Goal: Communication & Community: Answer question/provide support

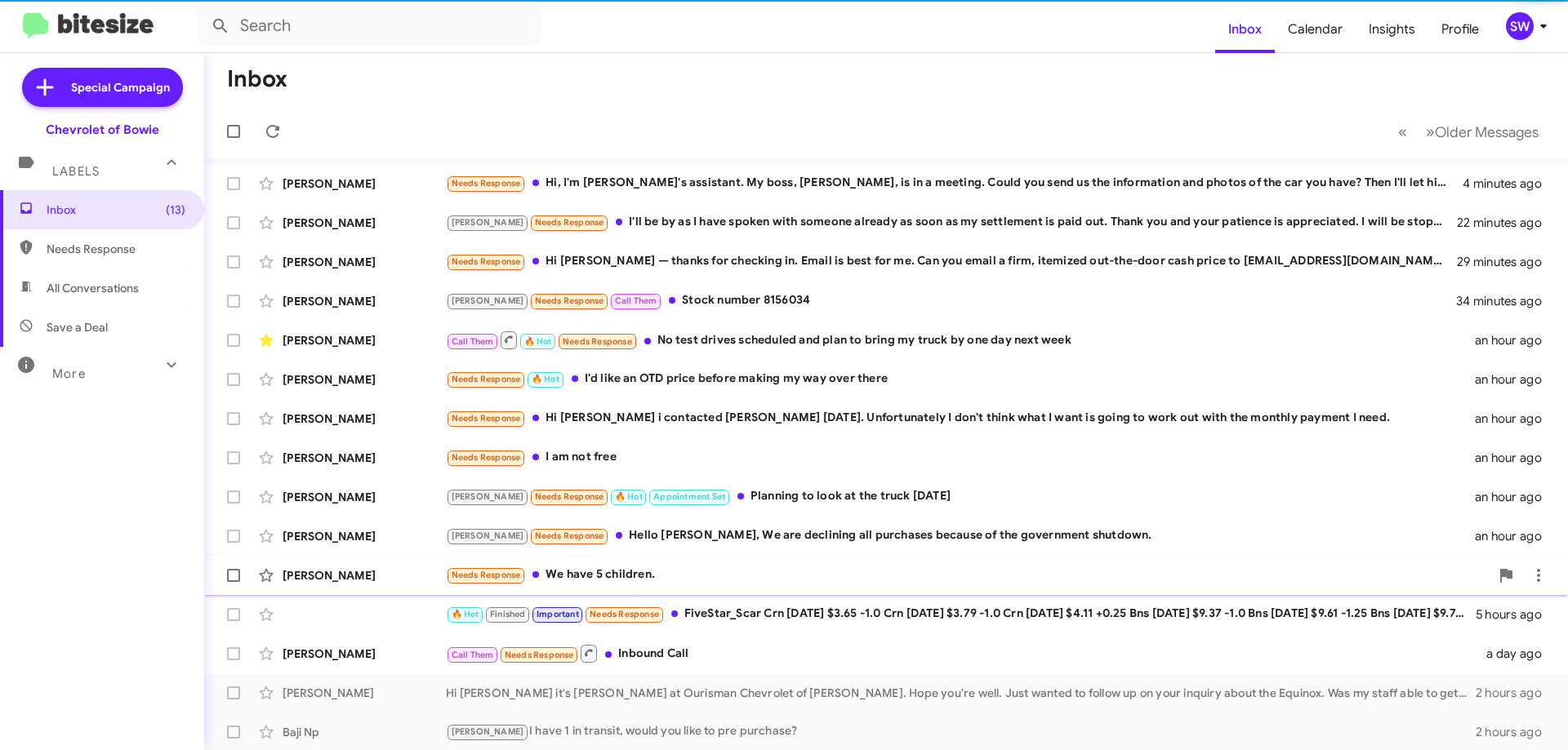
click at [614, 576] on div "Needs Response We have 5 children." at bounding box center [967, 575] width 1044 height 19
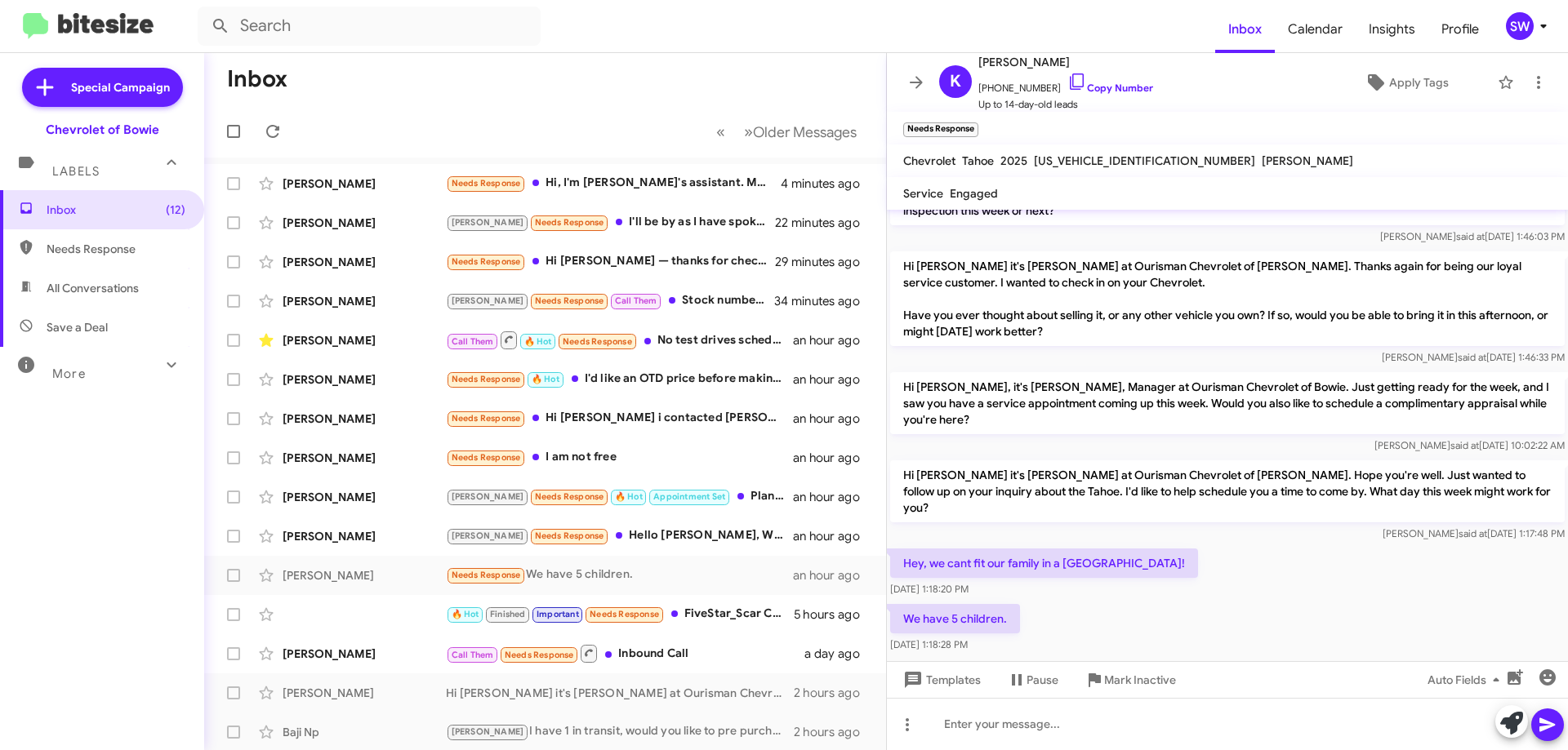
scroll to position [270, 0]
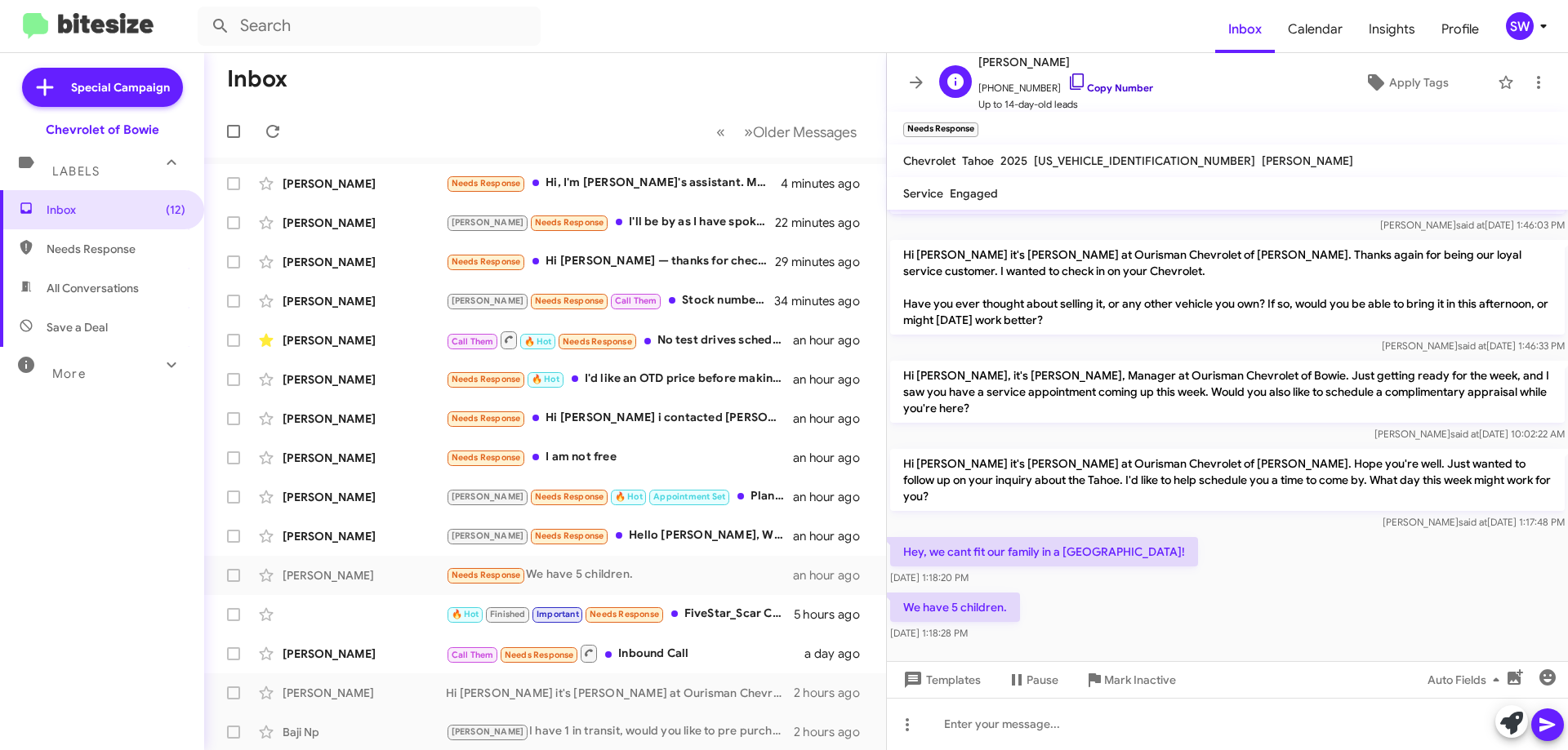
click at [1068, 78] on icon at bounding box center [1077, 81] width 19 height 19
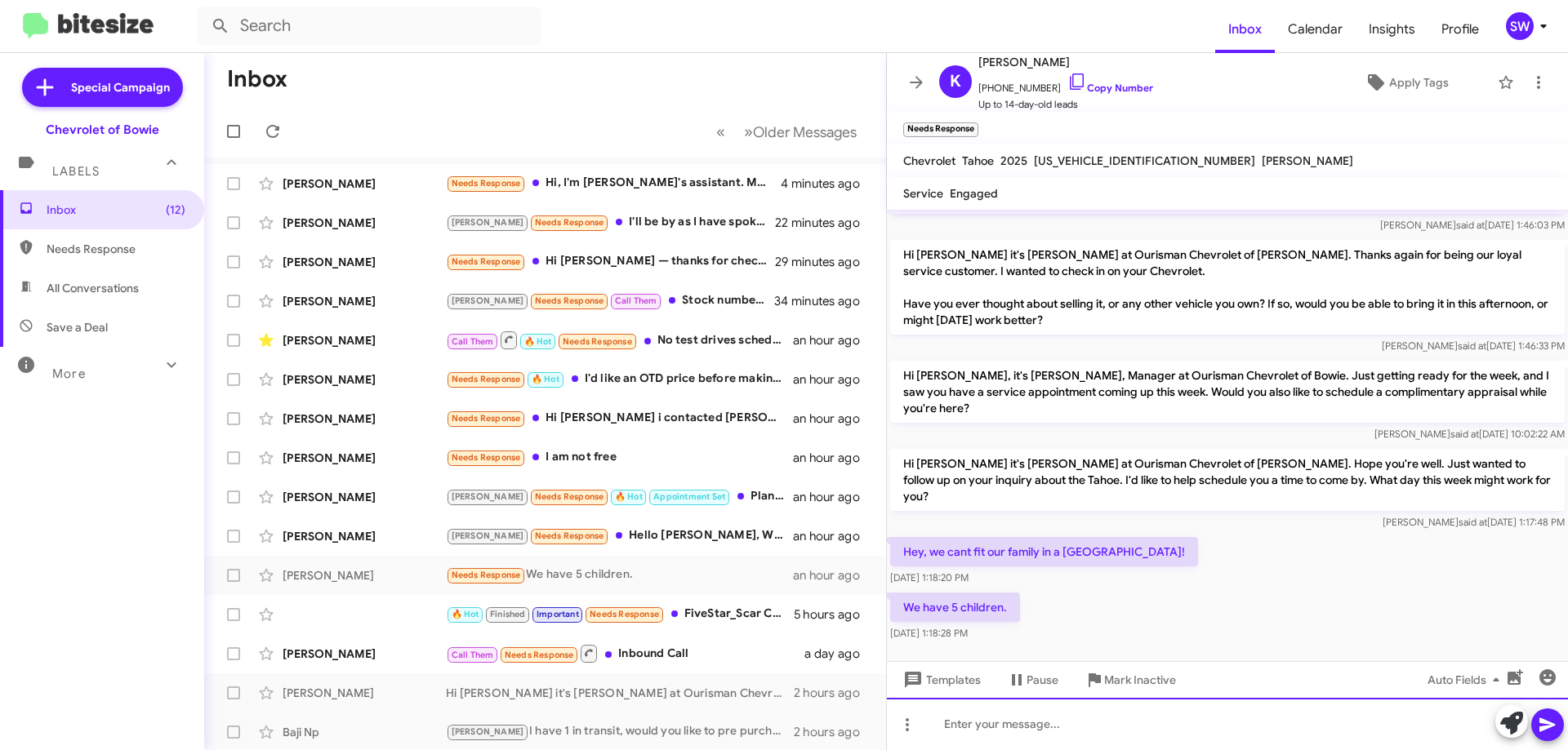
click at [1042, 727] on div at bounding box center [1227, 724] width 681 height 52
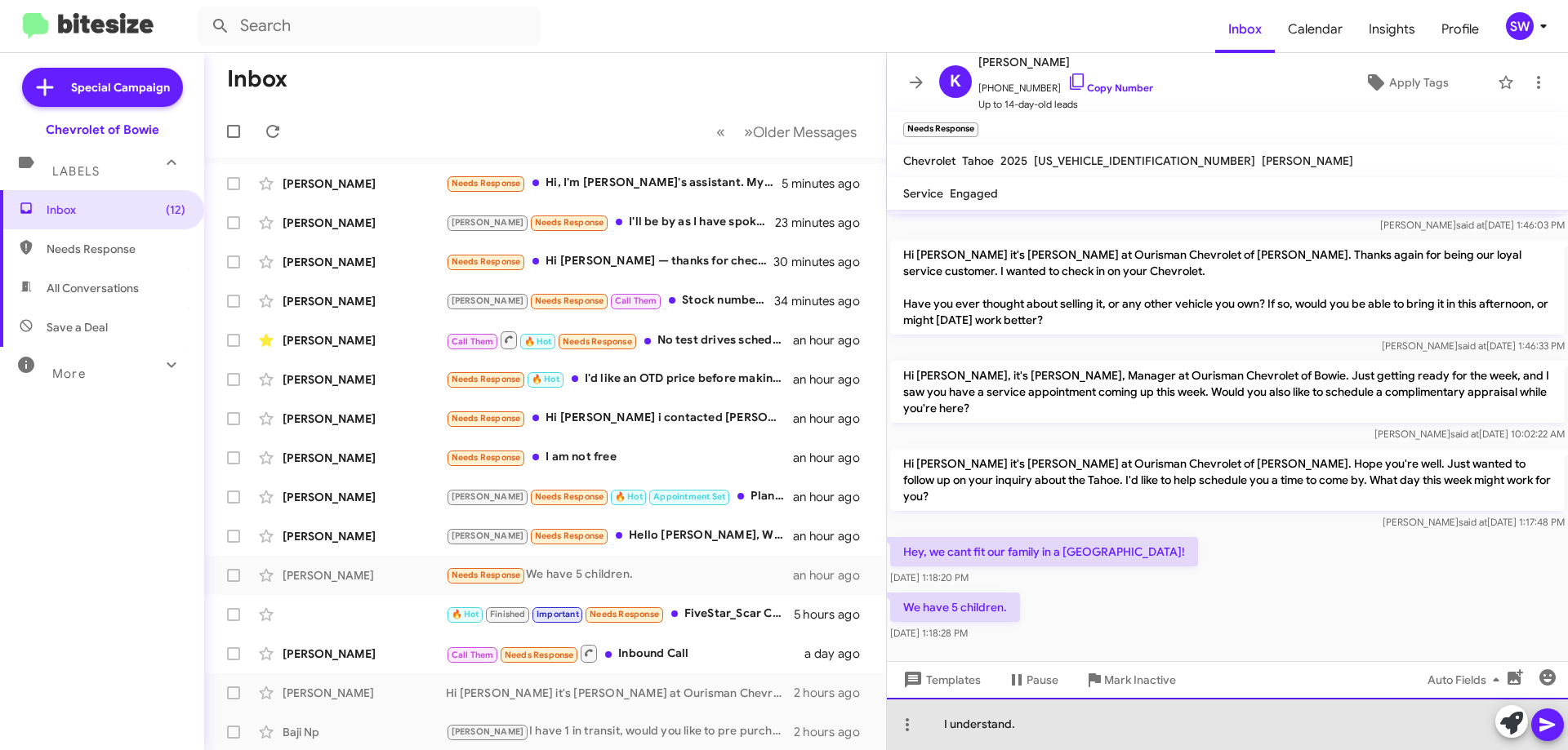
click at [1062, 724] on div "I understand." at bounding box center [1227, 724] width 681 height 52
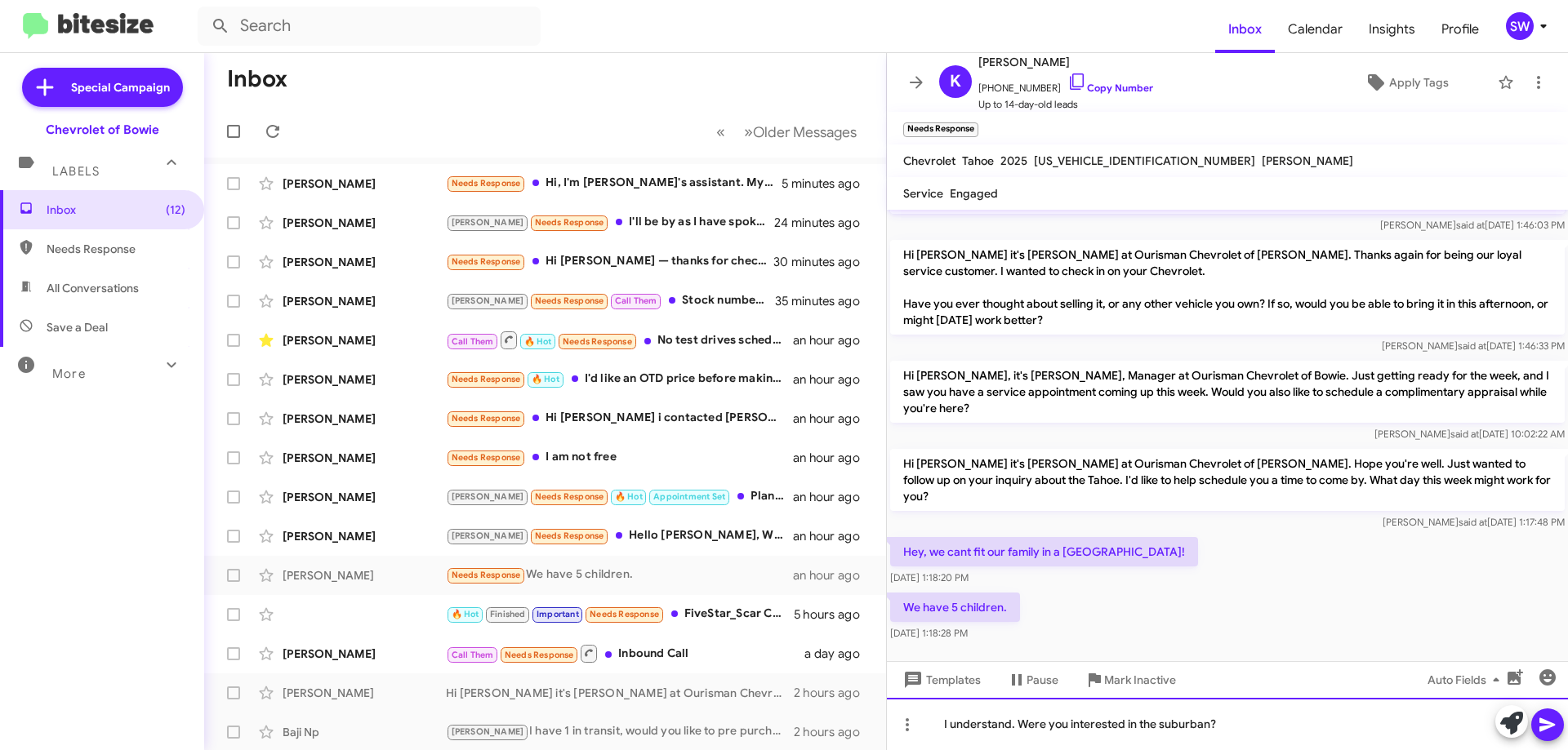
click at [1287, 723] on div "I understand. Were you interested in the suburban?" at bounding box center [1227, 724] width 681 height 52
drag, startPoint x: 1067, startPoint y: 721, endPoint x: 1074, endPoint y: 731, distance: 12.2
click at [1067, 722] on div "I understand. Were you interested in the suburban?" at bounding box center [1227, 724] width 681 height 52
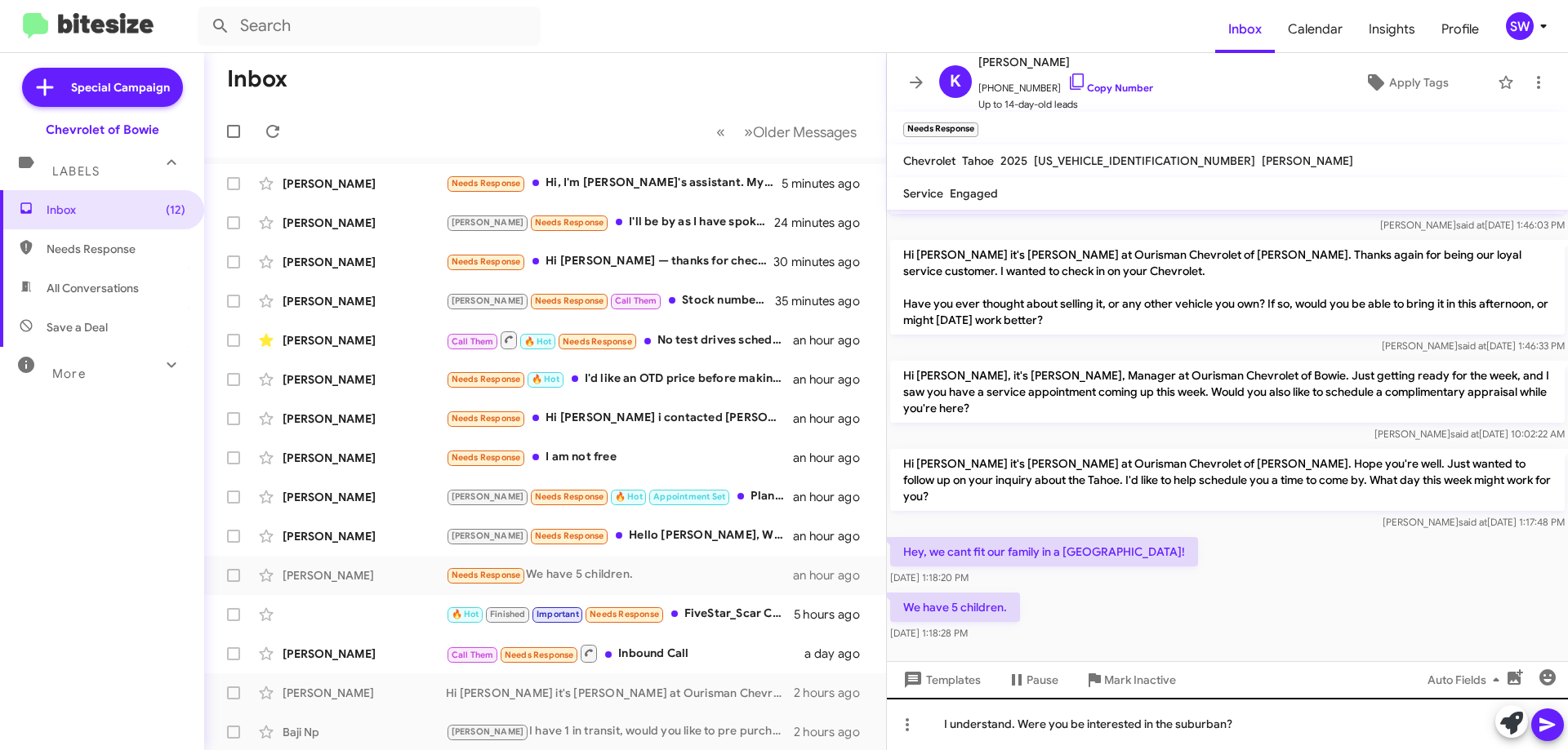
drag, startPoint x: 1551, startPoint y: 721, endPoint x: 1074, endPoint y: 736, distance: 477.2
click at [1083, 736] on div "I understand. Were you be interested in the suburban?" at bounding box center [1227, 724] width 681 height 52
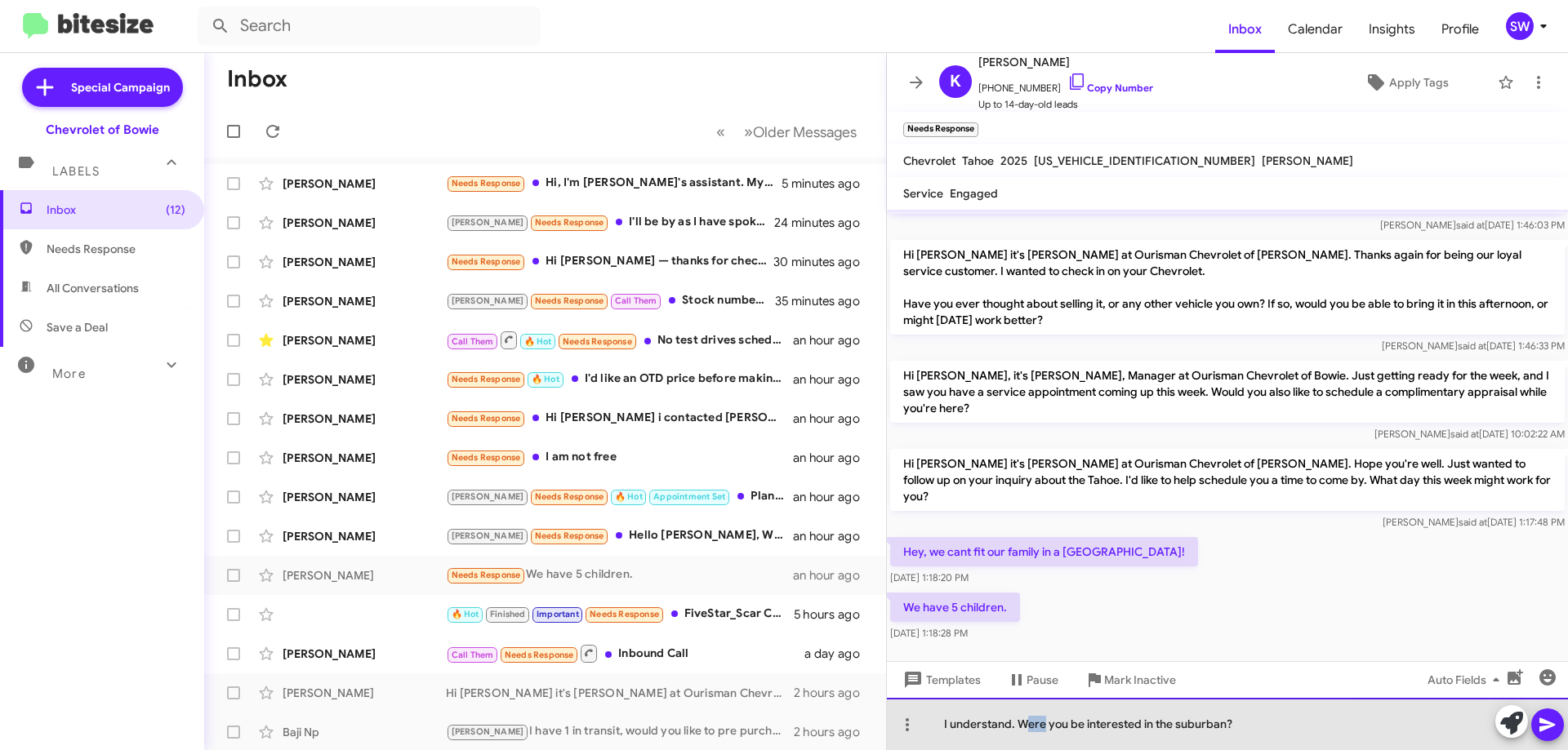
drag, startPoint x: 1045, startPoint y: 728, endPoint x: 1026, endPoint y: 730, distance: 19.1
click at [1026, 730] on div "I understand. Were you be interested in the suburban?" at bounding box center [1227, 724] width 681 height 52
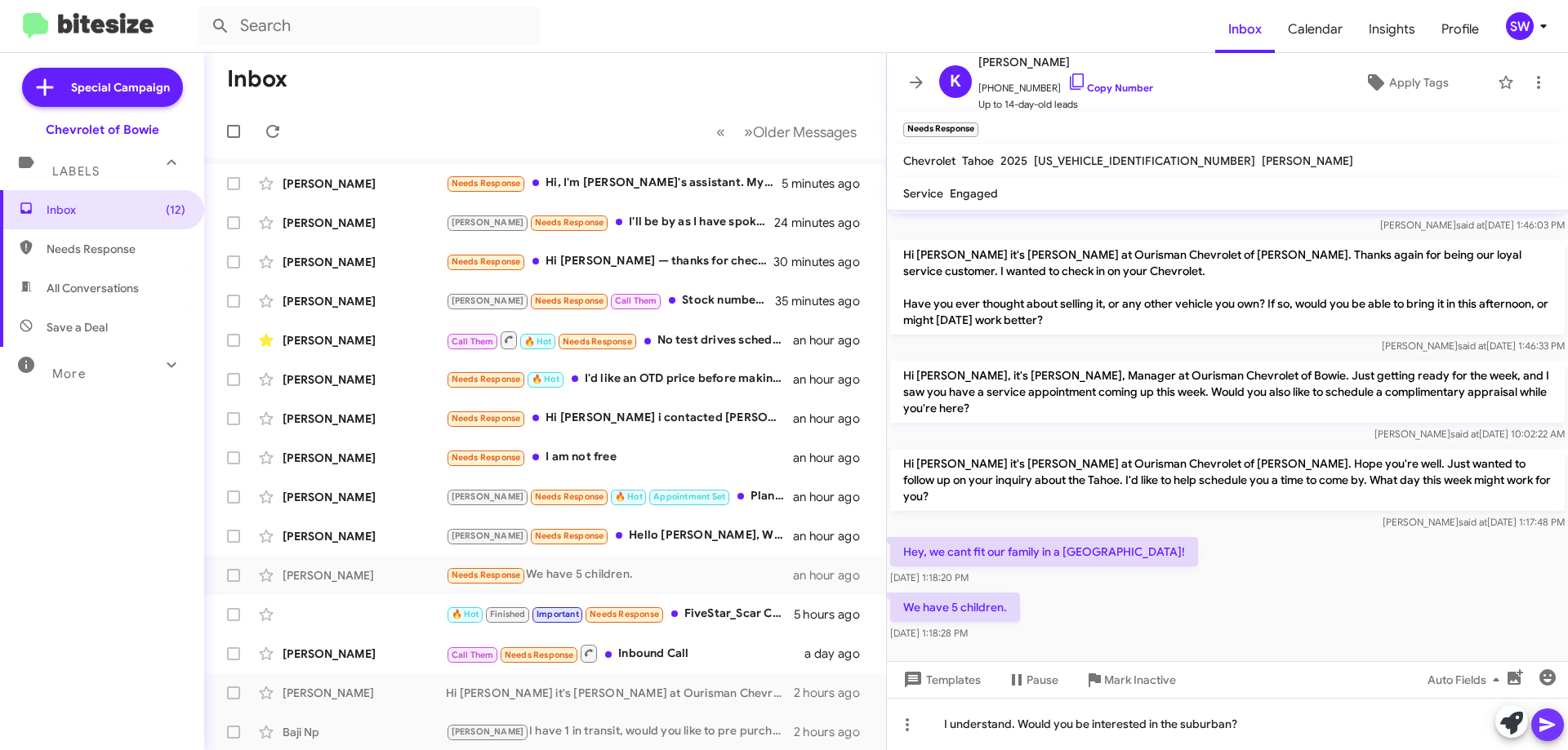
drag, startPoint x: 1548, startPoint y: 724, endPoint x: 1269, endPoint y: 606, distance: 302.9
click at [1544, 724] on icon at bounding box center [1547, 725] width 19 height 19
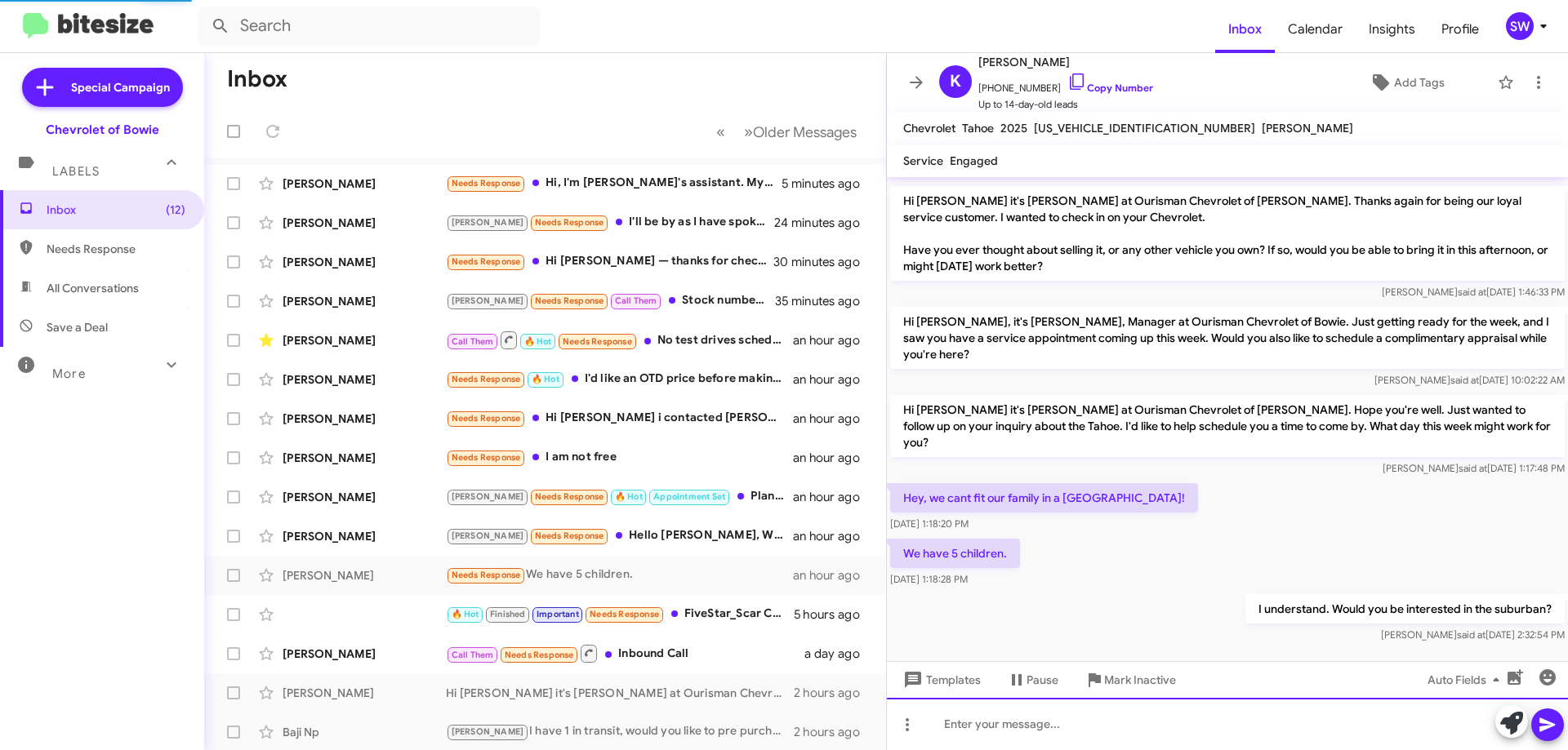
scroll to position [297, 0]
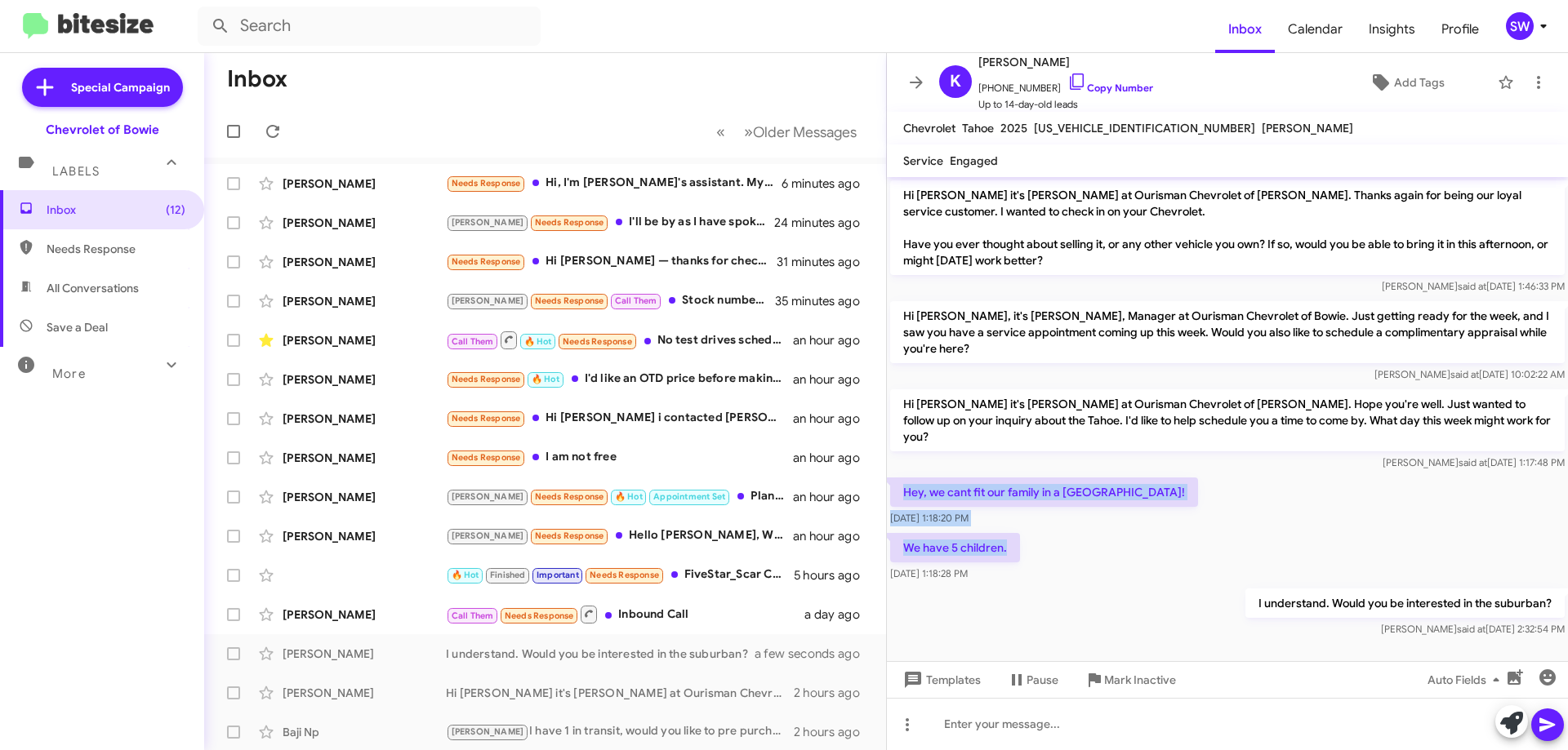
drag, startPoint x: 902, startPoint y: 474, endPoint x: 1041, endPoint y: 521, distance: 146.7
click at [1041, 521] on div "Hi [PERSON_NAME] this is [PERSON_NAME], Manager at Ourisman Chevrolet of [PERSO…" at bounding box center [1227, 261] width 681 height 761
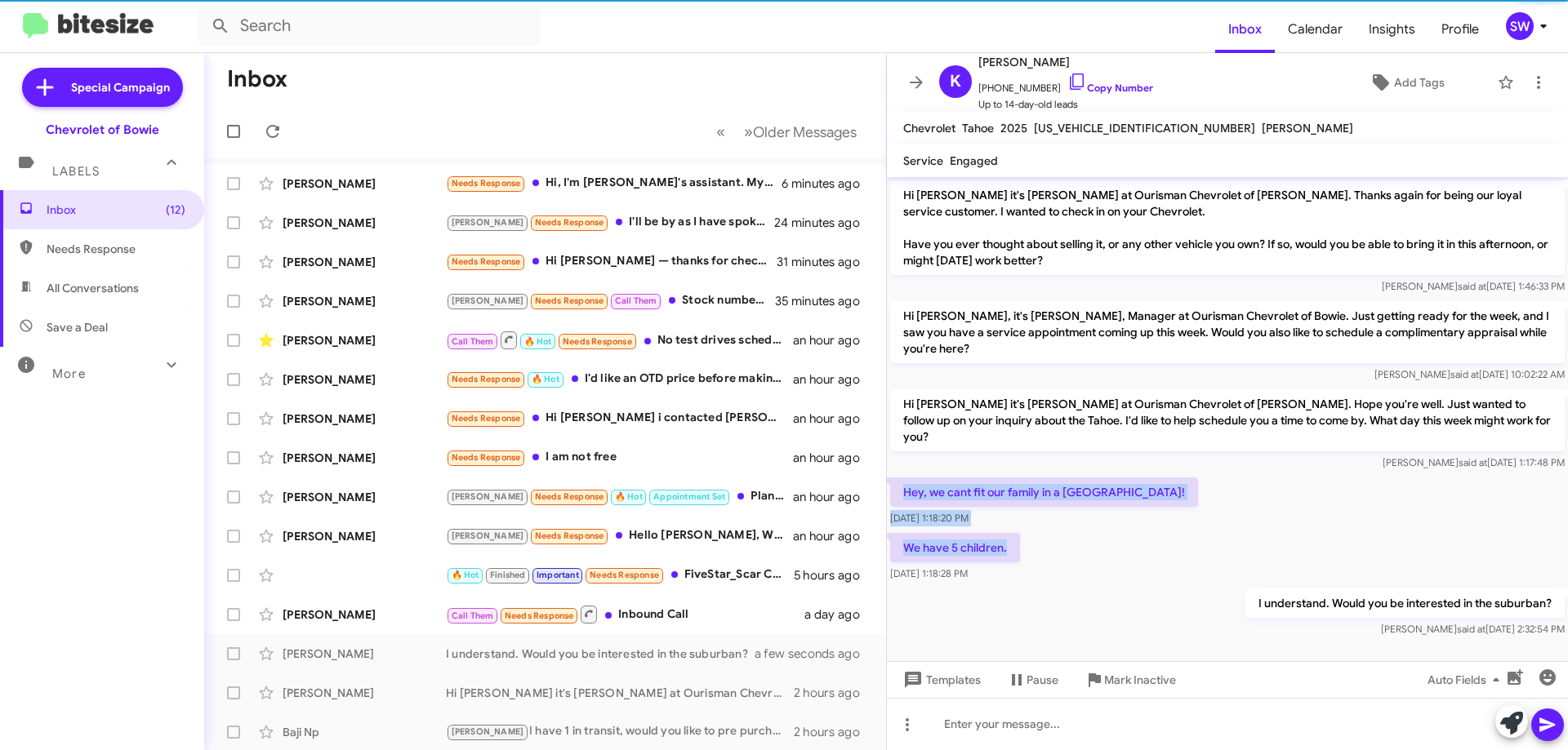
copy div "Hey, we cant fit our family in a [GEOGRAPHIC_DATA]! [DATE] 1:18:20 PM We have 5…"
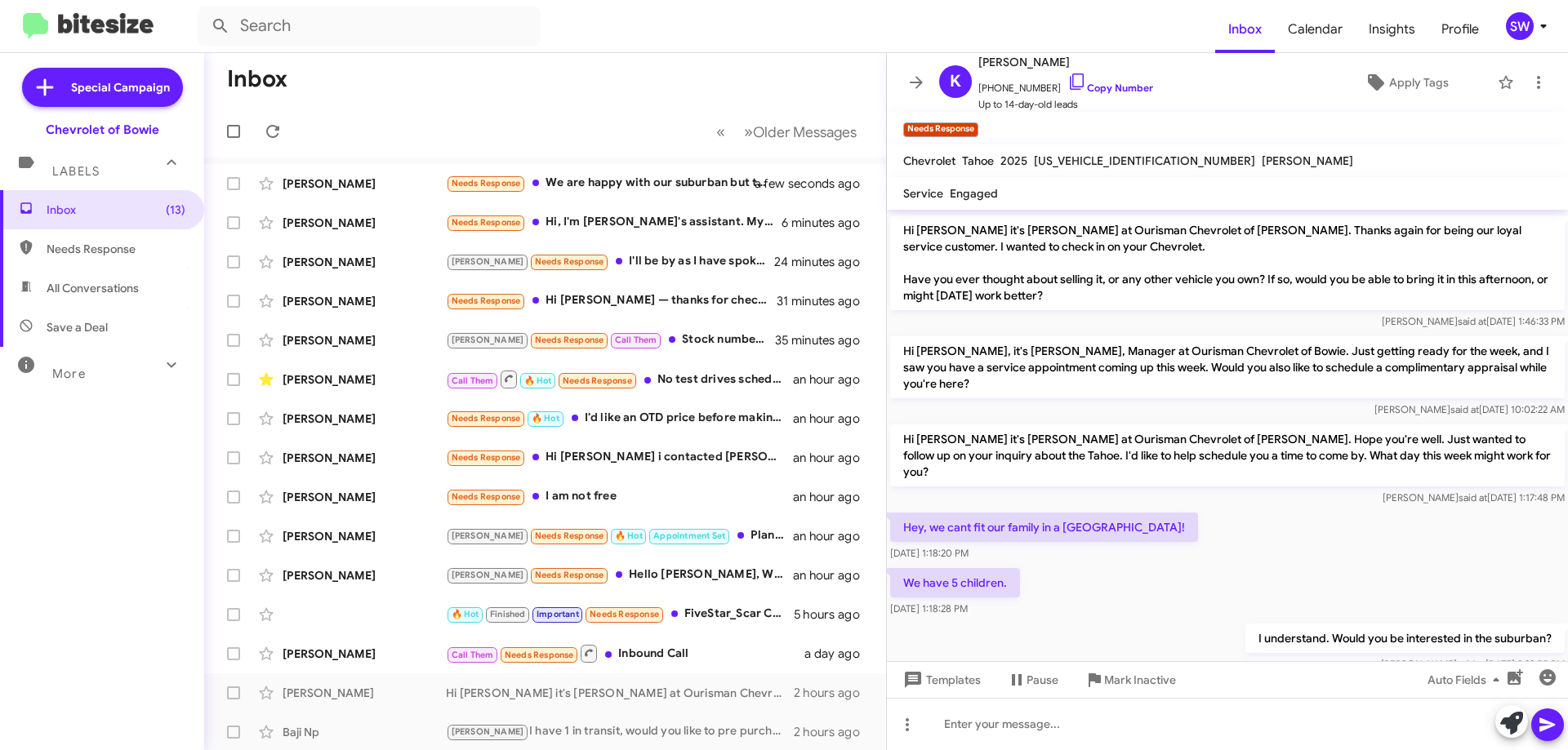
scroll to position [390, 0]
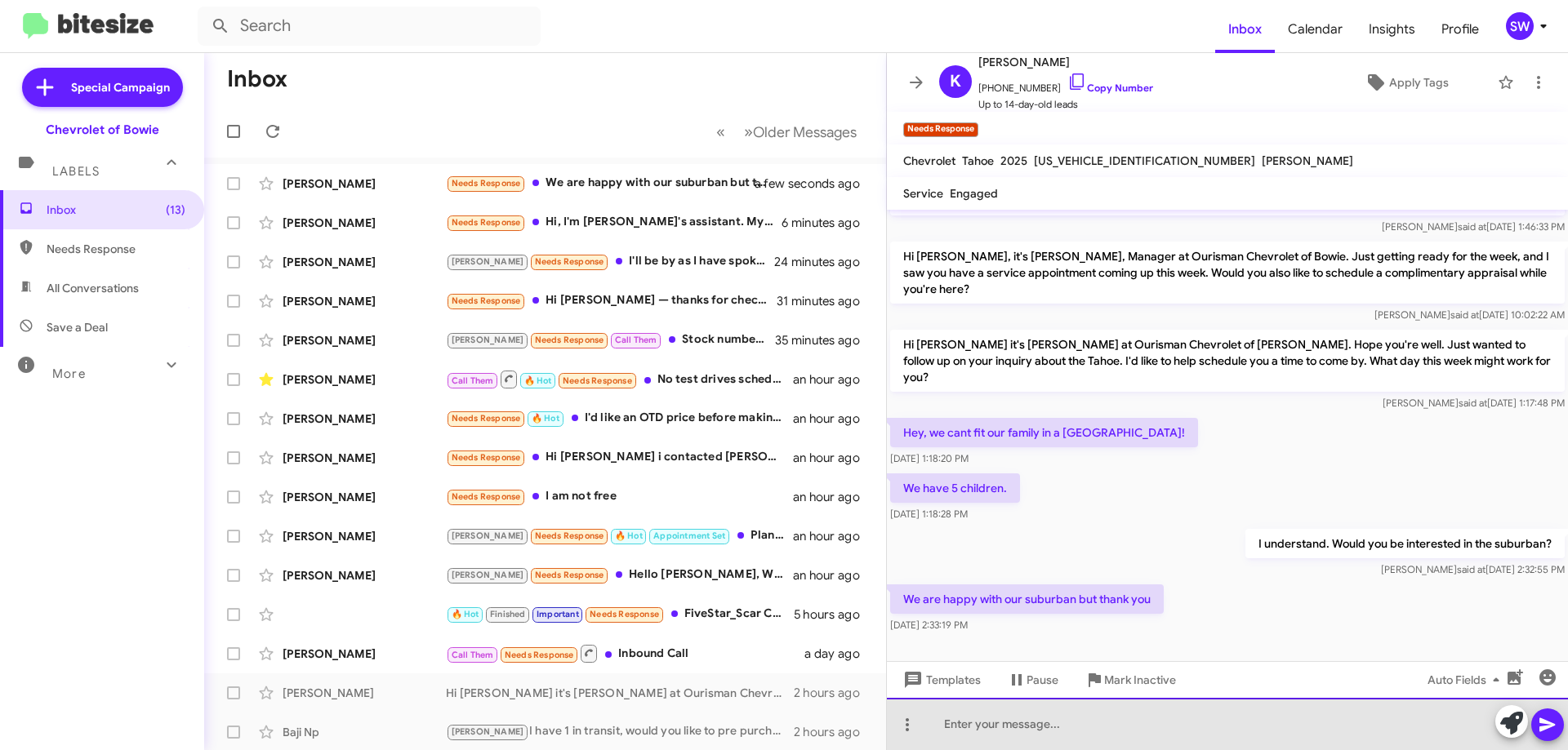
click at [1078, 724] on div at bounding box center [1227, 724] width 681 height 52
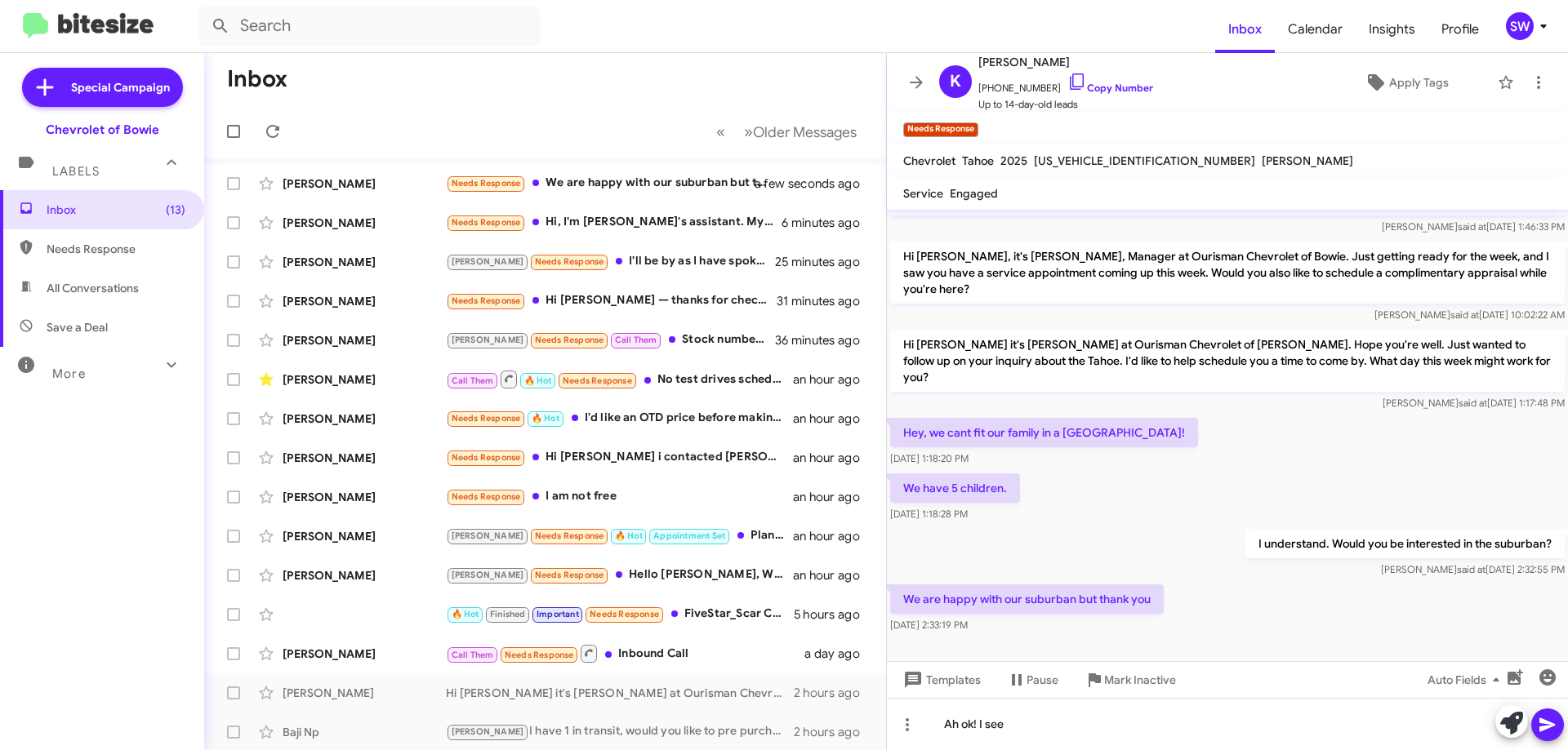
click at [1544, 719] on icon at bounding box center [1547, 725] width 19 height 19
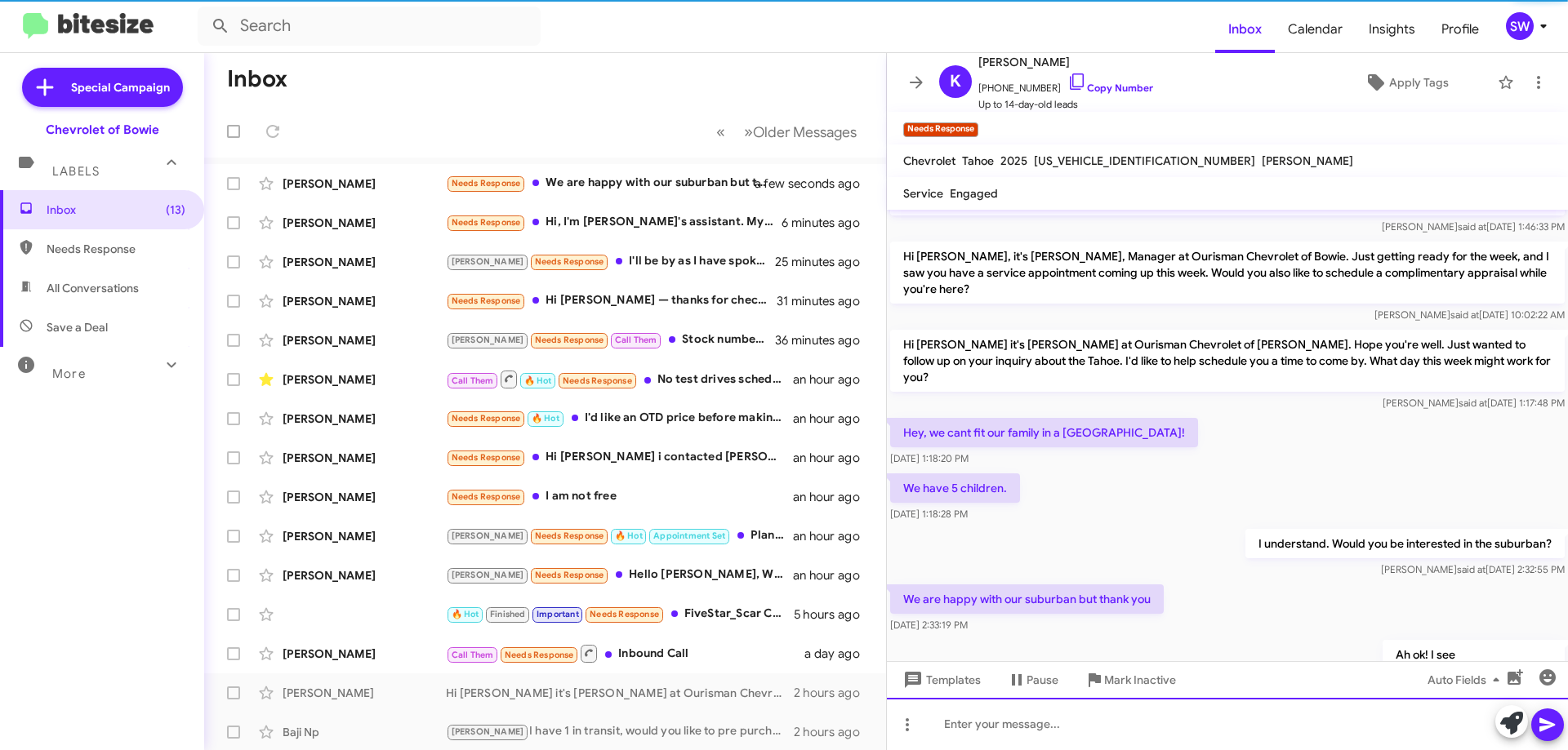
scroll to position [0, 0]
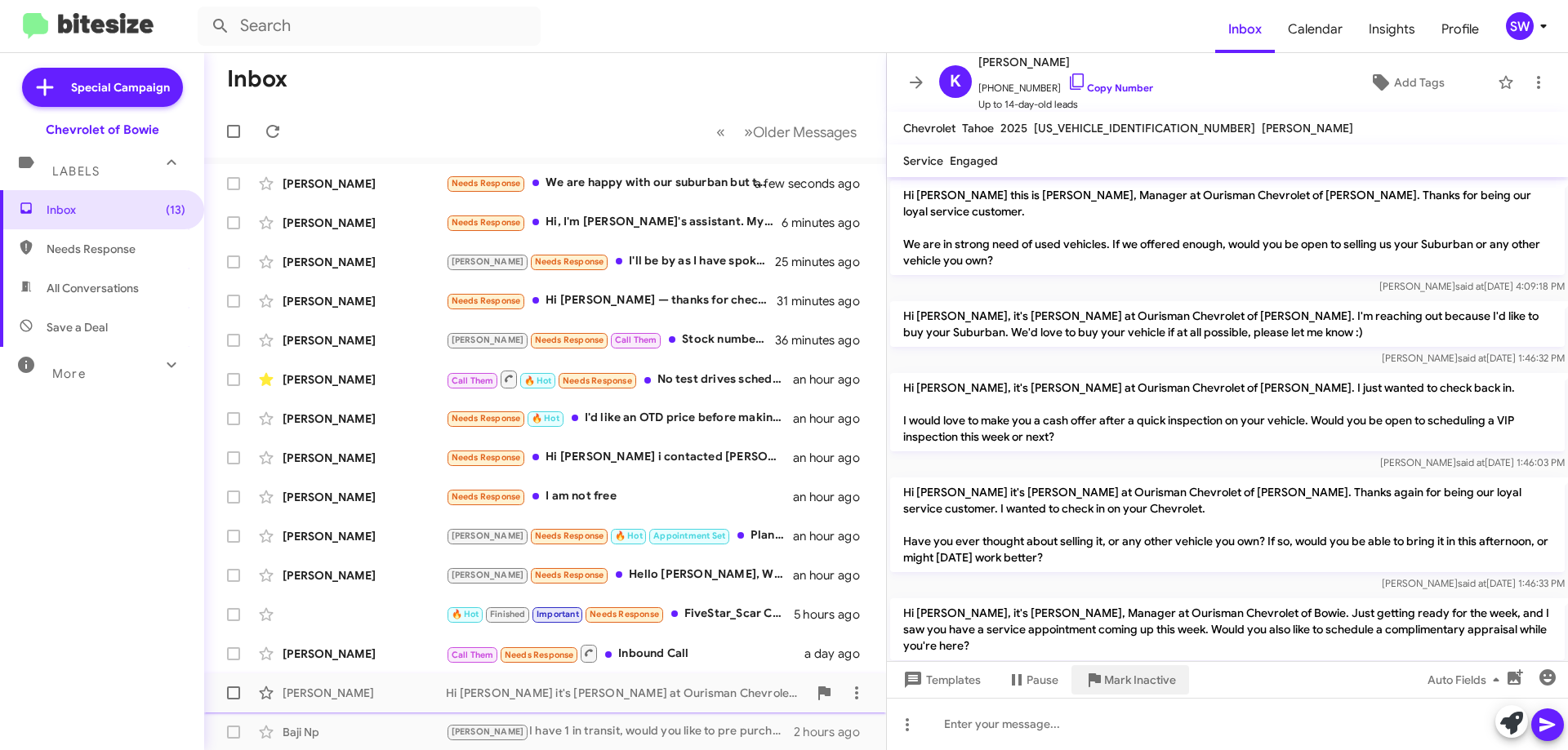
drag, startPoint x: 1133, startPoint y: 677, endPoint x: 1176, endPoint y: 688, distance: 44.4
click at [1136, 679] on span "Mark Inactive" at bounding box center [1139, 680] width 72 height 30
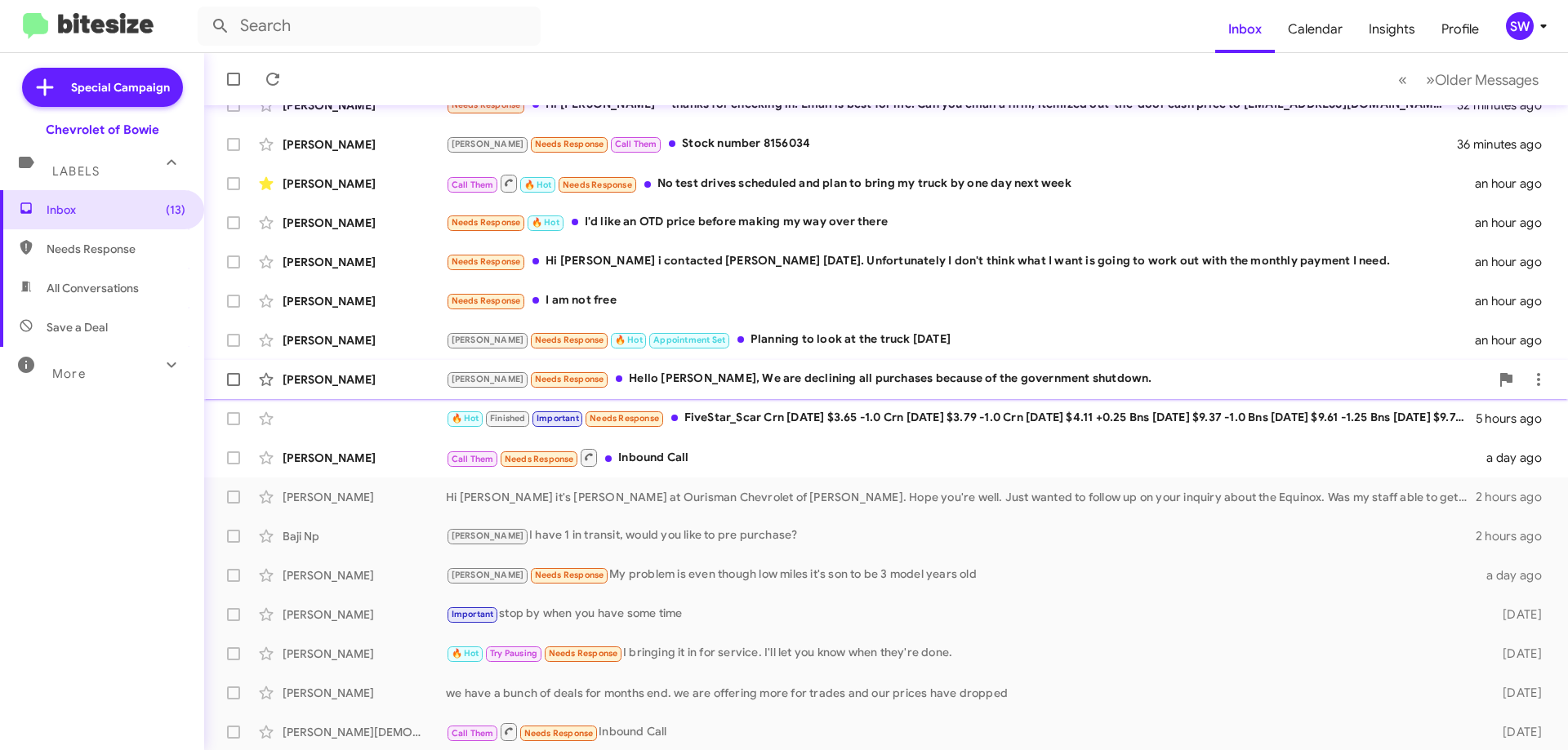
scroll to position [159, 0]
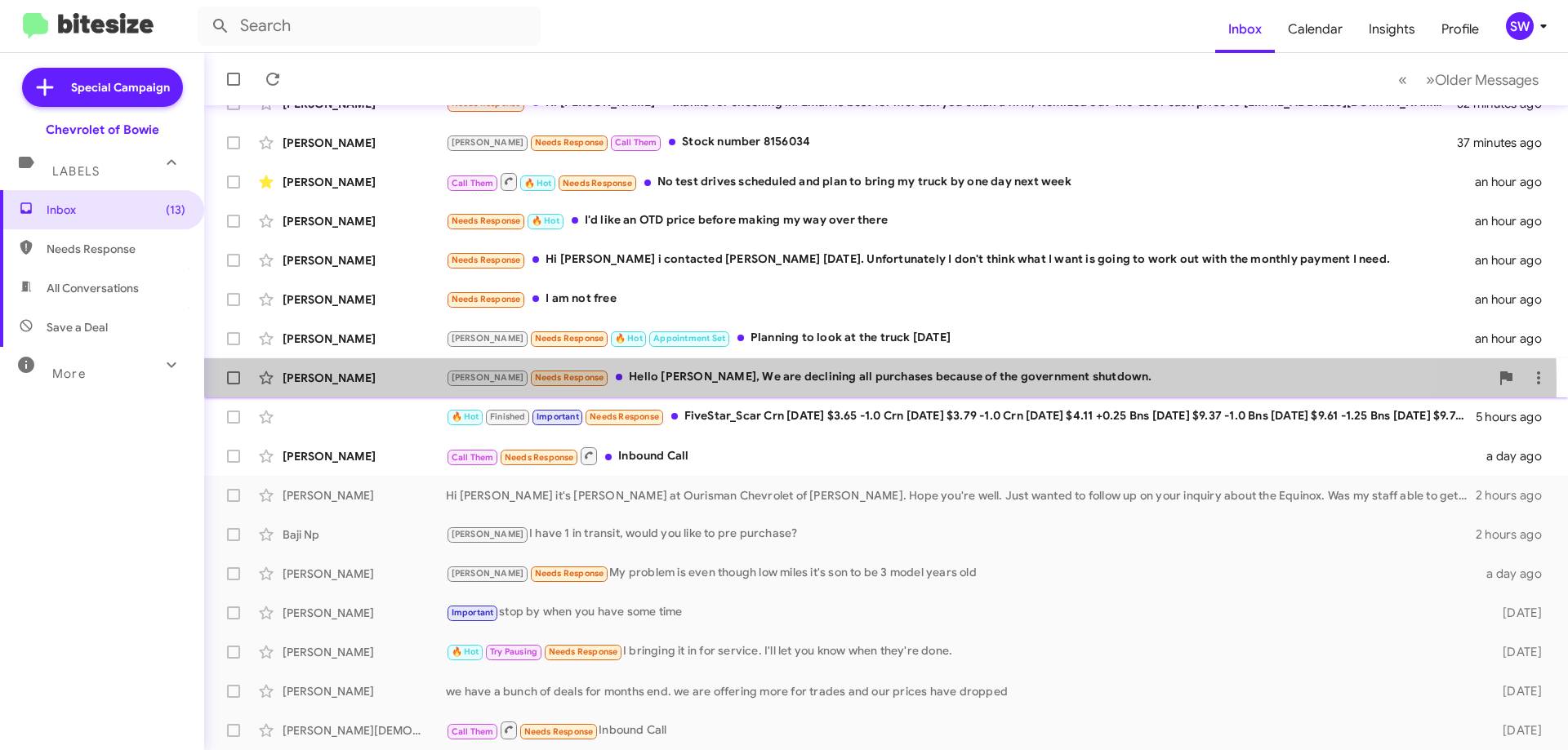
click at [664, 386] on div "[PERSON_NAME] Needs Response Hello [PERSON_NAME], We are declining all purchase…" at bounding box center [967, 377] width 1044 height 19
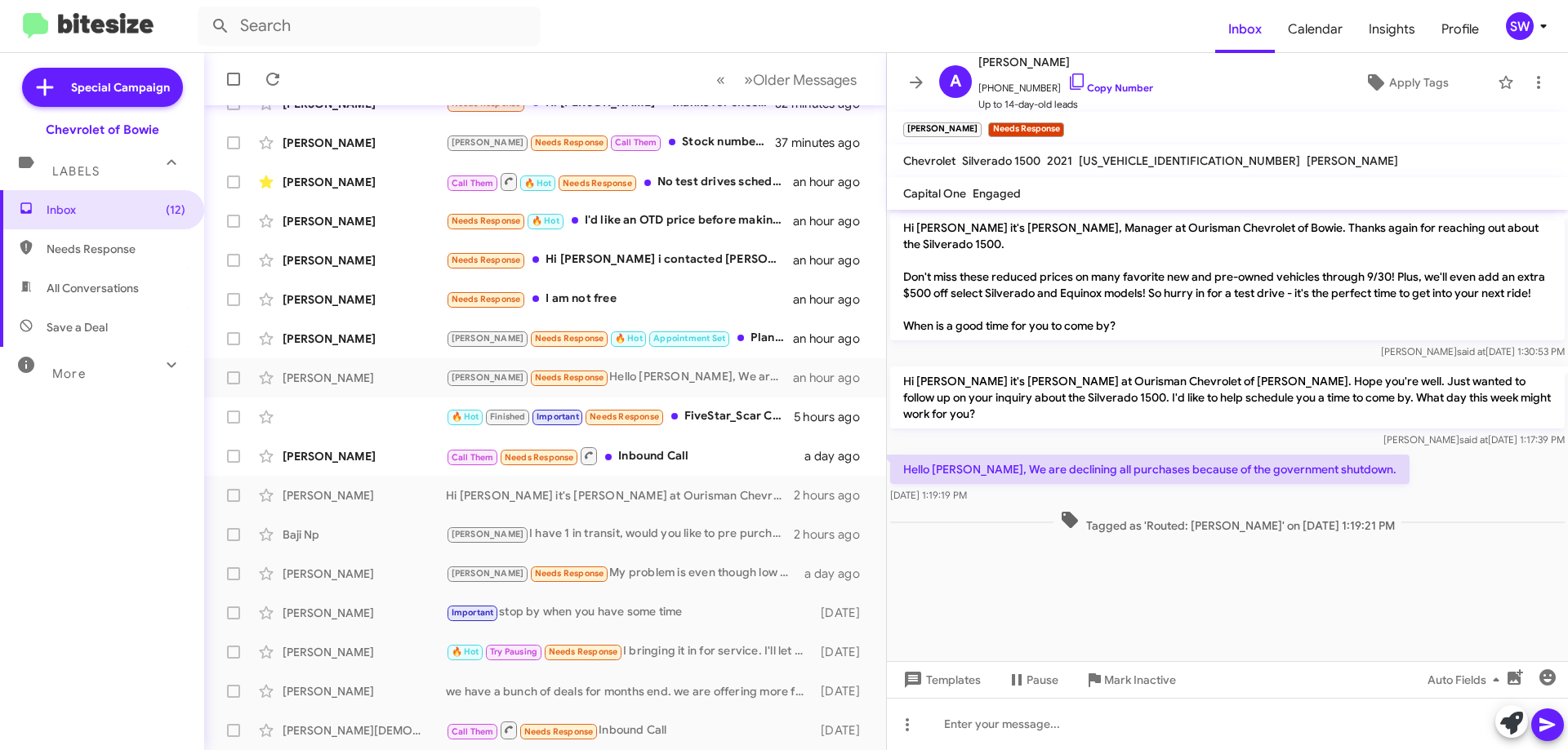
drag, startPoint x: 1054, startPoint y: 83, endPoint x: 1045, endPoint y: 116, distance: 34.2
click at [1068, 84] on icon at bounding box center [1077, 81] width 19 height 19
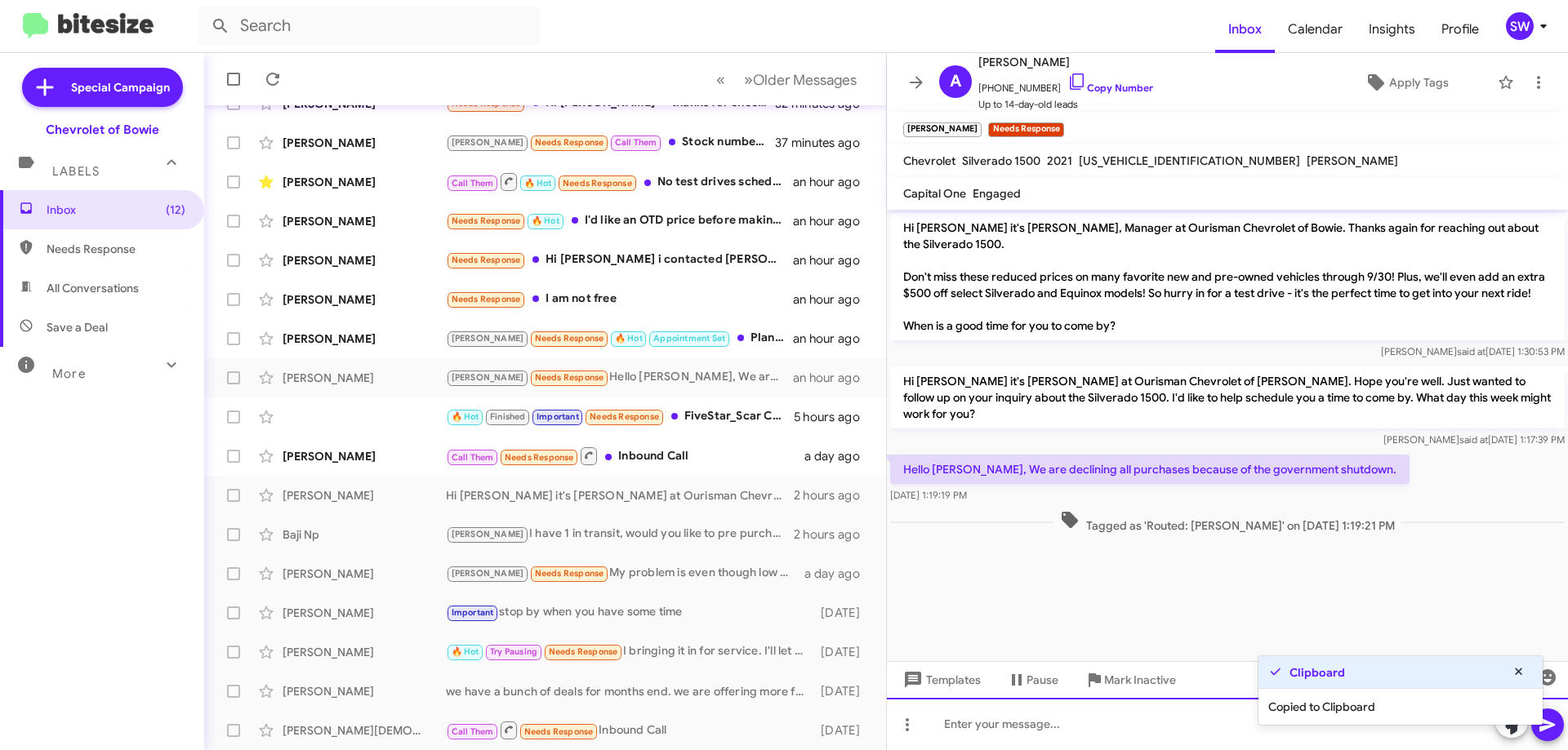
click at [1057, 721] on div at bounding box center [1227, 724] width 681 height 52
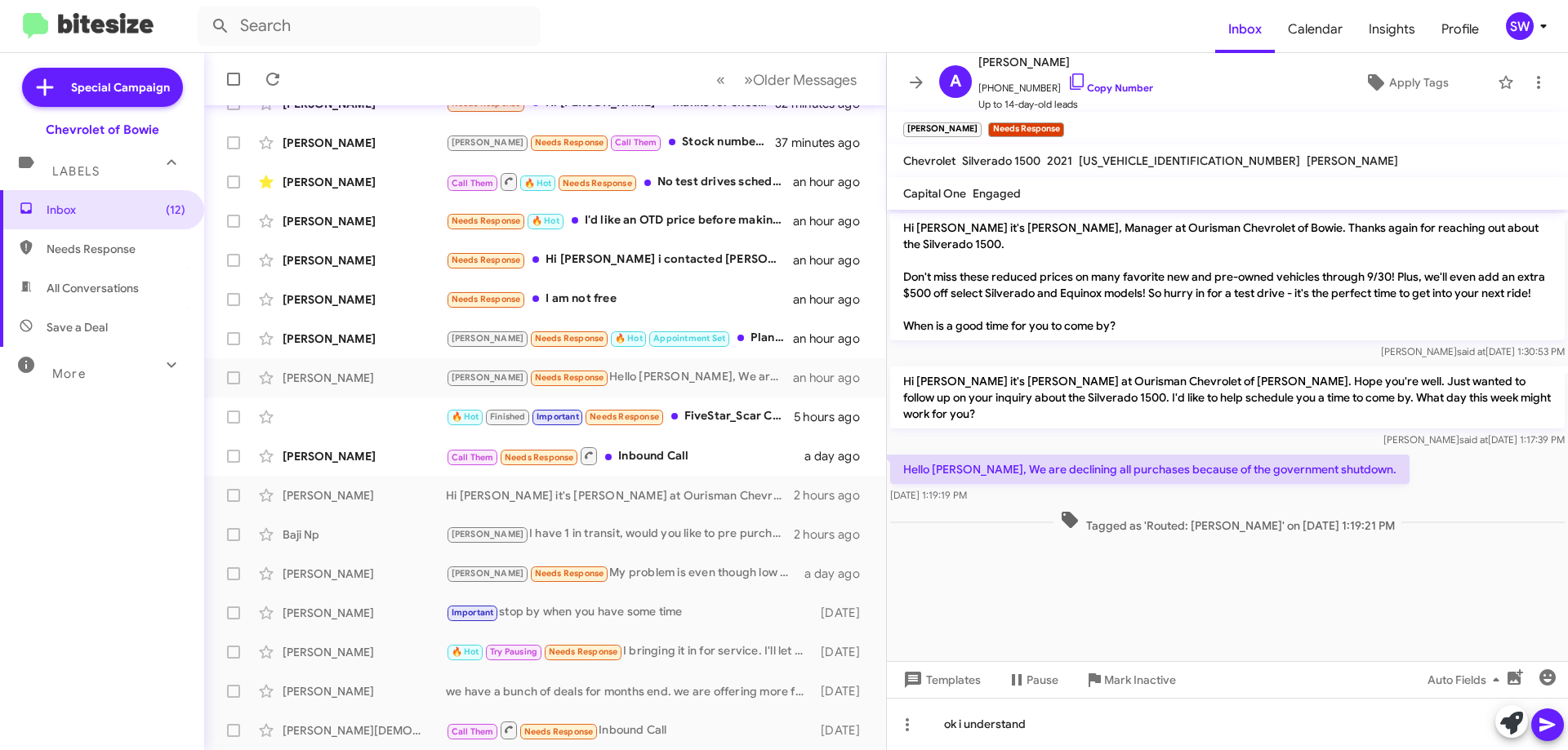
click at [1549, 723] on icon at bounding box center [1547, 725] width 15 height 13
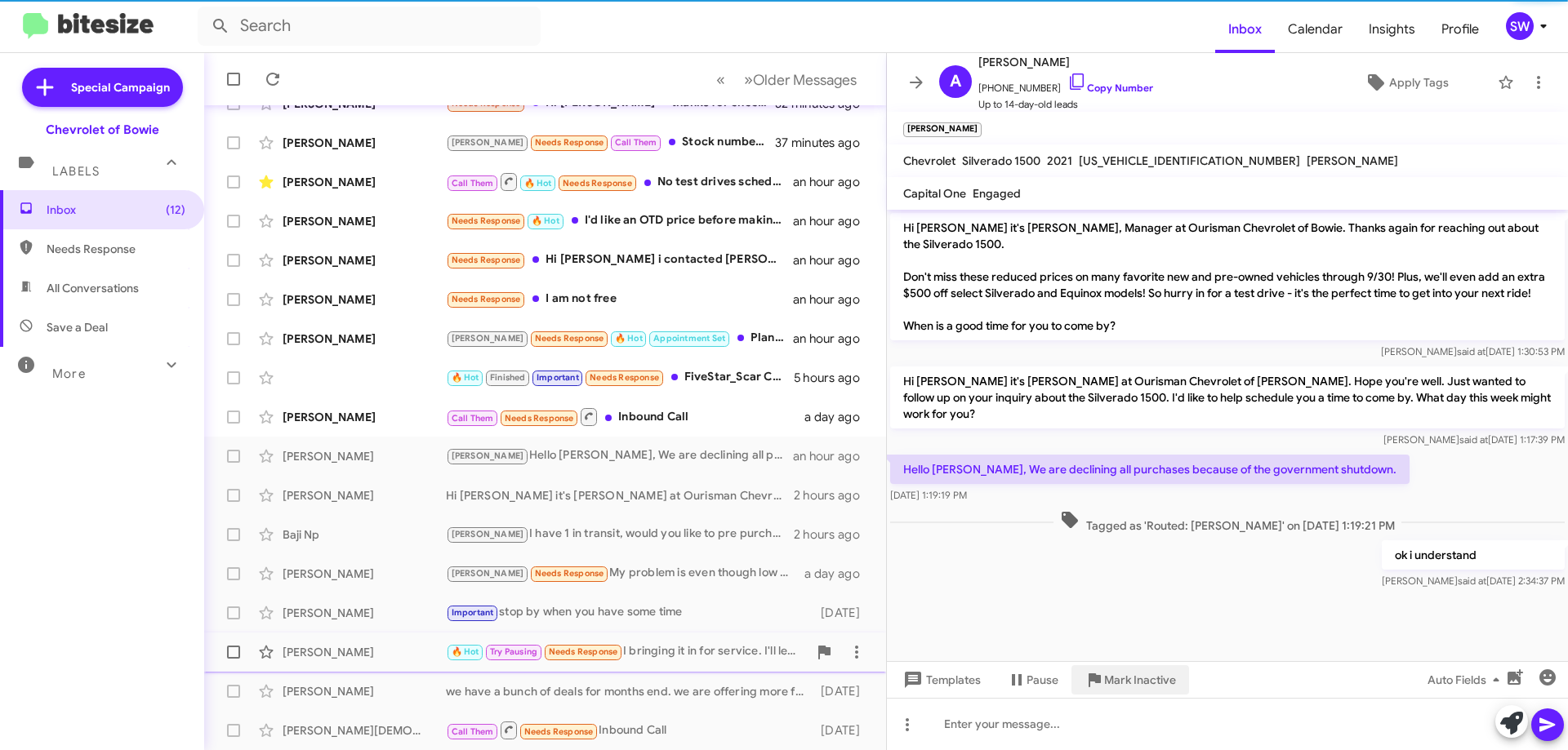
drag, startPoint x: 1099, startPoint y: 685, endPoint x: 1348, endPoint y: 642, distance: 252.7
click at [1106, 681] on span "Mark Inactive" at bounding box center [1130, 680] width 91 height 30
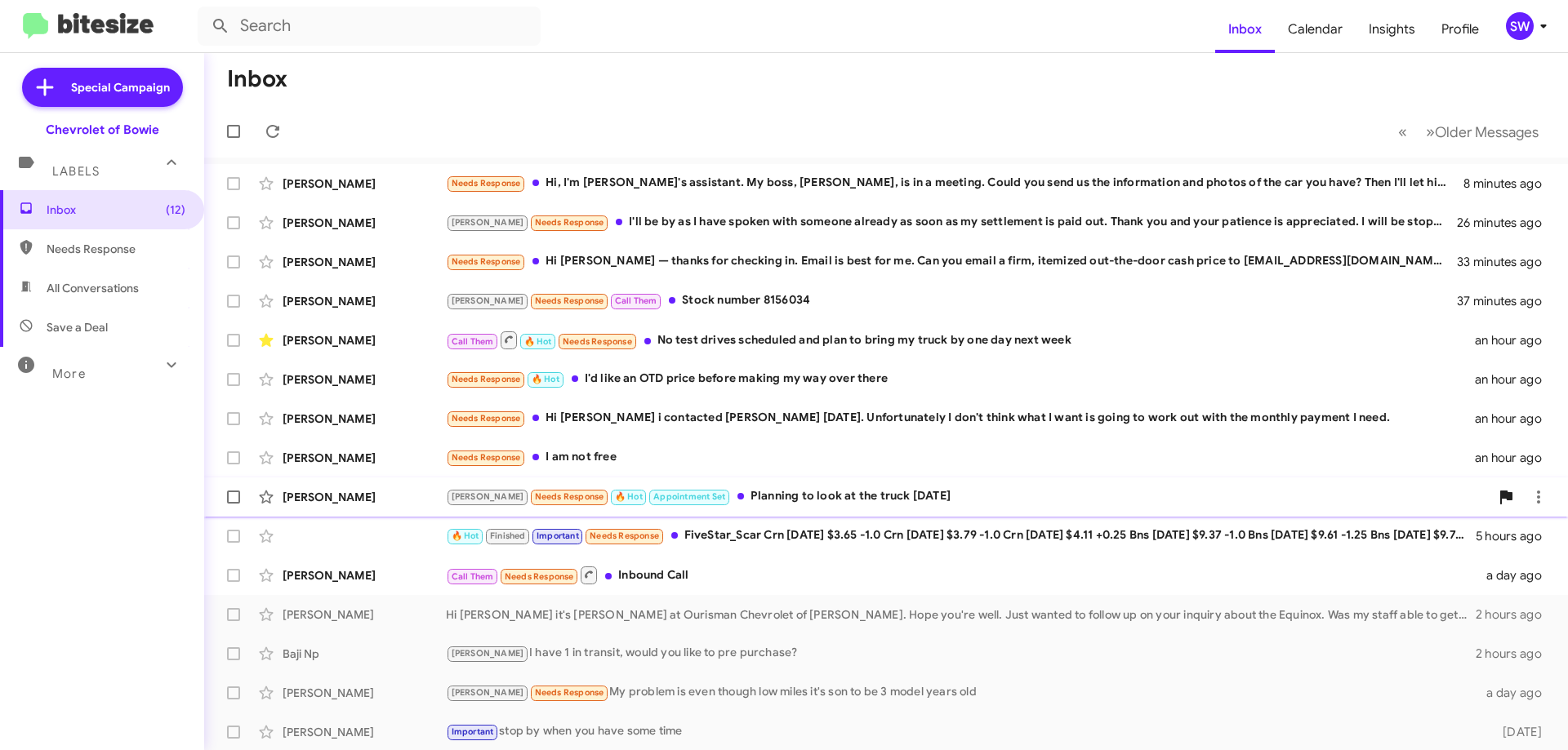
drag, startPoint x: 811, startPoint y: 504, endPoint x: 822, endPoint y: 487, distance: 20.2
click at [811, 504] on div "[PERSON_NAME] Needs Response 🔥 Hot Appointment Set Planning to look at the truc…" at bounding box center [967, 497] width 1044 height 19
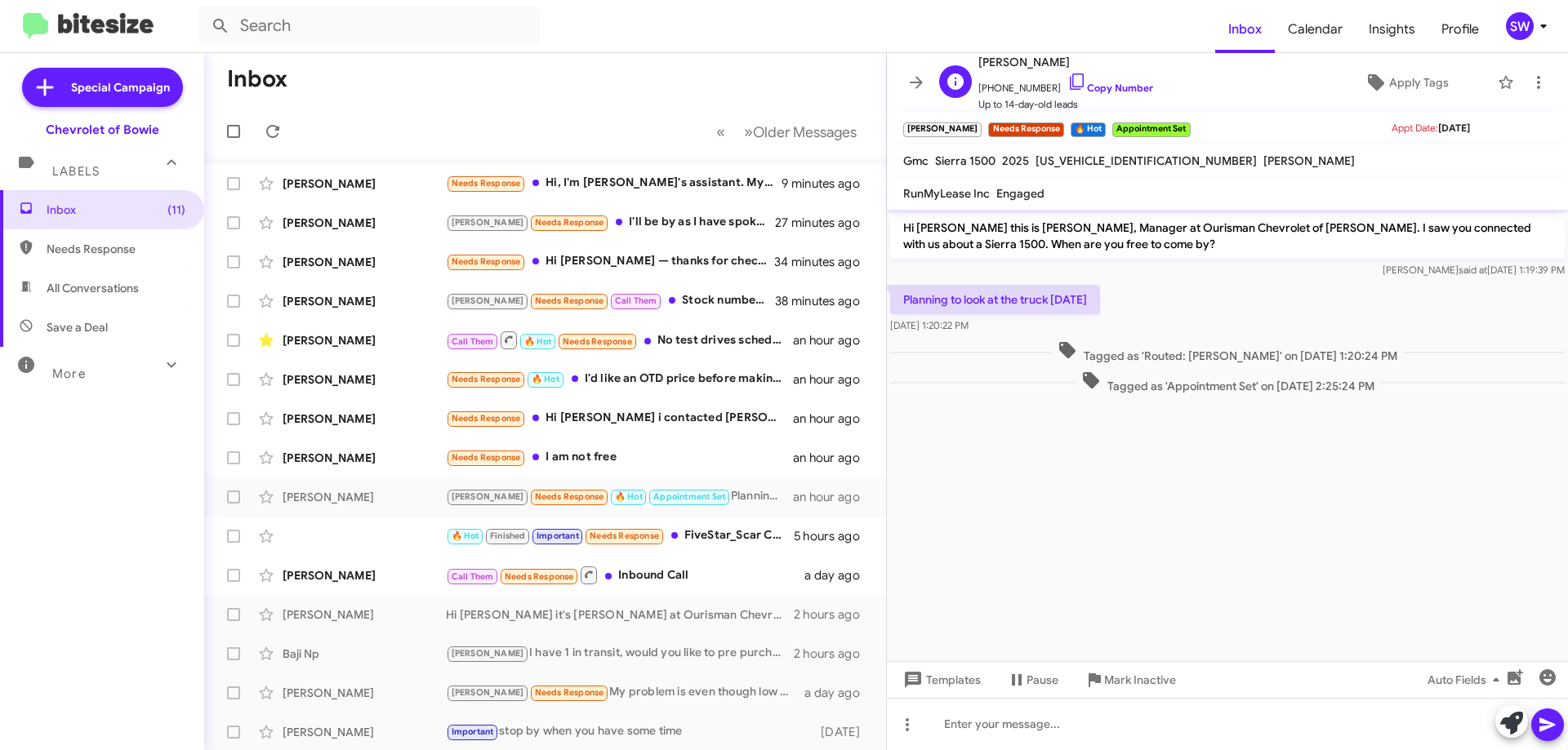
drag, startPoint x: 1057, startPoint y: 80, endPoint x: 1141, endPoint y: 85, distance: 84.1
click at [1068, 80] on icon at bounding box center [1077, 81] width 19 height 19
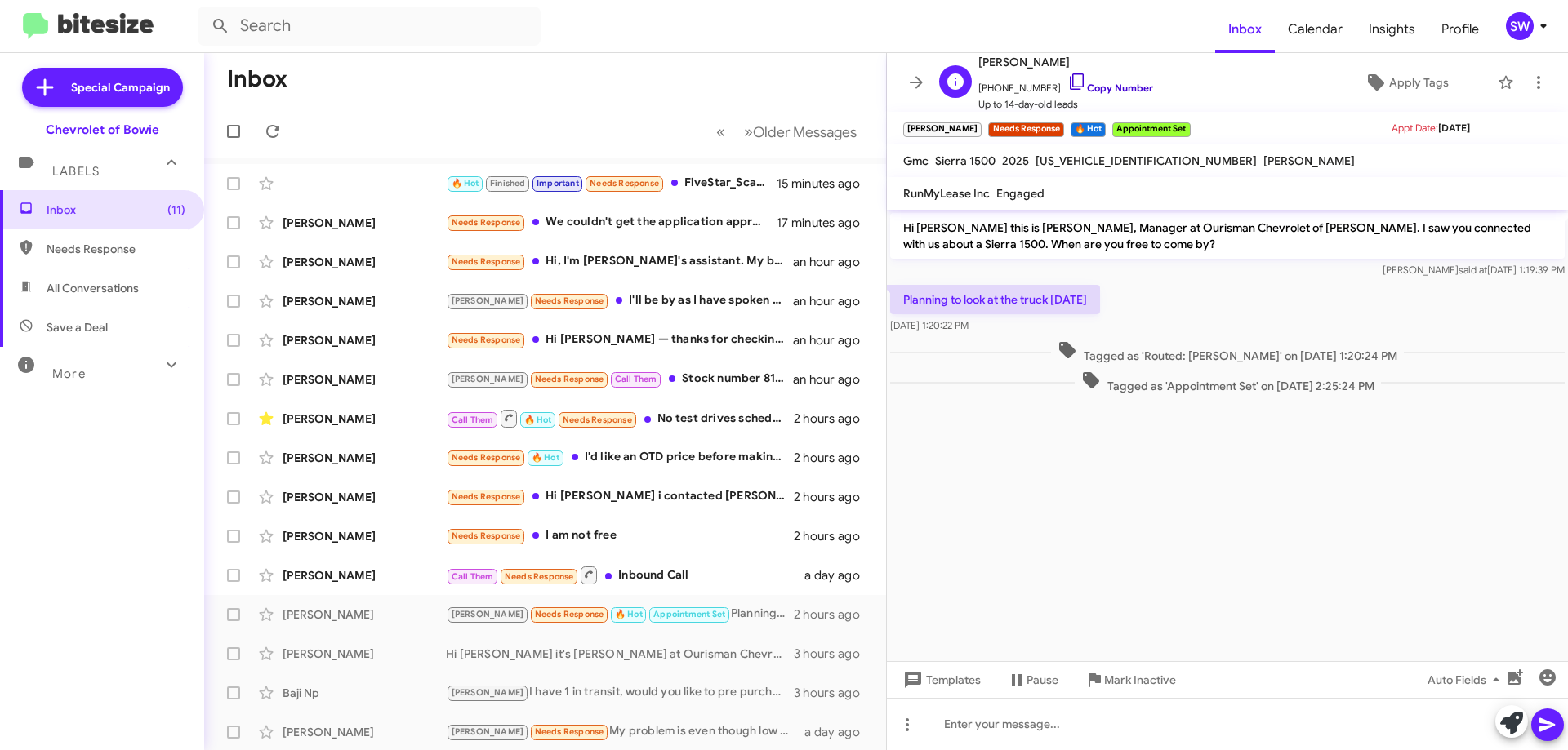
drag, startPoint x: 1059, startPoint y: 82, endPoint x: 1066, endPoint y: 89, distance: 9.9
click at [1068, 83] on icon at bounding box center [1077, 81] width 19 height 19
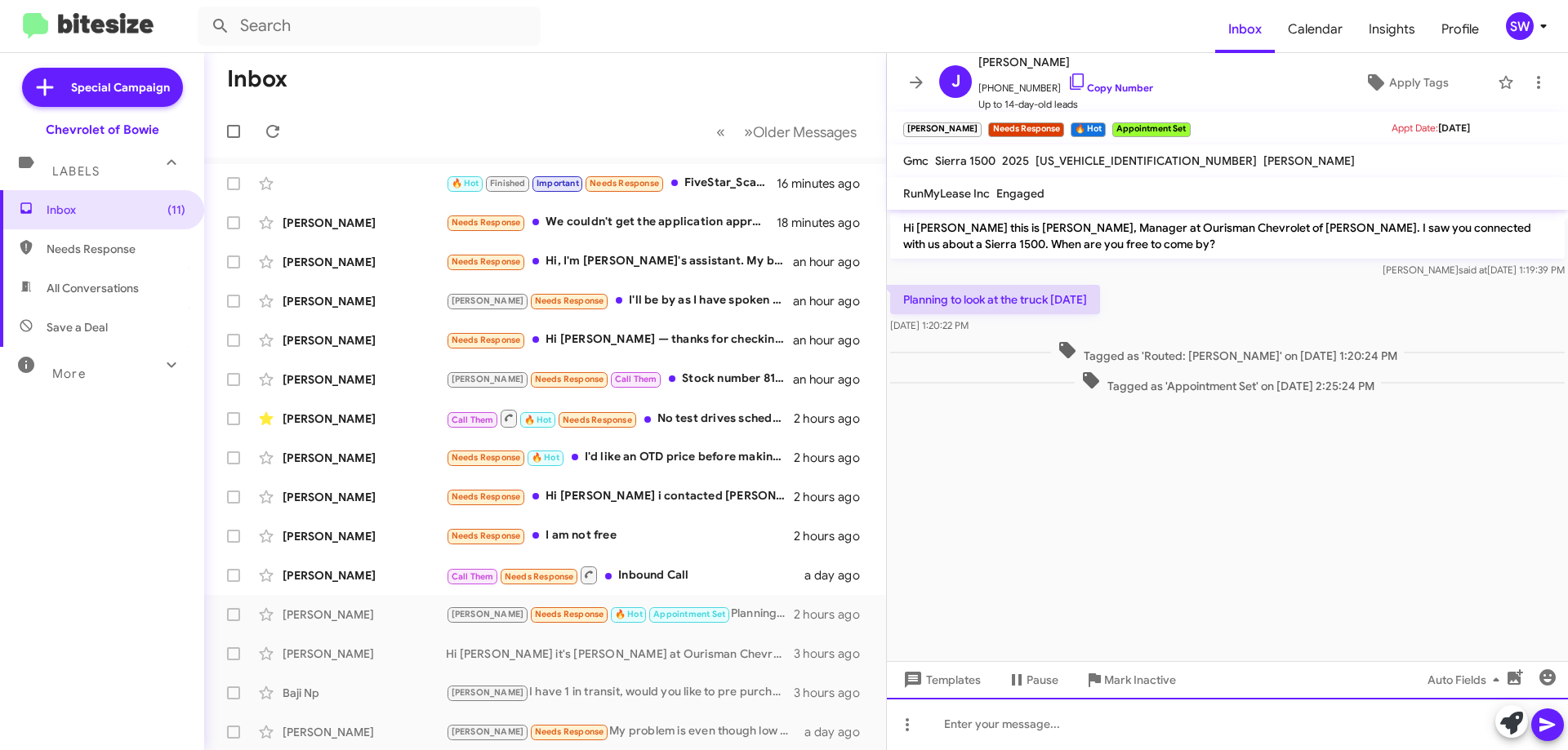
drag, startPoint x: 1064, startPoint y: 729, endPoint x: 1061, endPoint y: 748, distance: 19.2
click at [1062, 736] on div at bounding box center [1227, 724] width 681 height 52
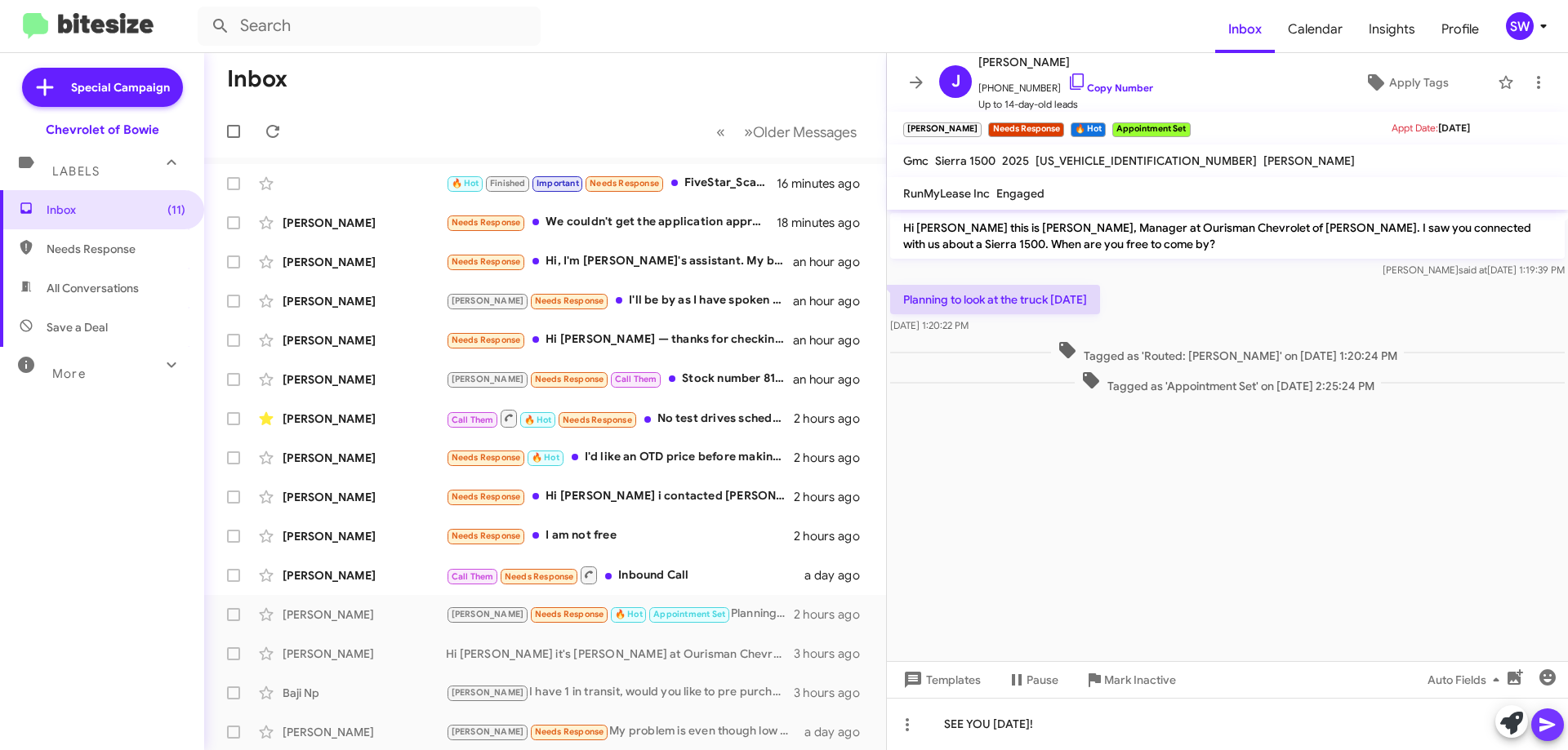
drag, startPoint x: 1544, startPoint y: 731, endPoint x: 1304, endPoint y: 654, distance: 252.0
click at [1544, 730] on icon at bounding box center [1547, 725] width 19 height 19
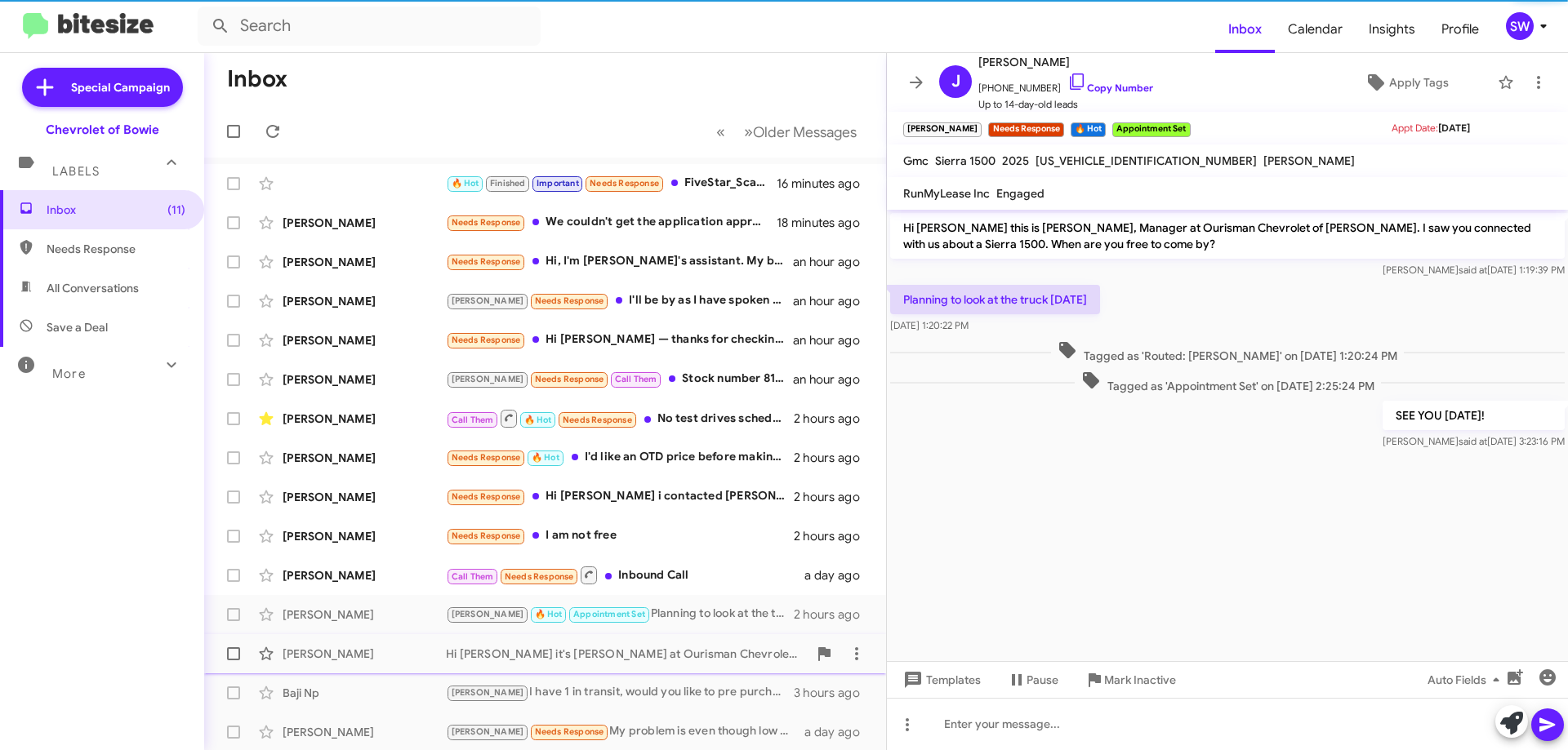
drag, startPoint x: 1149, startPoint y: 675, endPoint x: 1106, endPoint y: 646, distance: 51.9
click at [1144, 673] on span "Mark Inactive" at bounding box center [1139, 680] width 72 height 30
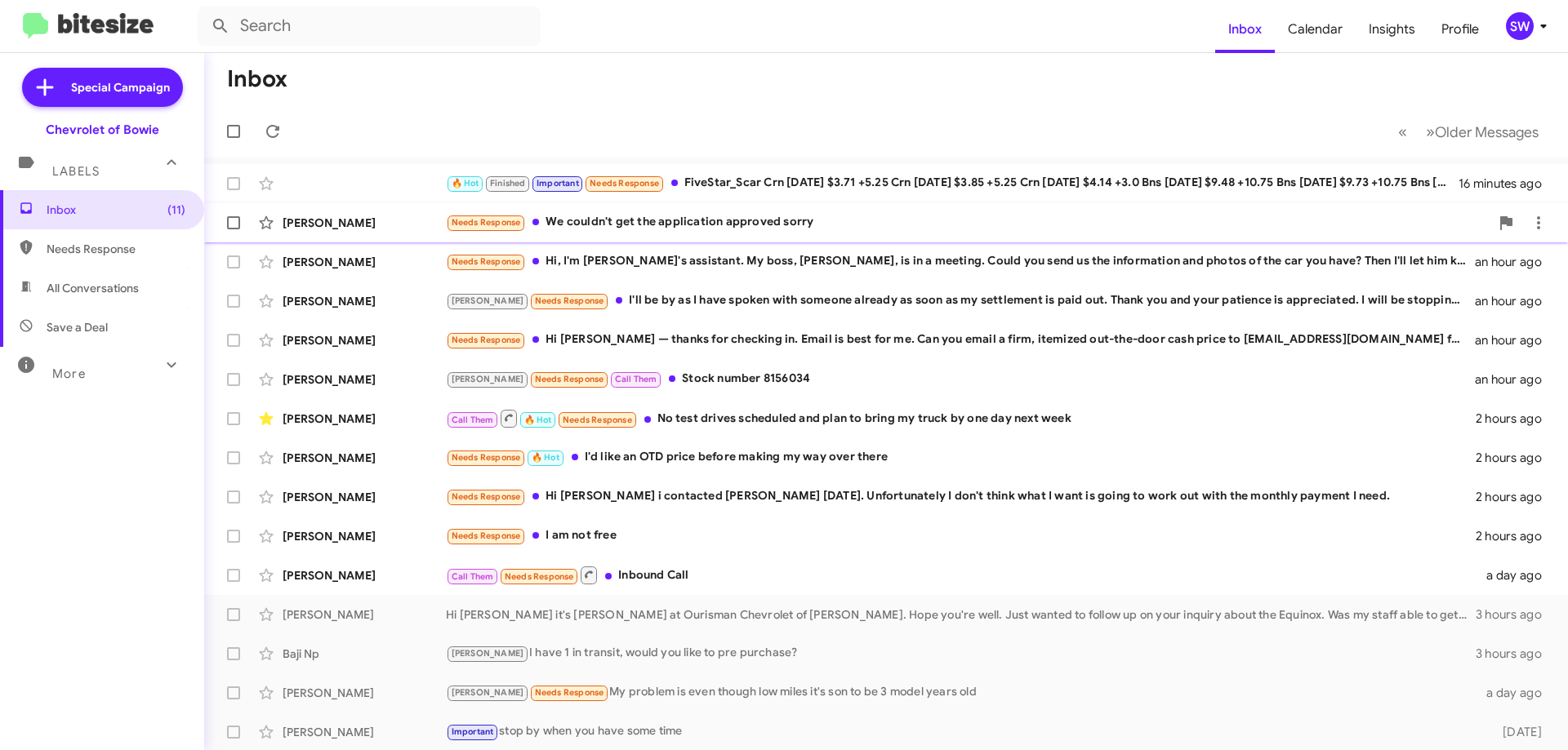
drag, startPoint x: 611, startPoint y: 219, endPoint x: 623, endPoint y: 219, distance: 12.0
click at [613, 220] on div "Needs Response We couldn't get the application approved sorry" at bounding box center [967, 223] width 1044 height 19
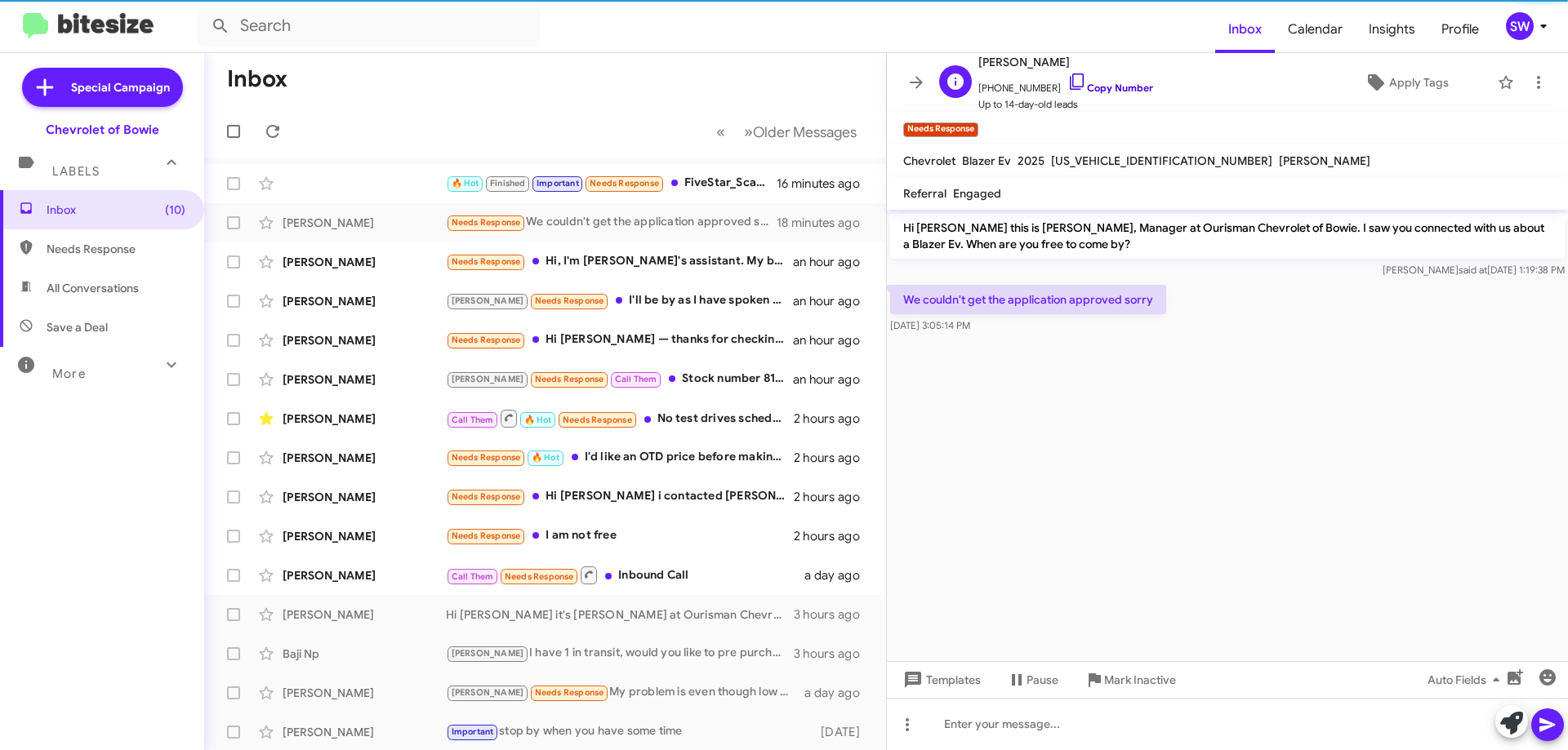
drag, startPoint x: 1058, startPoint y: 77, endPoint x: 1044, endPoint y: 88, distance: 17.8
click at [1068, 78] on icon at bounding box center [1077, 81] width 19 height 19
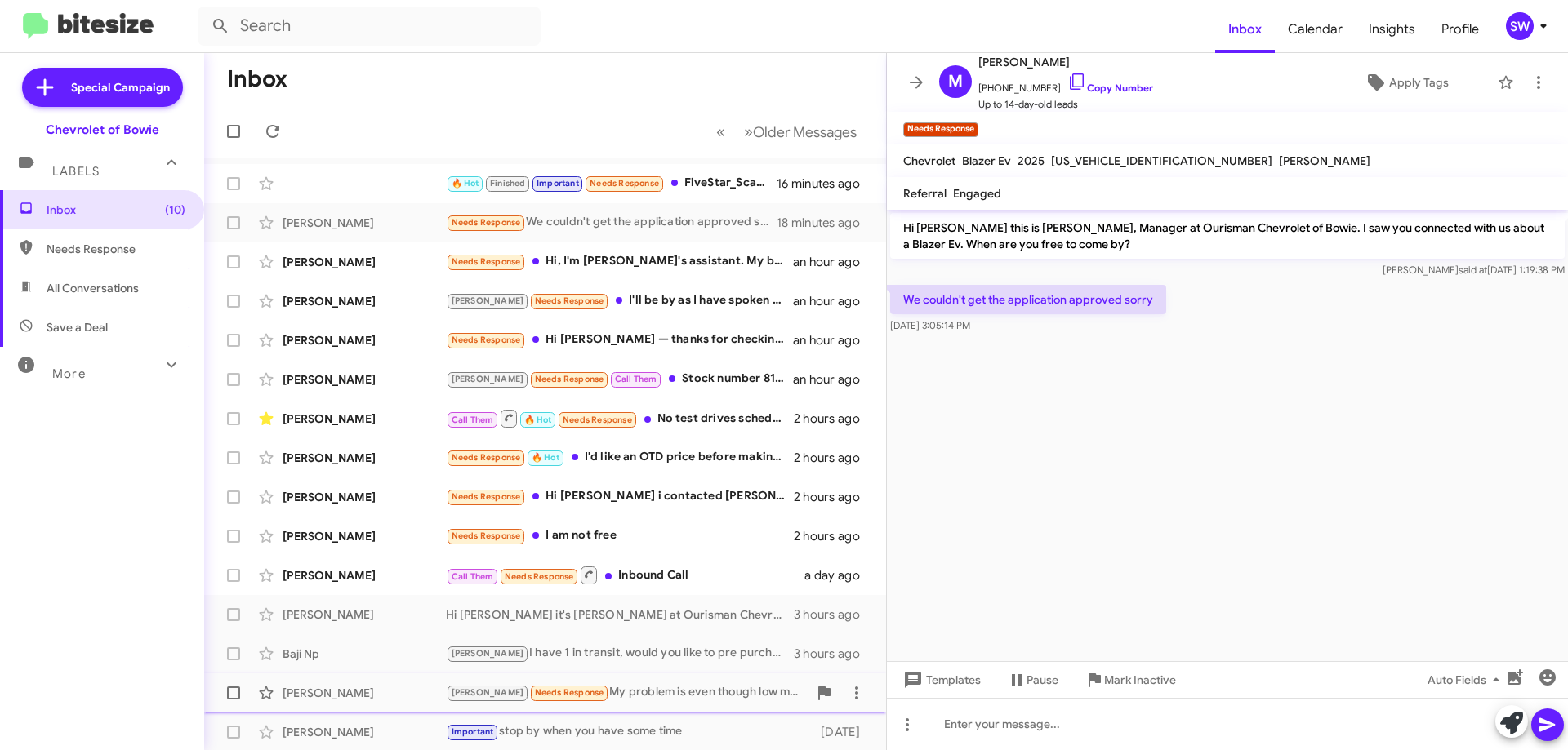
click at [1127, 678] on span "Mark Inactive" at bounding box center [1139, 680] width 72 height 30
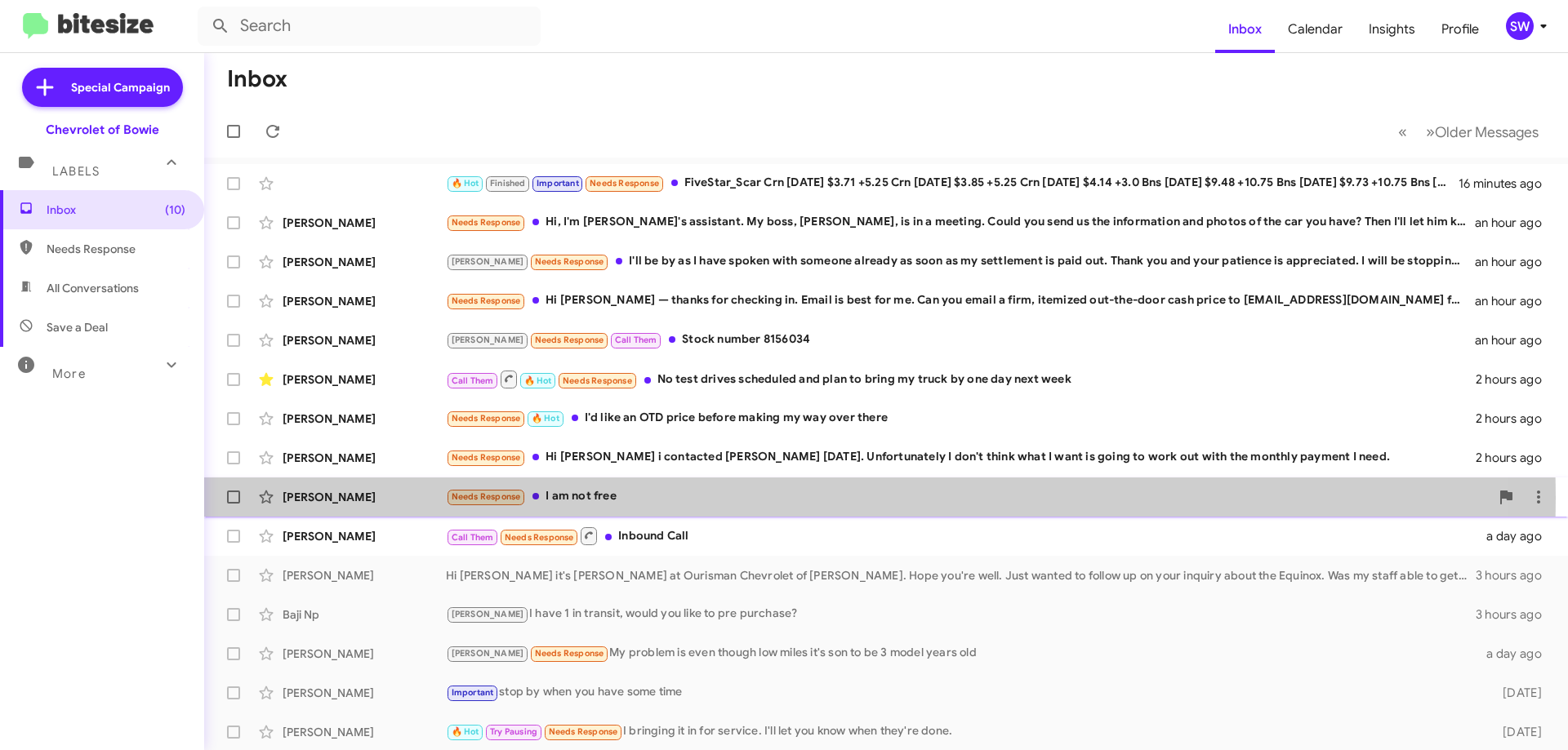
drag, startPoint x: 597, startPoint y: 498, endPoint x: 727, endPoint y: 484, distance: 130.8
click at [606, 495] on div "Needs Response I am not free" at bounding box center [967, 497] width 1044 height 19
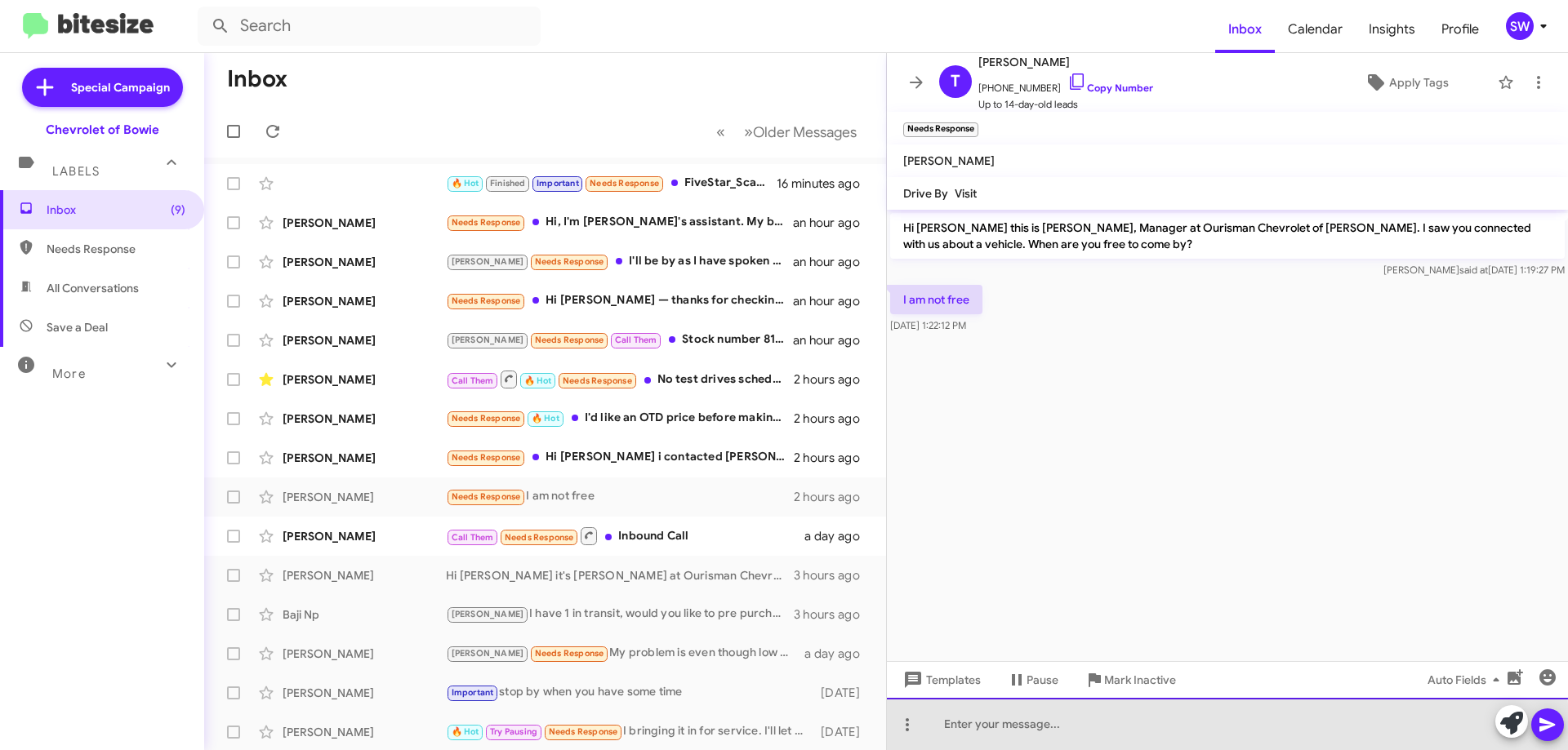
click at [1044, 731] on div at bounding box center [1227, 724] width 681 height 52
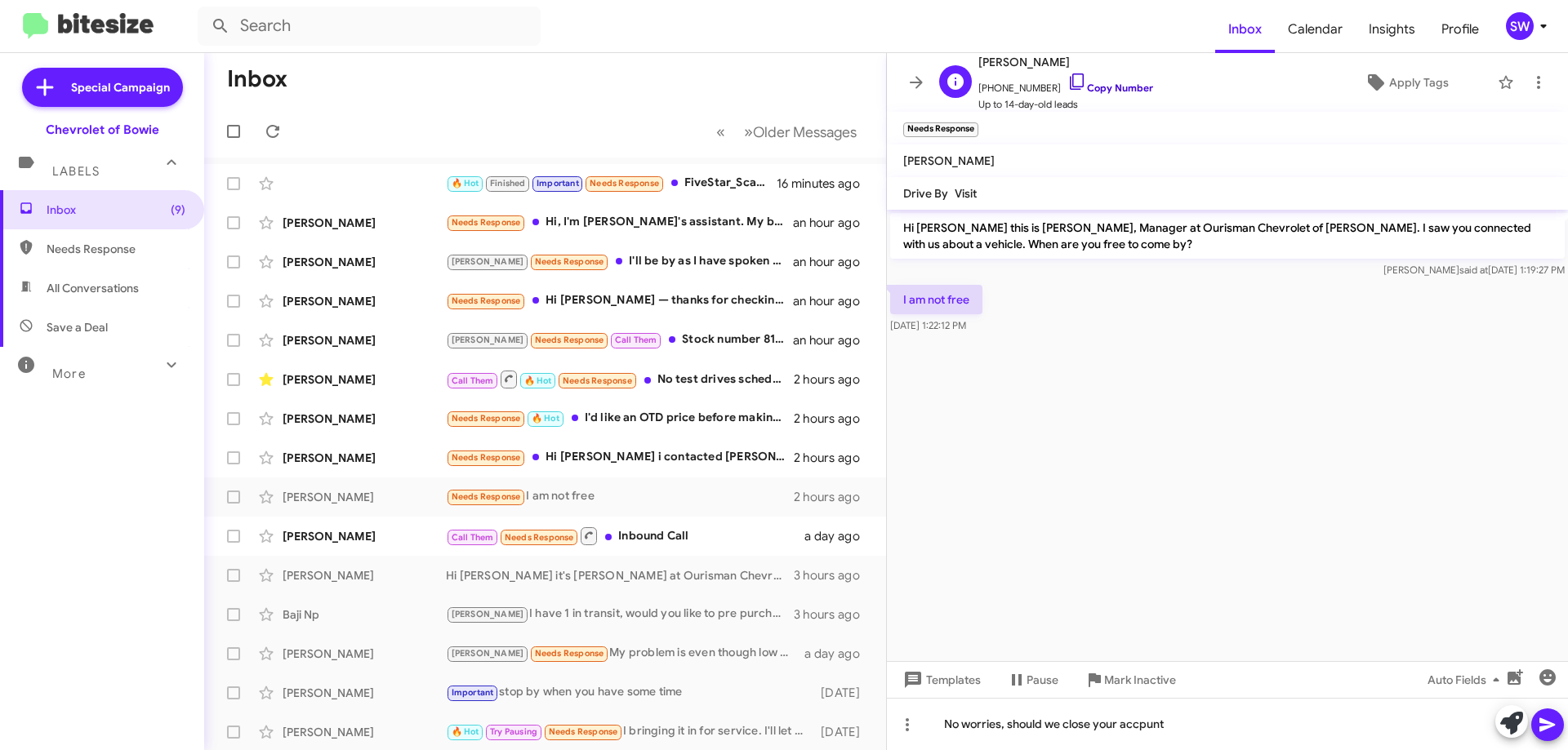
click at [1068, 78] on icon at bounding box center [1077, 81] width 19 height 19
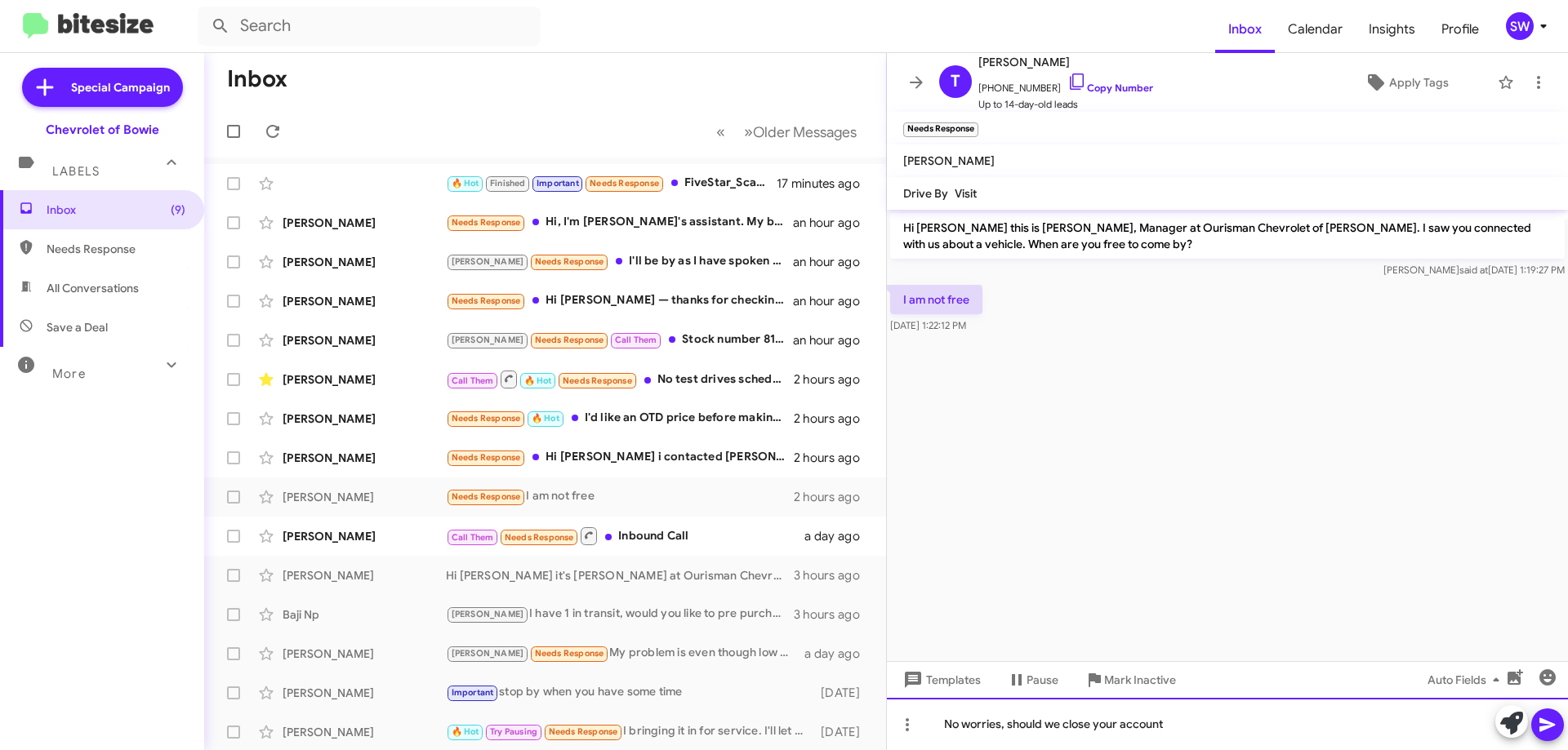
click at [1249, 730] on div "No worries, should we close your account" at bounding box center [1227, 724] width 681 height 52
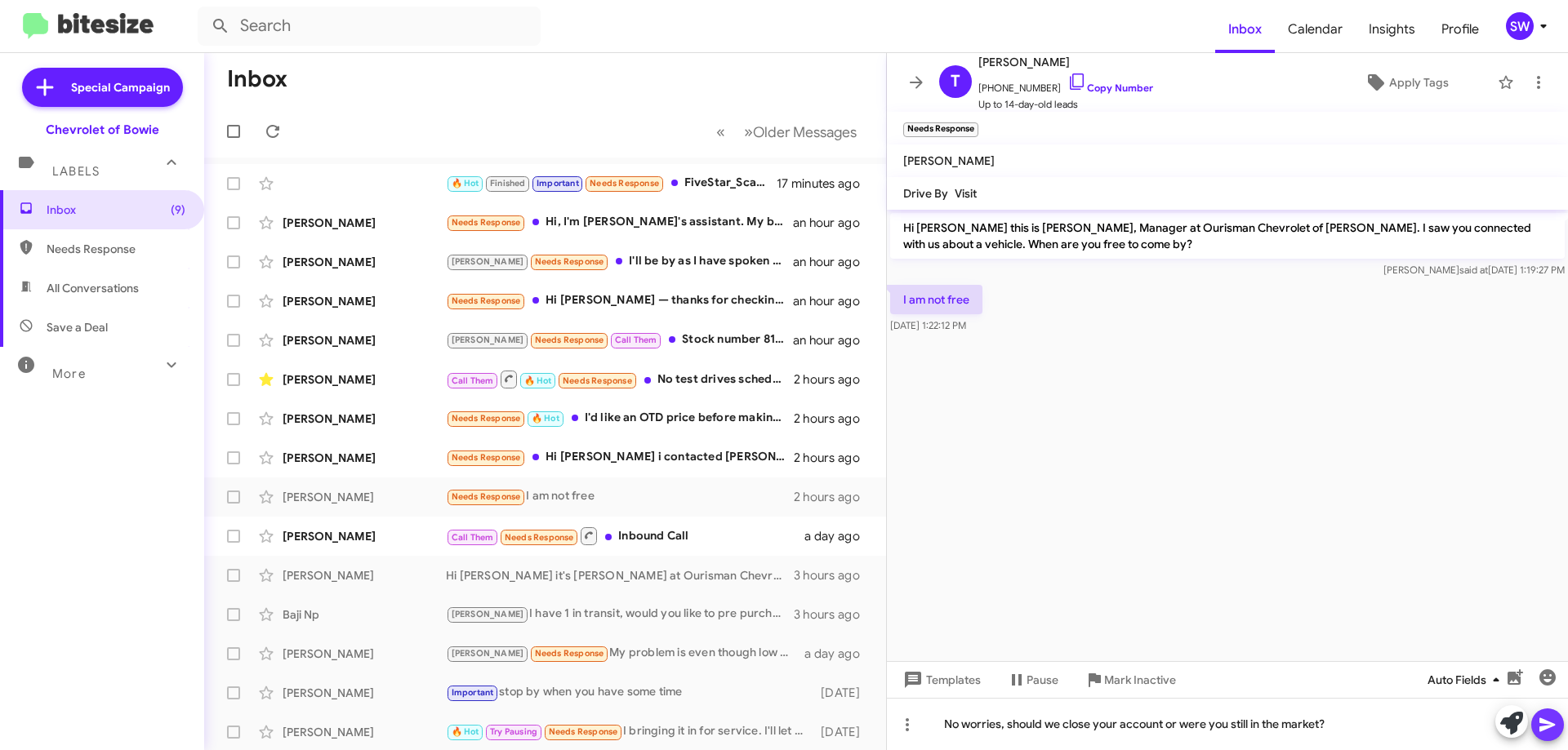
drag, startPoint x: 1549, startPoint y: 720, endPoint x: 1491, endPoint y: 688, distance: 66.2
click at [1548, 719] on icon at bounding box center [1547, 725] width 19 height 19
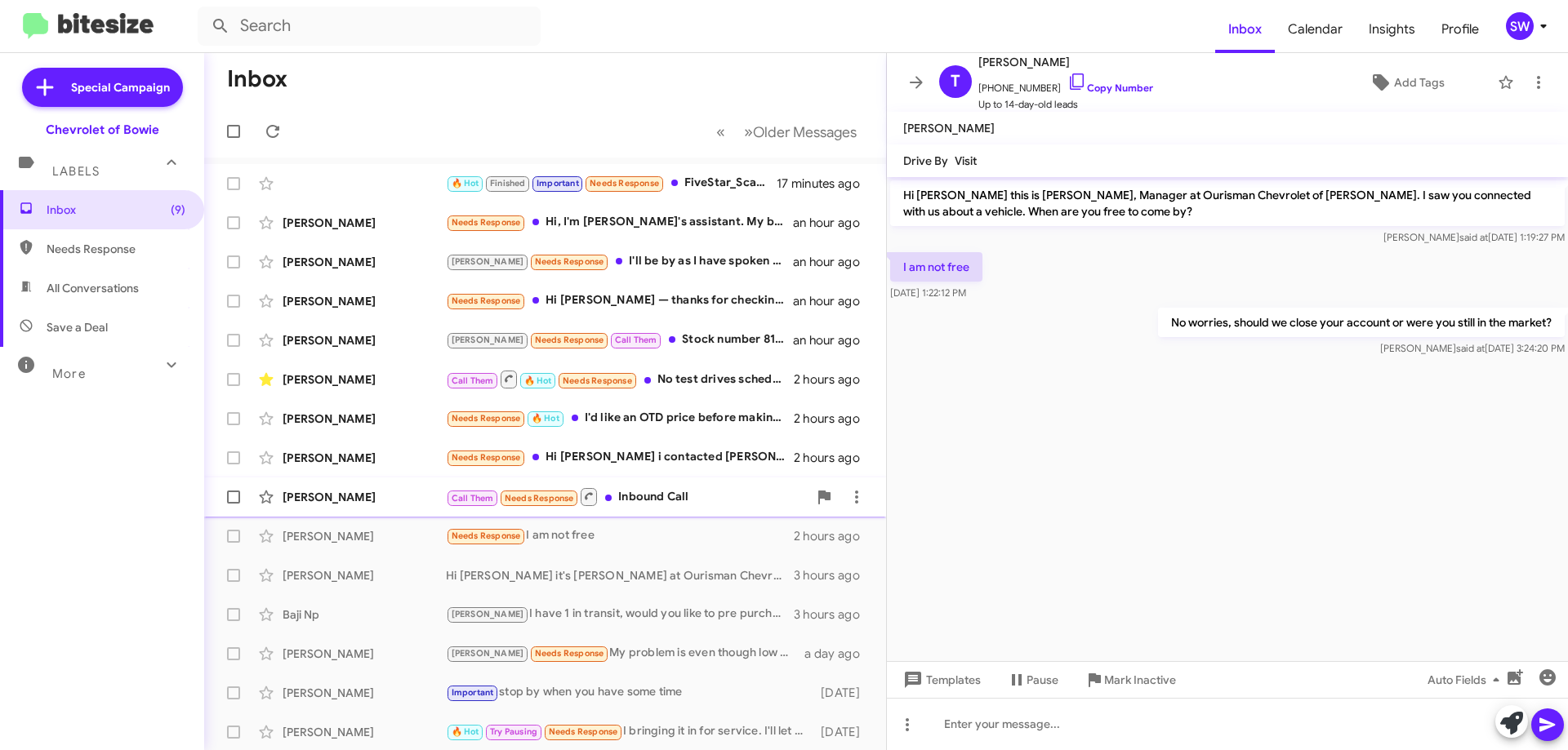
click at [660, 499] on div "Call Them Needs Response Inbound Call" at bounding box center [626, 497] width 362 height 20
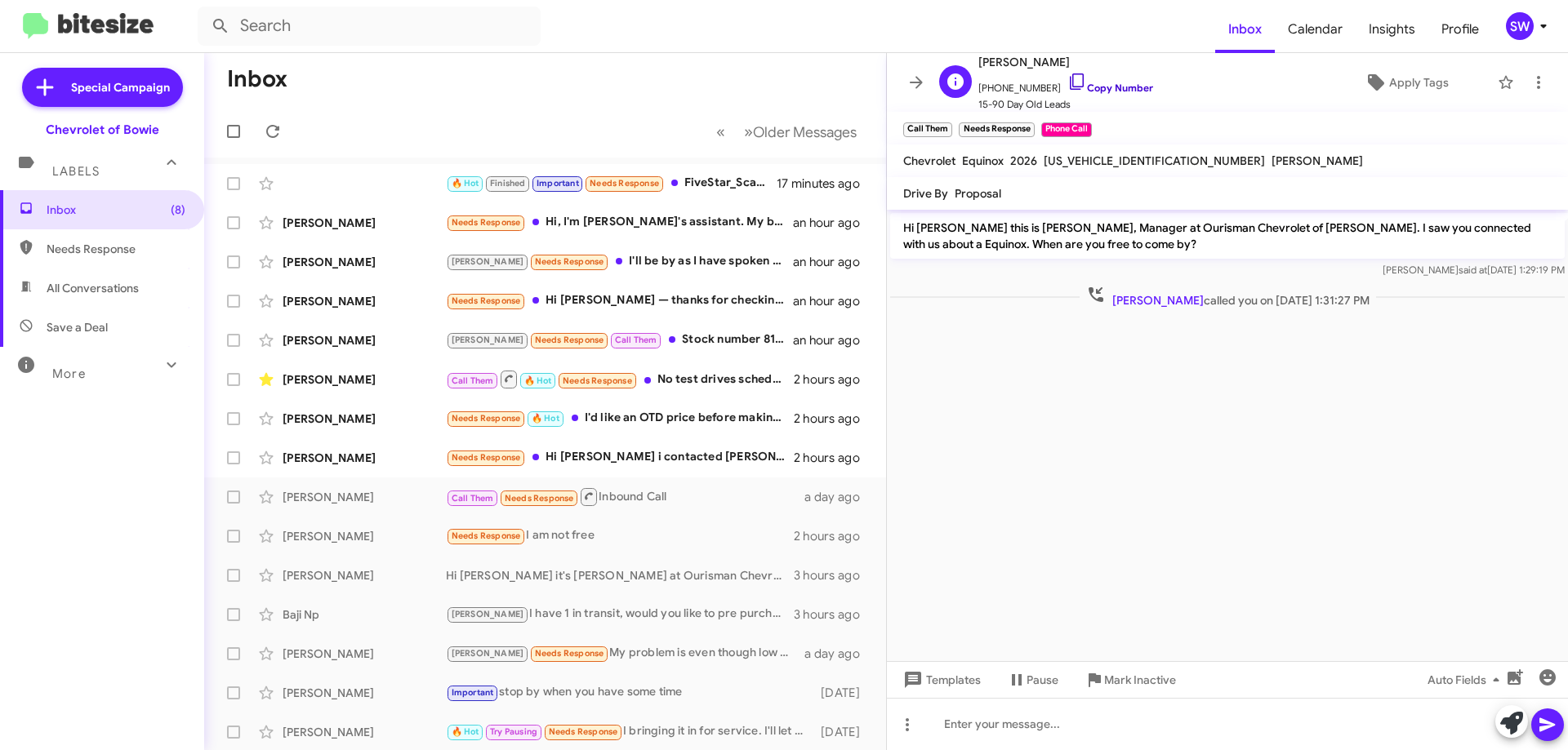
drag, startPoint x: 1069, startPoint y: 82, endPoint x: 1098, endPoint y: 94, distance: 31.4
click at [1069, 83] on icon at bounding box center [1077, 81] width 19 height 19
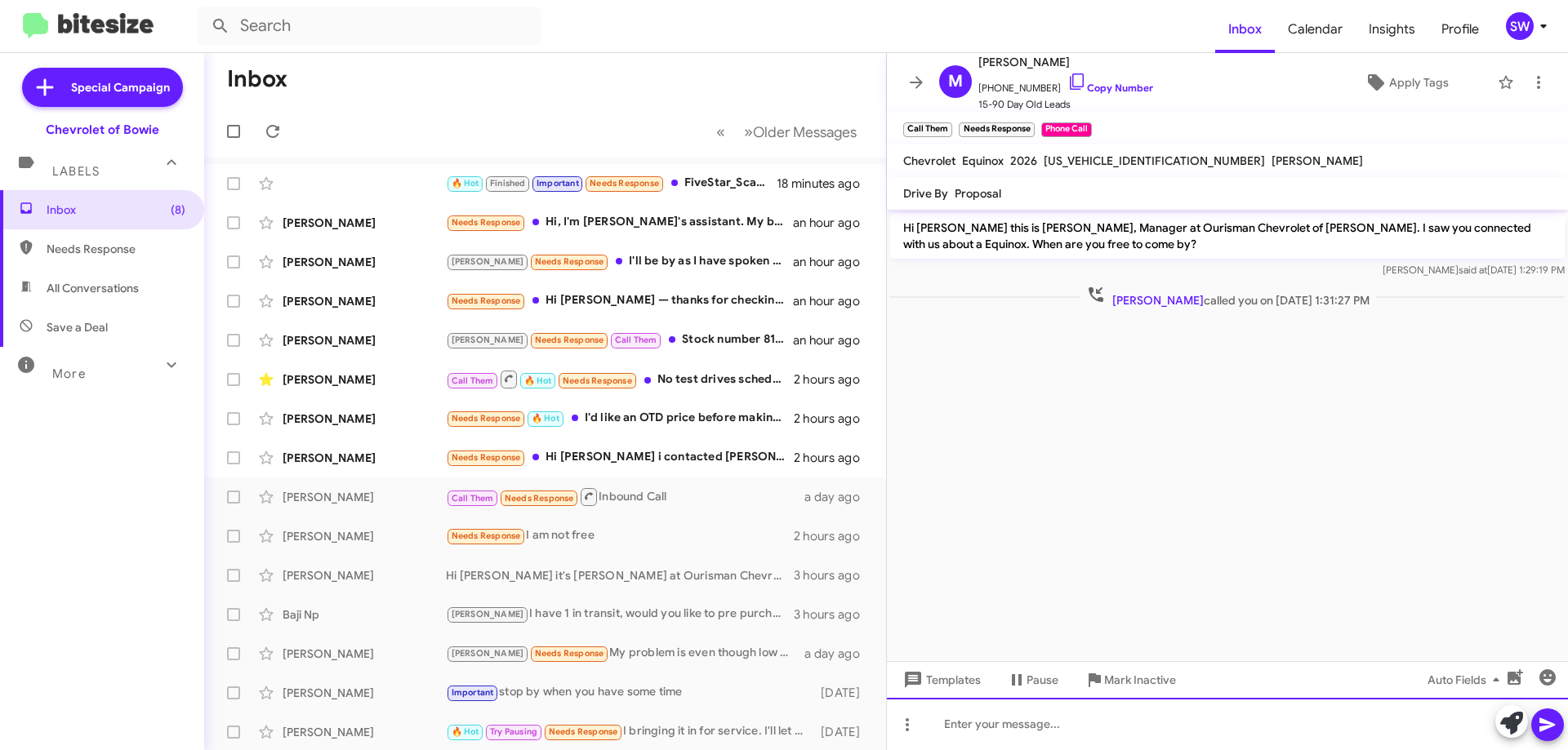
drag, startPoint x: 1073, startPoint y: 717, endPoint x: 1053, endPoint y: 734, distance: 26.2
click at [1073, 717] on div at bounding box center [1227, 724] width 681 height 52
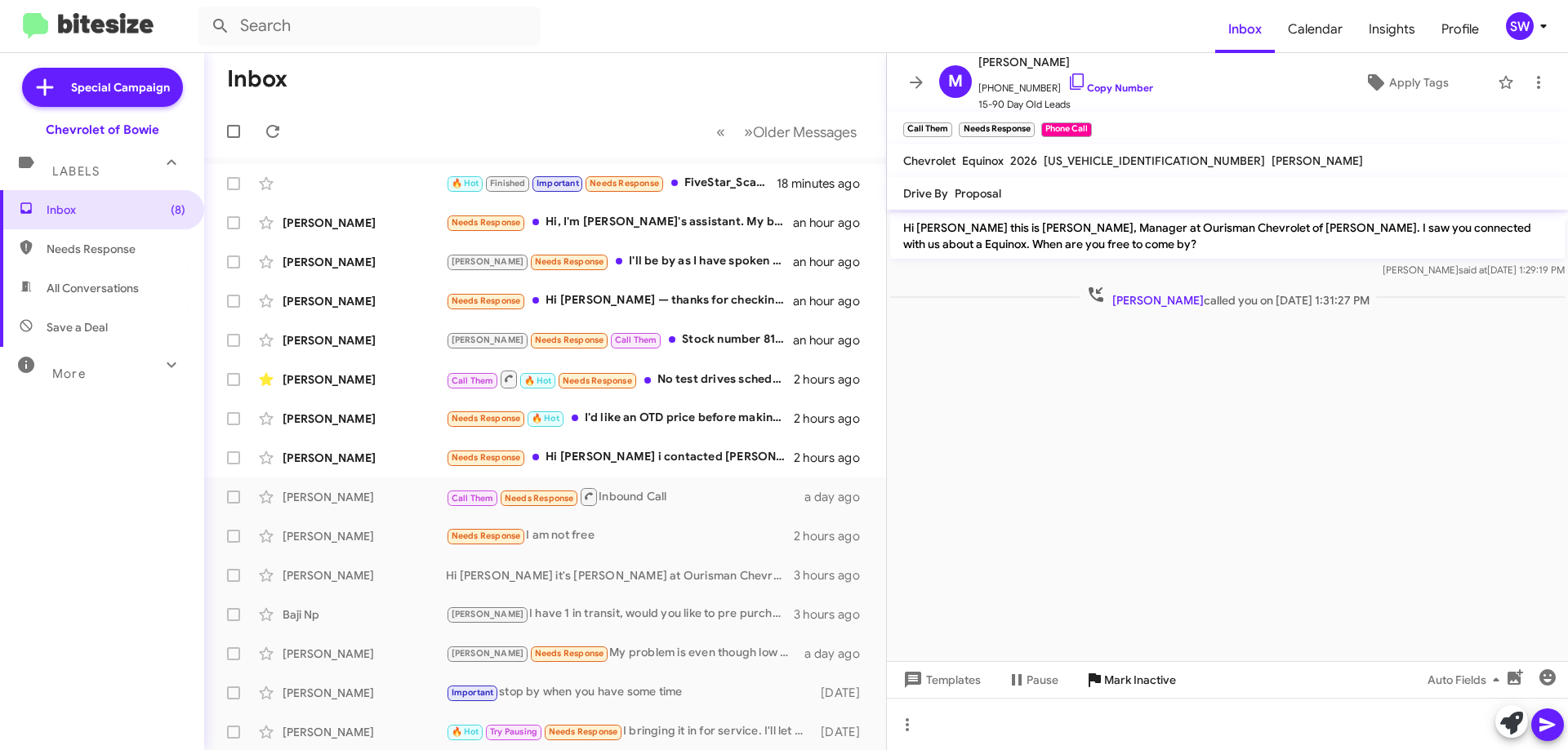
click at [1134, 678] on span "Mark Inactive" at bounding box center [1139, 680] width 72 height 30
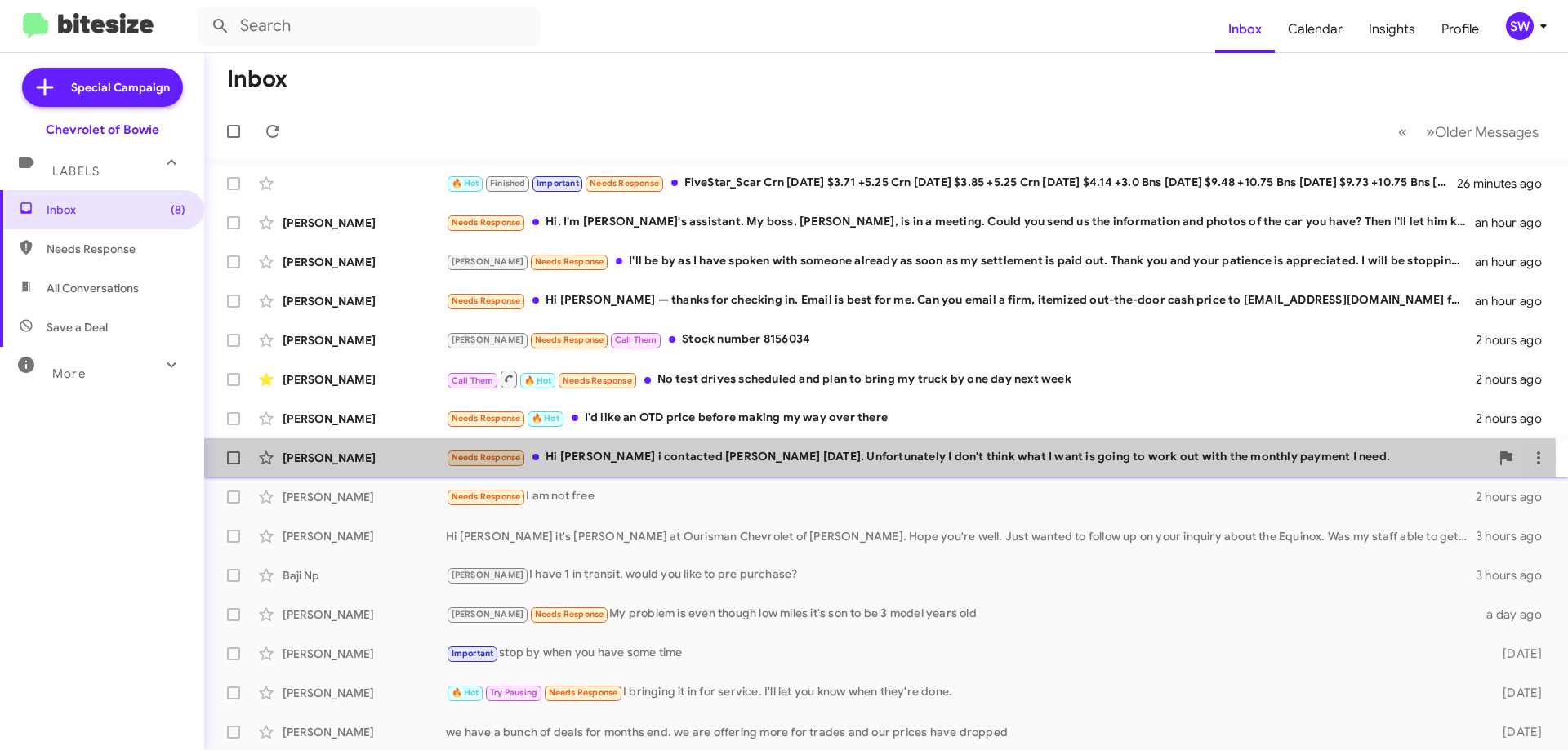
click at [708, 460] on div "Needs Response Hi [PERSON_NAME] i contacted [PERSON_NAME] [DATE]. Unfortunately…" at bounding box center [967, 457] width 1044 height 19
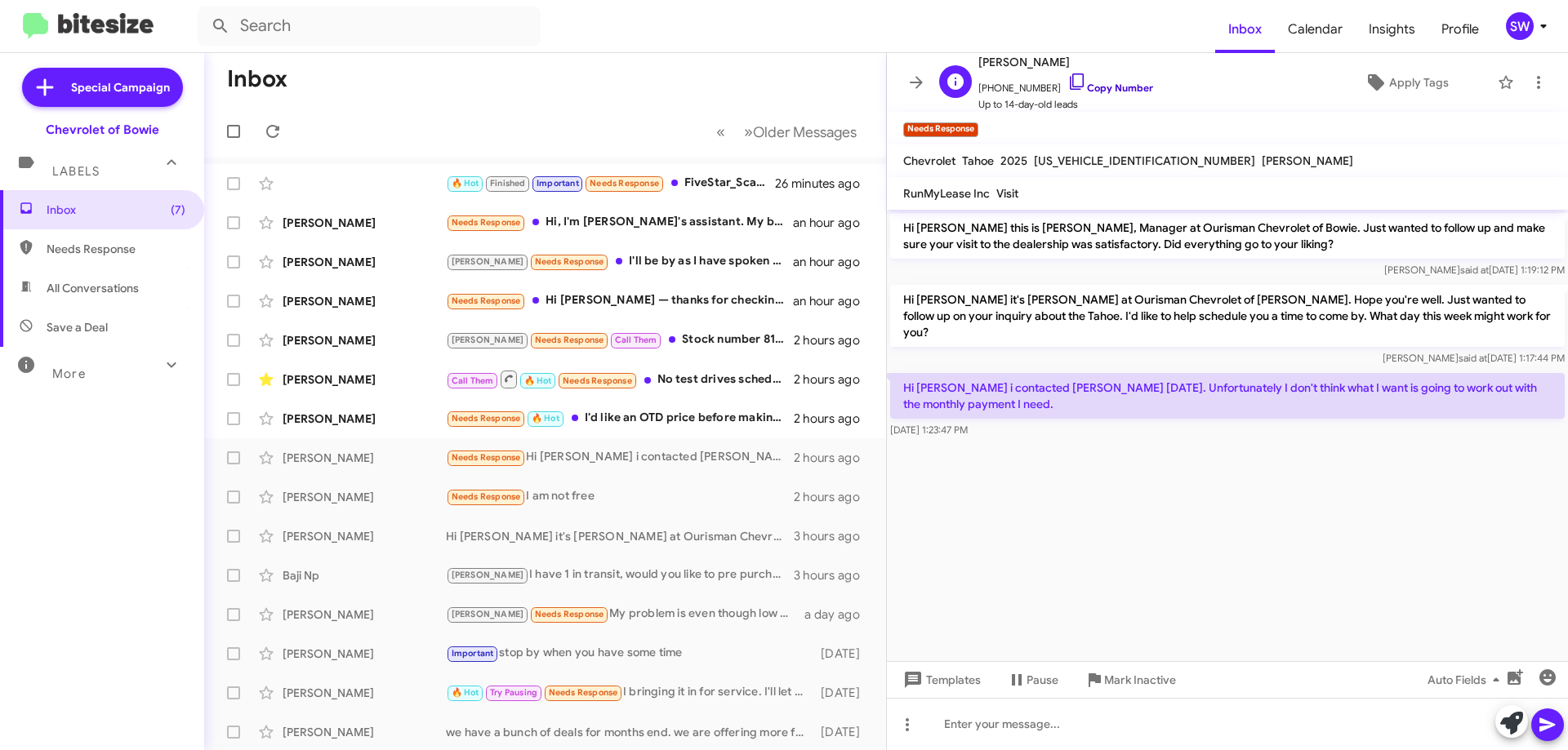
click at [1068, 80] on icon at bounding box center [1077, 81] width 19 height 19
drag, startPoint x: 1055, startPoint y: 80, endPoint x: 1130, endPoint y: 100, distance: 77.6
click at [1068, 82] on icon at bounding box center [1077, 81] width 19 height 19
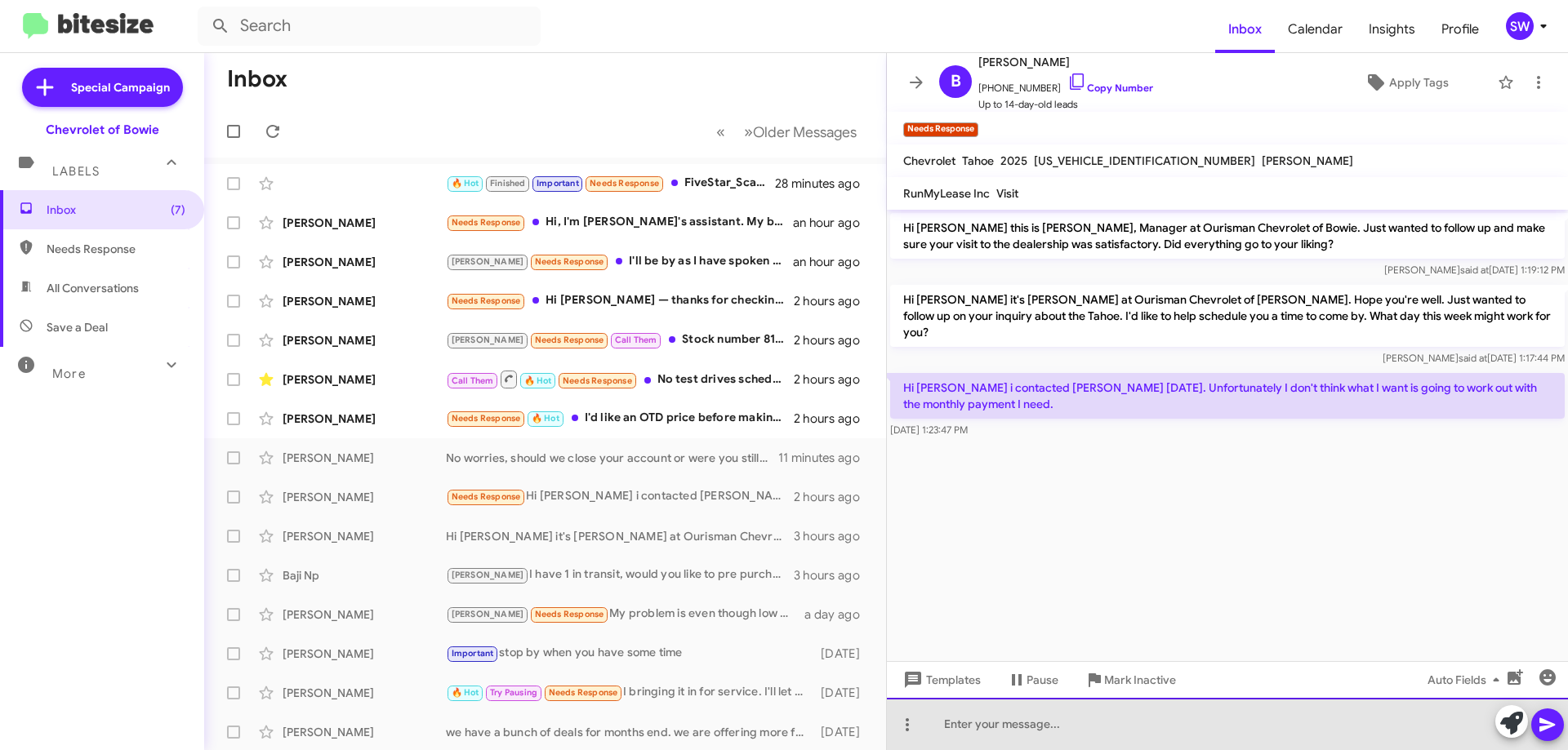
click at [1063, 721] on div at bounding box center [1227, 724] width 681 height 52
drag, startPoint x: 993, startPoint y: 727, endPoint x: 1003, endPoint y: 731, distance: 10.8
click at [995, 728] on div "ok i understand, I will double check to make sure we have exhausted all options…" at bounding box center [1227, 724] width 681 height 52
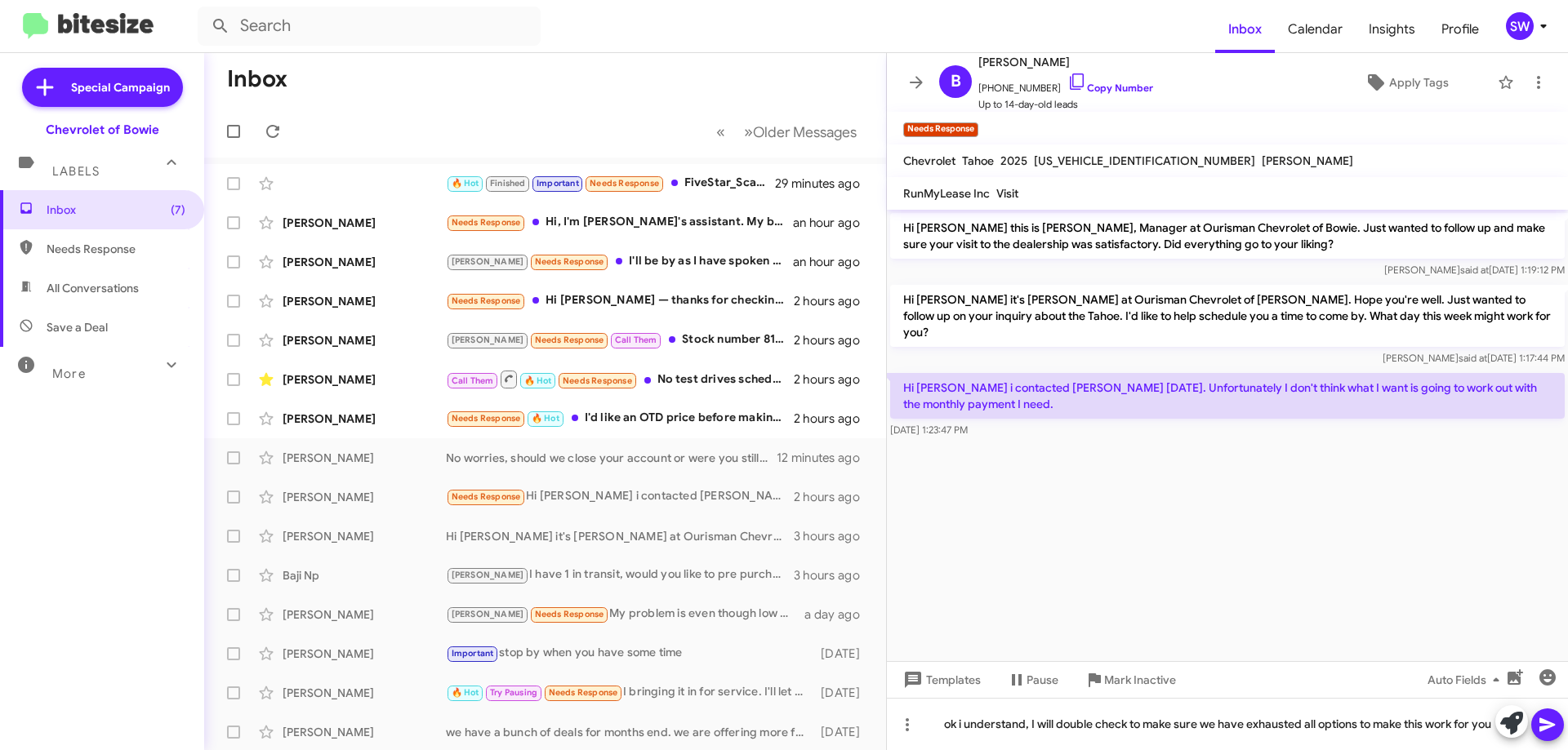
drag, startPoint x: 1542, startPoint y: 723, endPoint x: 1561, endPoint y: 717, distance: 19.9
click at [1554, 718] on icon at bounding box center [1547, 725] width 19 height 19
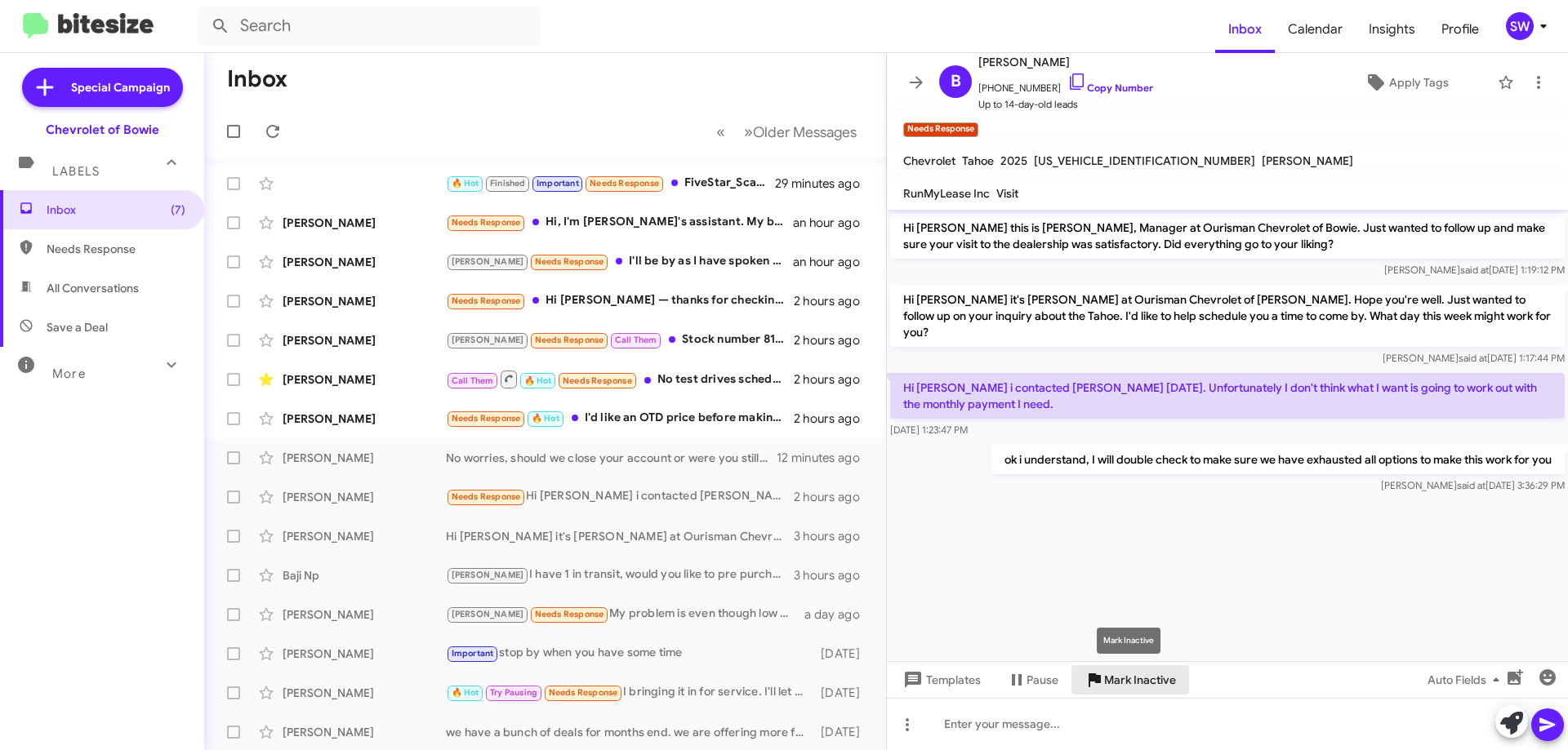
click at [1133, 678] on span "Mark Inactive" at bounding box center [1139, 680] width 72 height 30
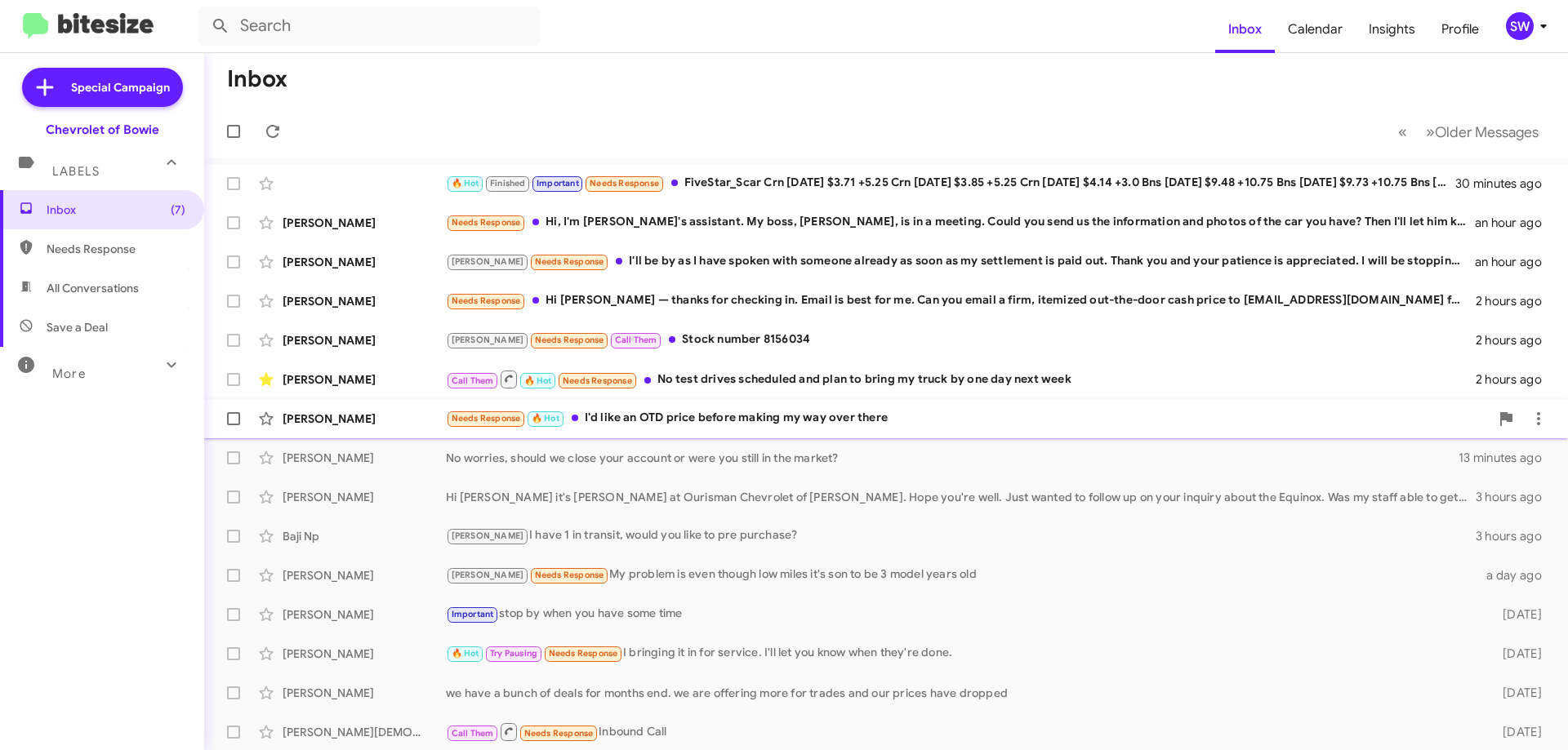
click at [728, 423] on div "Needs Response 🔥 Hot I'd like an OTD price before making my way over there" at bounding box center [967, 418] width 1044 height 19
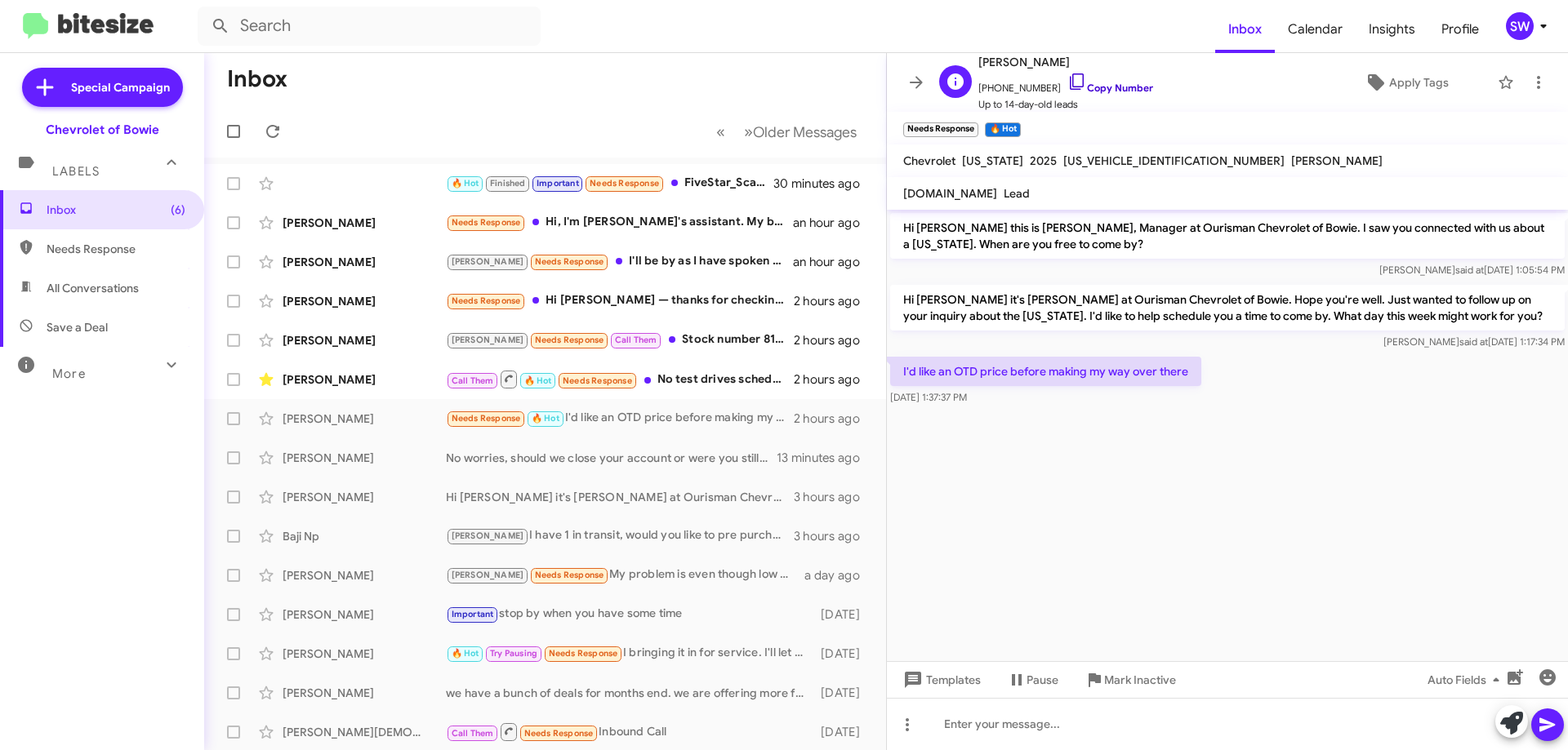
click at [1068, 78] on icon at bounding box center [1077, 81] width 19 height 19
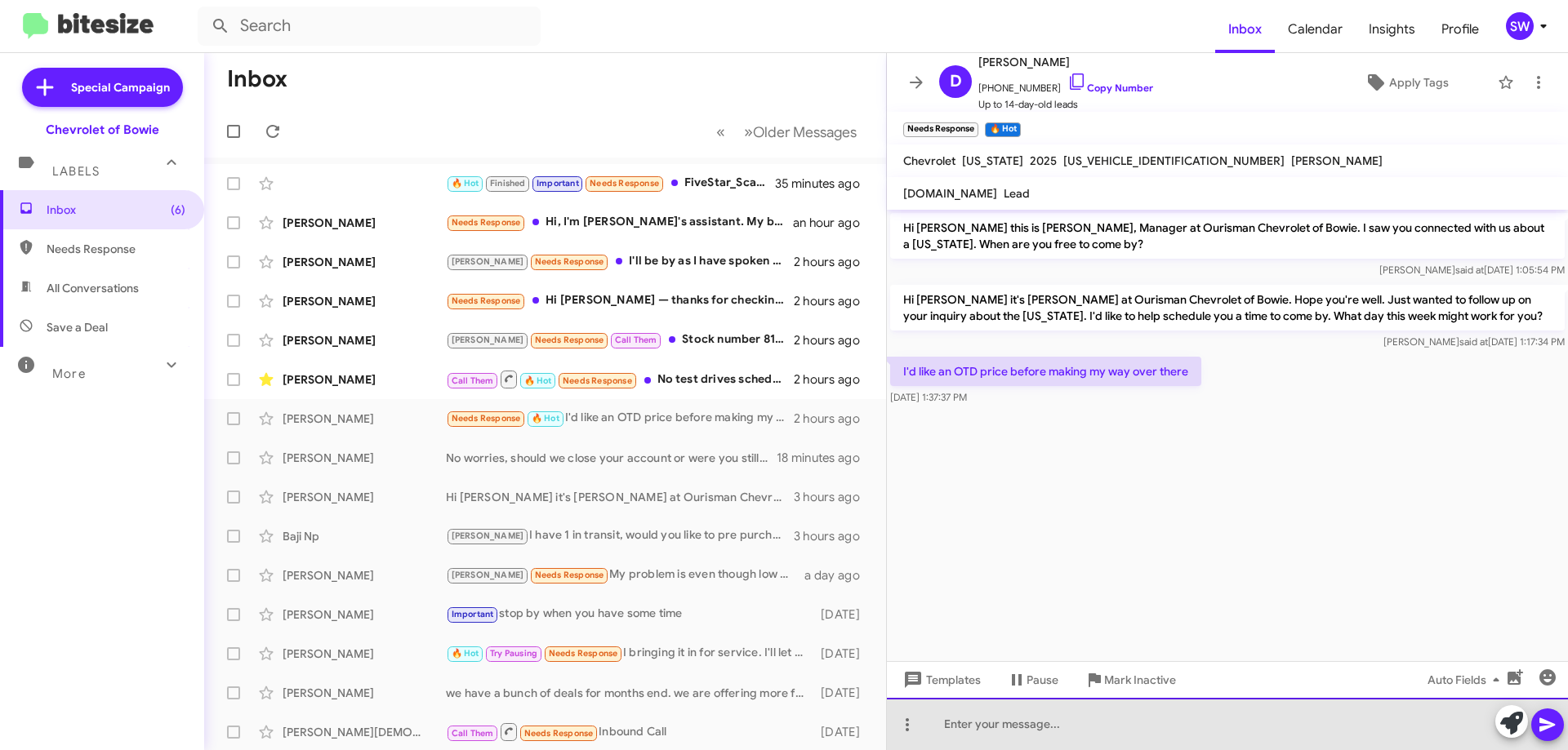
click at [1079, 724] on div at bounding box center [1227, 724] width 681 height 52
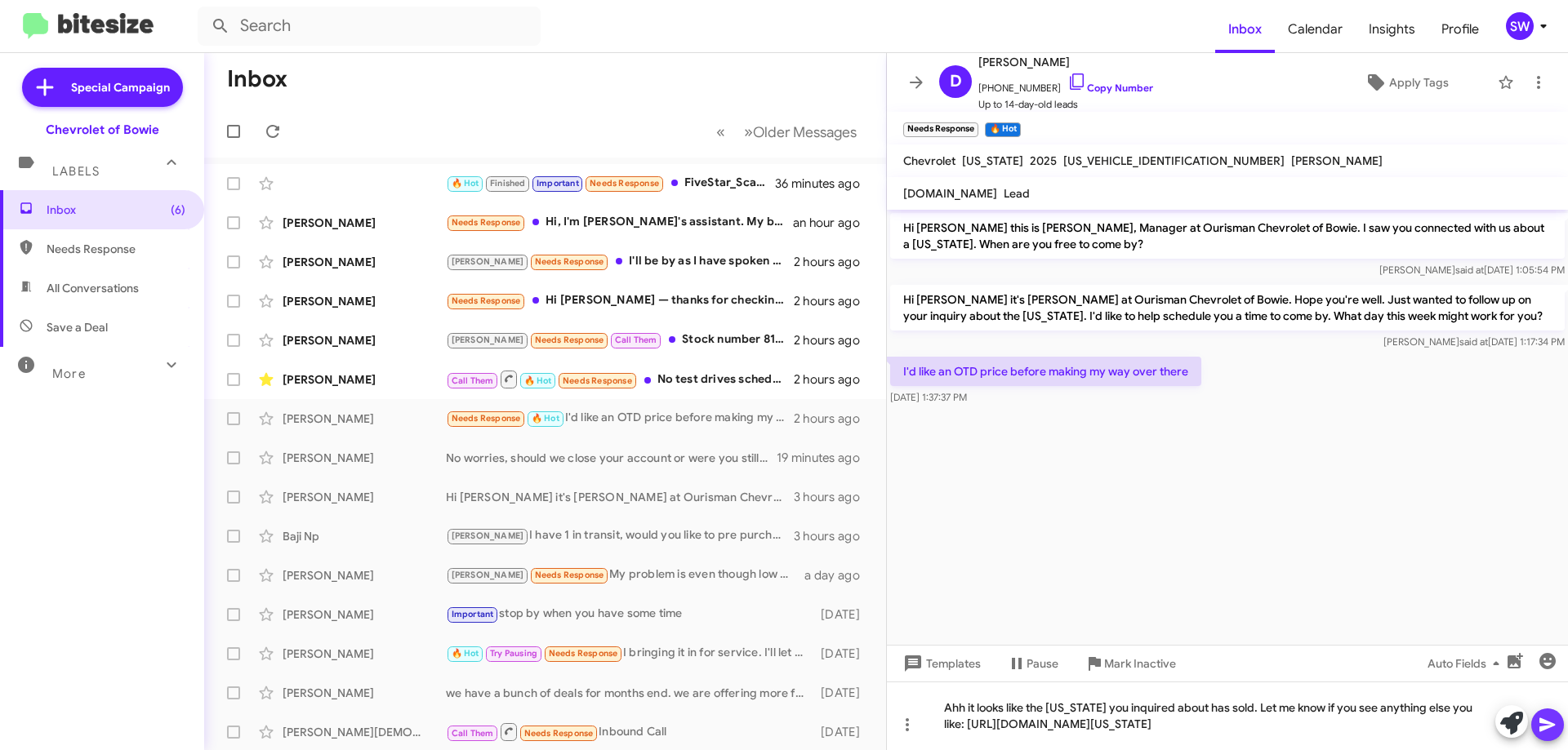
click at [1541, 720] on icon at bounding box center [1547, 725] width 19 height 19
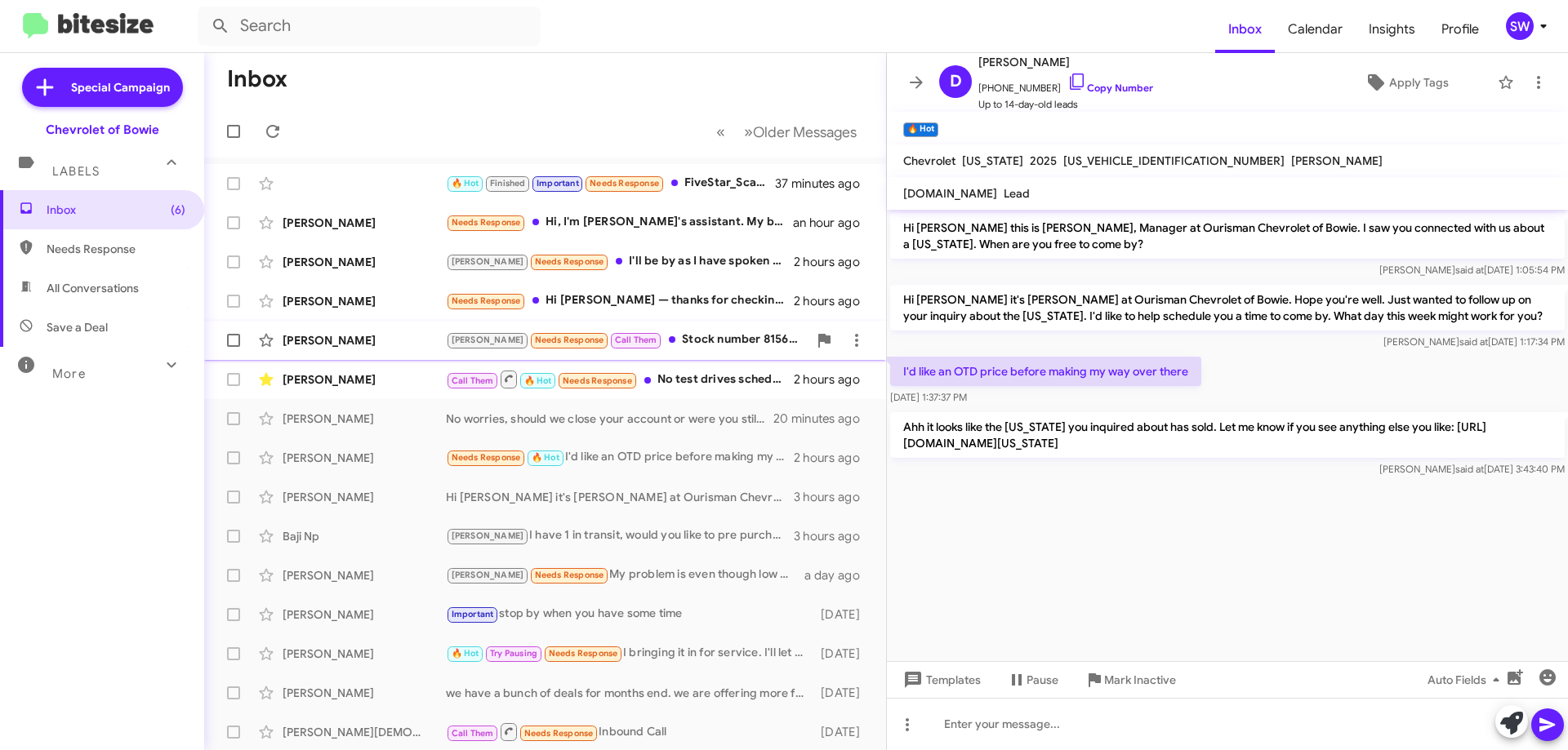
drag, startPoint x: 672, startPoint y: 344, endPoint x: 695, endPoint y: 340, distance: 23.3
click at [672, 344] on div "[PERSON_NAME] Needs Response Call Them Stock number 8156034" at bounding box center [626, 340] width 362 height 19
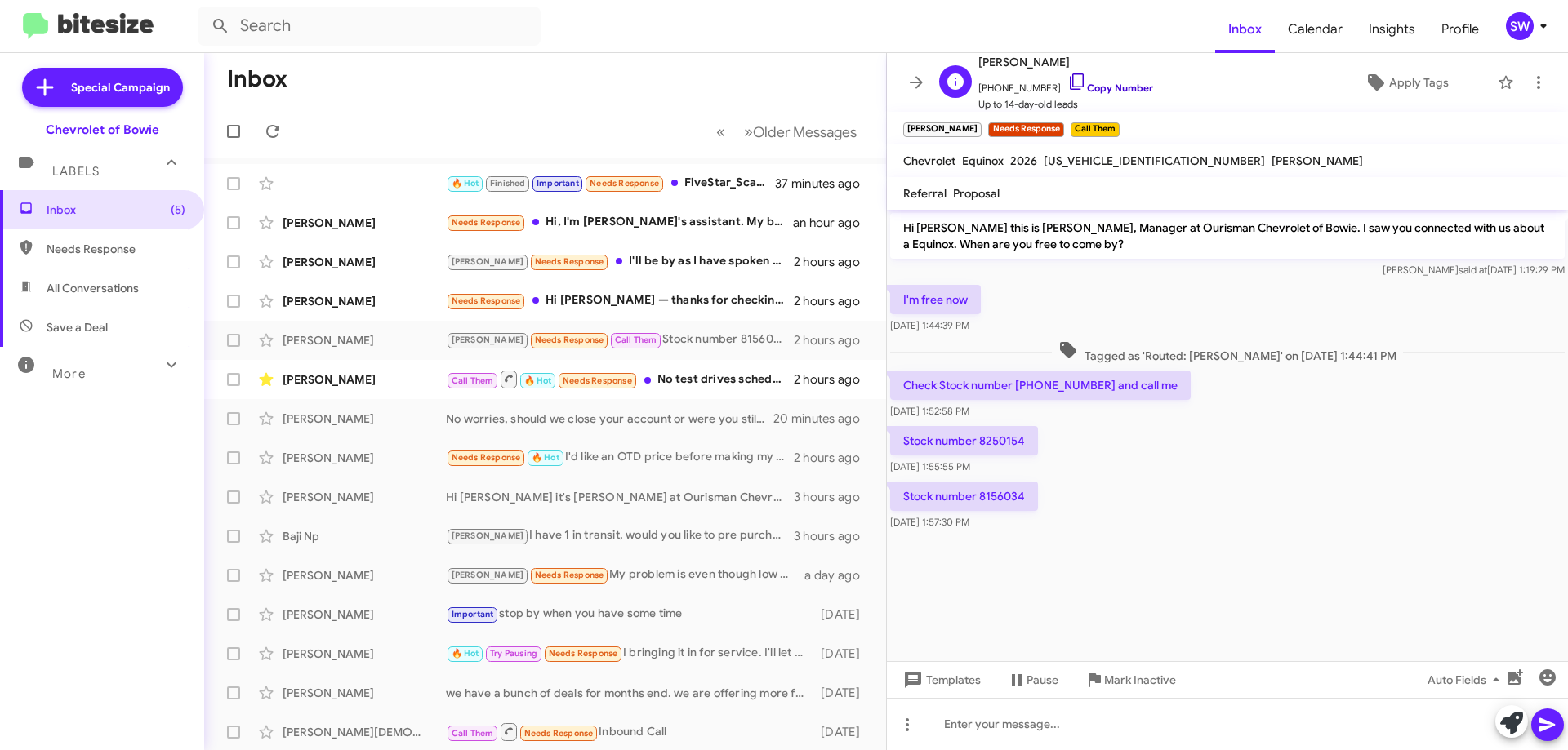
click at [1068, 80] on icon at bounding box center [1077, 81] width 19 height 19
drag, startPoint x: 1062, startPoint y: 386, endPoint x: 1016, endPoint y: 388, distance: 46.0
click at [1016, 388] on p "Check Stock number [PHONE_NUMBER] and call me" at bounding box center [1041, 385] width 300 height 30
copy p "8249542"
drag, startPoint x: 1026, startPoint y: 440, endPoint x: 981, endPoint y: 443, distance: 45.1
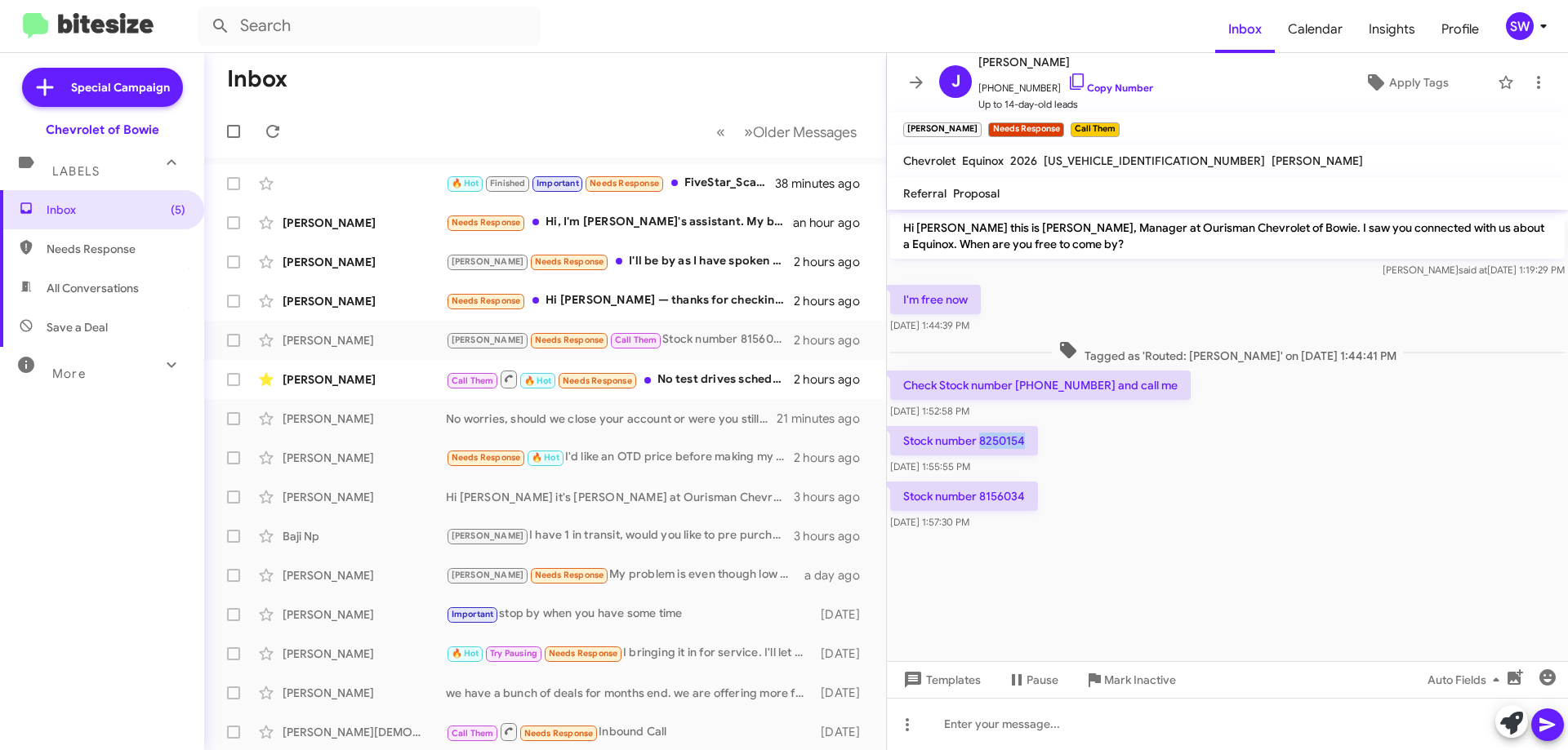
click at [981, 443] on p "Stock number 8250154" at bounding box center [964, 440] width 148 height 30
copy p "8250154"
drag, startPoint x: 1030, startPoint y: 496, endPoint x: 982, endPoint y: 494, distance: 48.0
click at [977, 503] on p "Stock number 8156034" at bounding box center [964, 496] width 148 height 30
copy p "8156034"
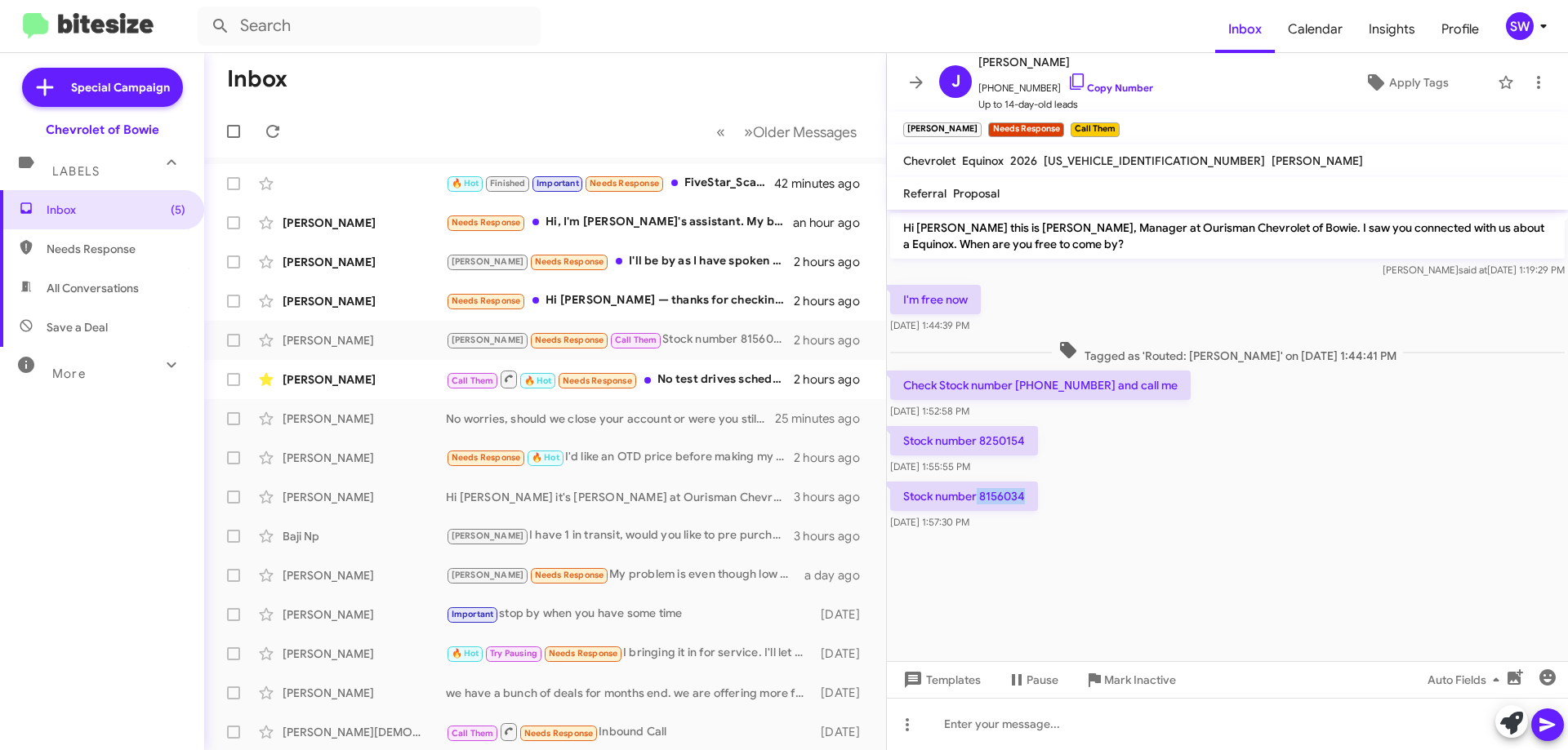
click at [1039, 479] on div "Stock number 8156034 [DATE] 1:57:30 PM" at bounding box center [1227, 506] width 681 height 56
click at [1105, 431] on div "Stock number 8250154 [DATE] 1:55:55 PM" at bounding box center [1227, 451] width 681 height 56
drag, startPoint x: 905, startPoint y: 445, endPoint x: 1011, endPoint y: 474, distance: 109.9
click at [1029, 497] on div "Hi [PERSON_NAME] this is [PERSON_NAME], Manager at Ourisman Chevrolet of Bowie.…" at bounding box center [1227, 372] width 681 height 324
copy div "Stock number 8250154 [DATE] 1:55:55 PM Stock number 8156034"
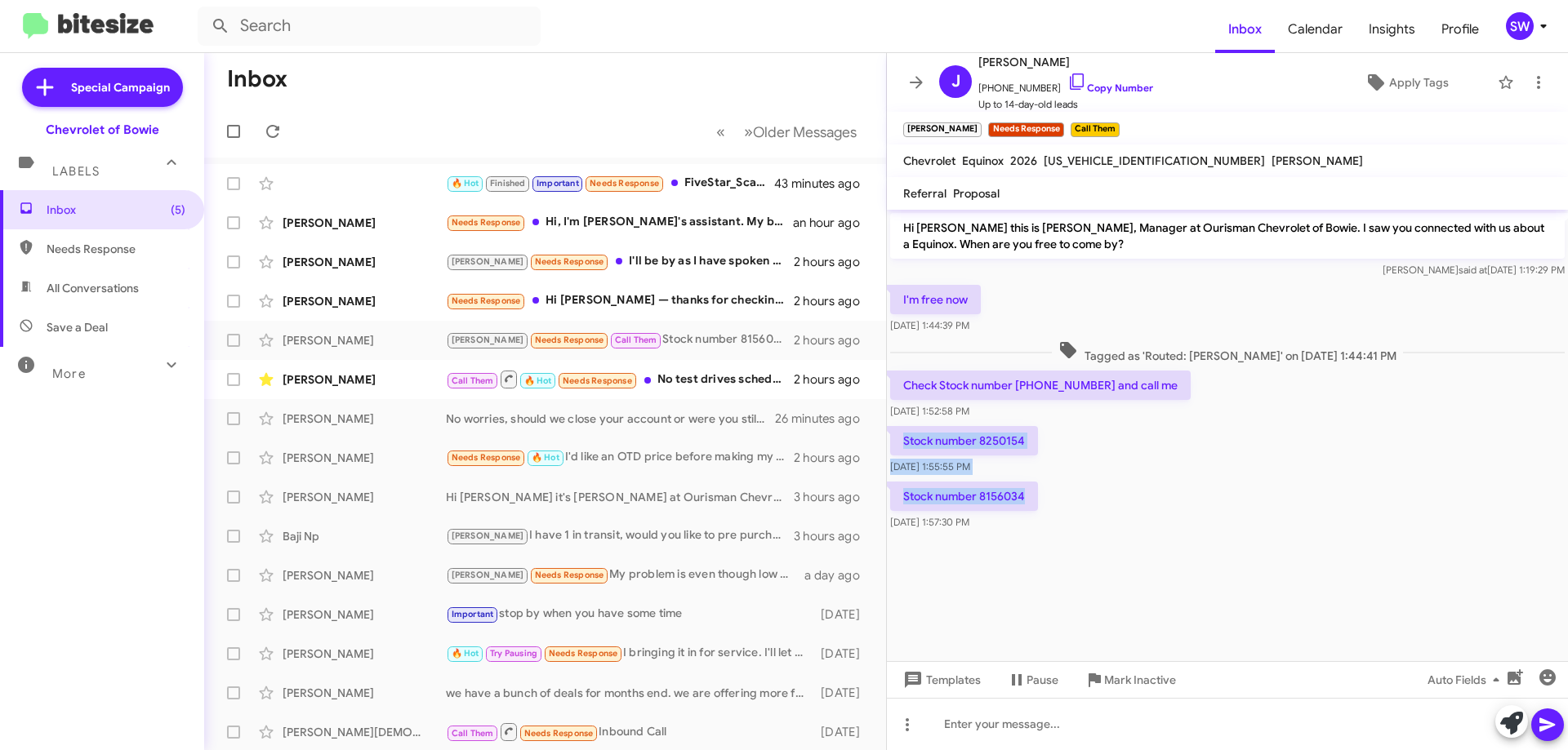
click at [1157, 430] on div "Stock number 8250154 [DATE] 1:55:55 PM" at bounding box center [1227, 451] width 681 height 56
click at [1498, 86] on icon at bounding box center [1505, 82] width 14 height 13
click at [657, 303] on div "Needs Response Hi [PERSON_NAME] — thanks for checking in. Email is best for me.…" at bounding box center [626, 300] width 362 height 19
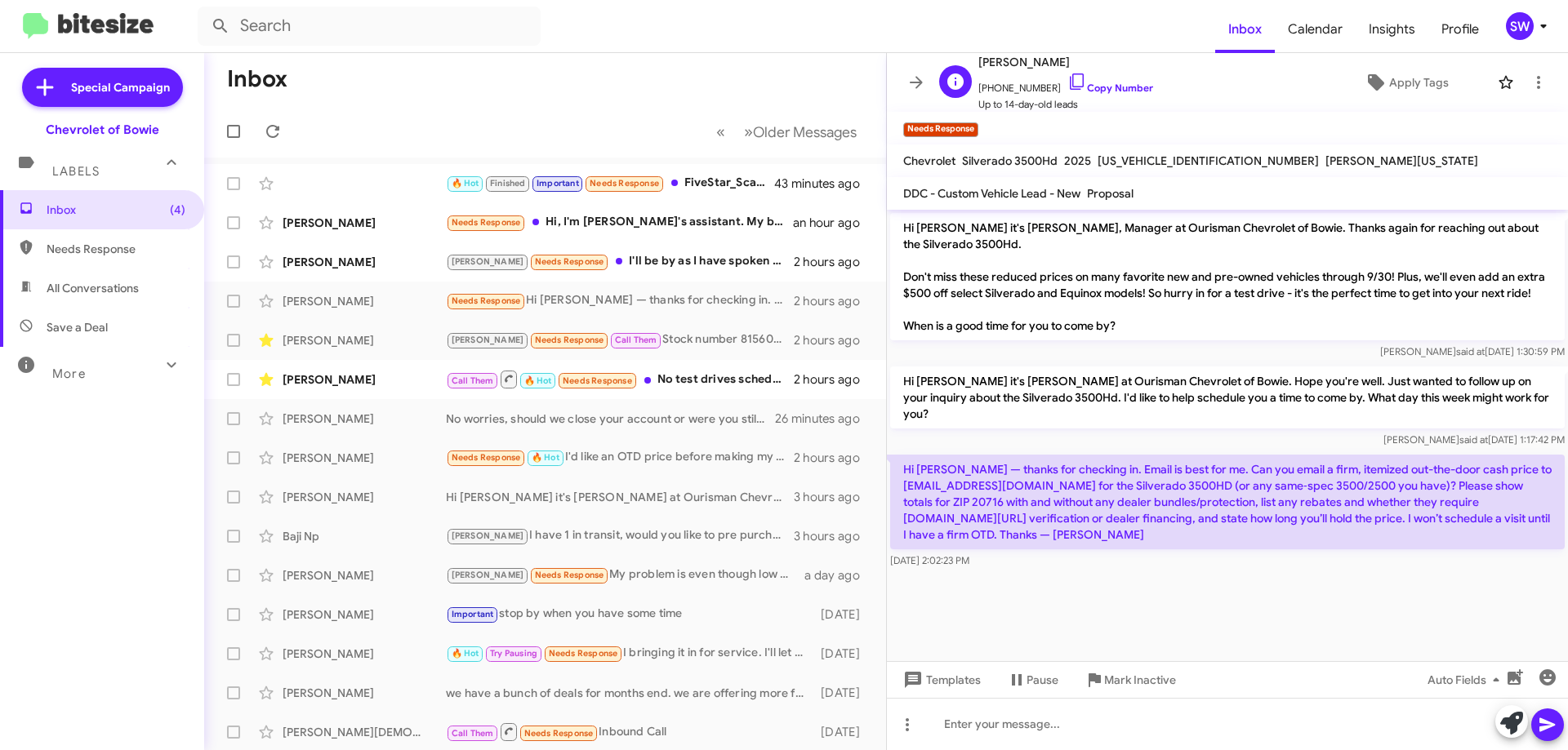
click at [1068, 79] on icon at bounding box center [1077, 81] width 19 height 19
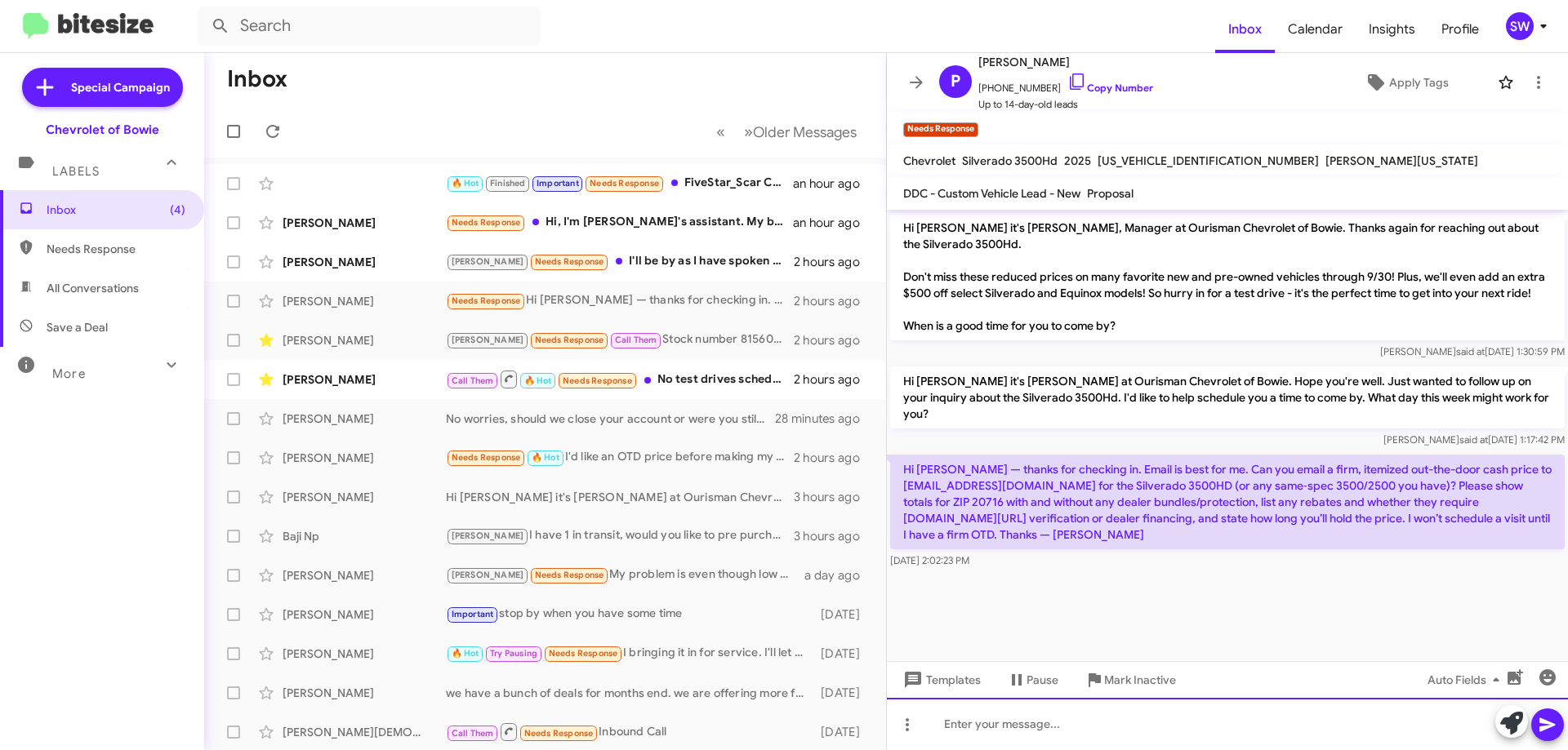
click at [1083, 723] on div at bounding box center [1227, 724] width 681 height 52
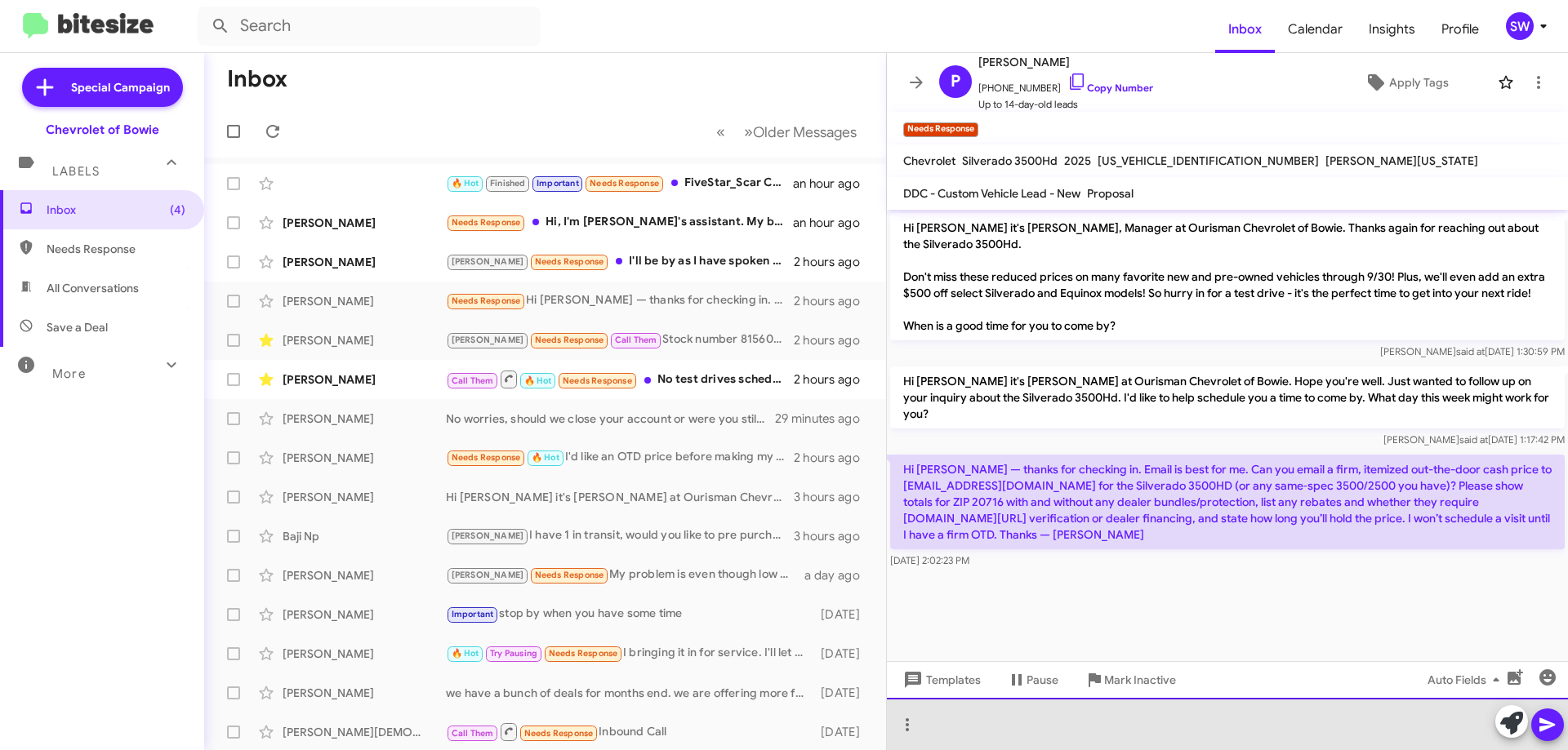
click at [1007, 731] on div at bounding box center [1227, 724] width 681 height 52
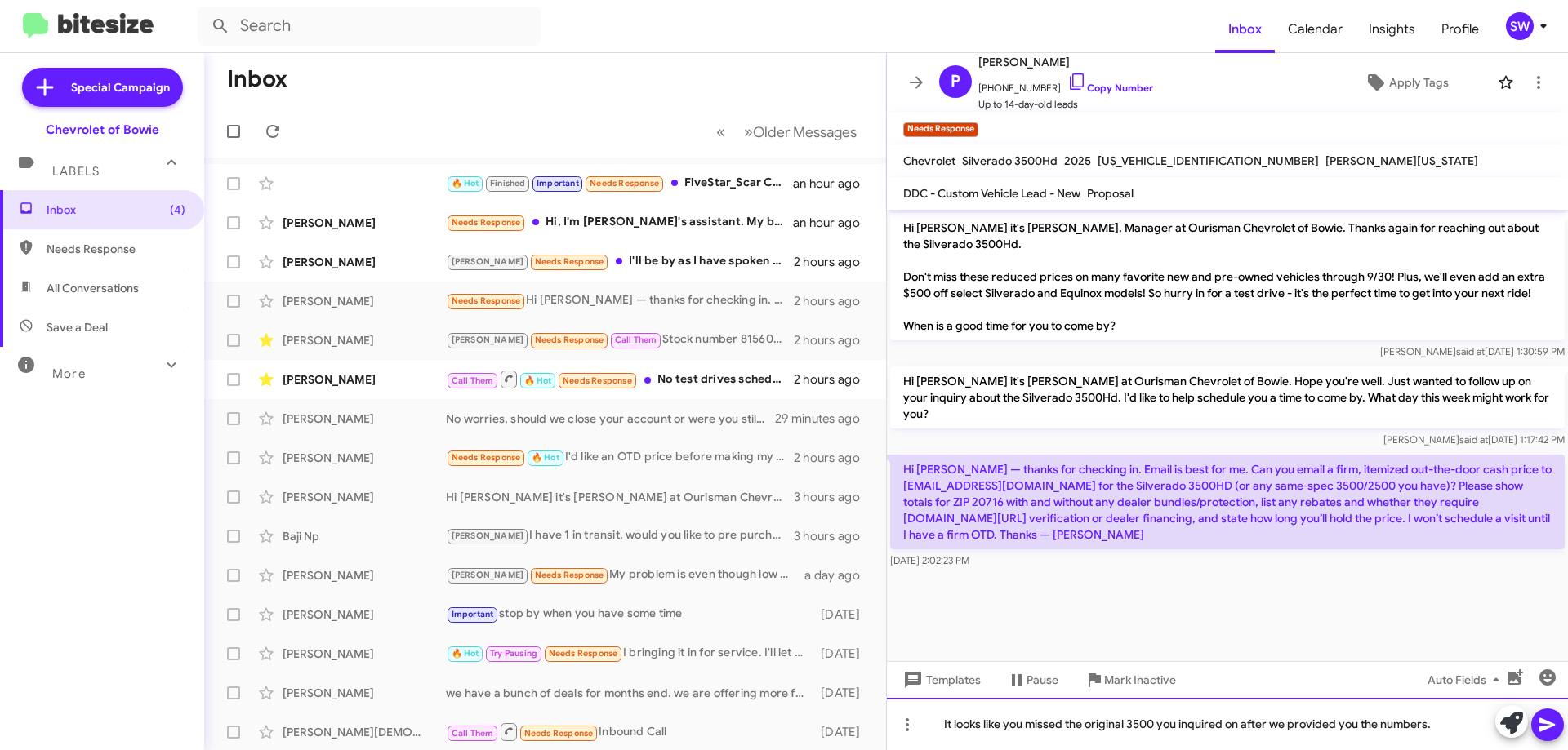
click at [1460, 726] on div "It looks like you missed the original 3500 you inquired on after we provided yo…" at bounding box center [1227, 724] width 681 height 52
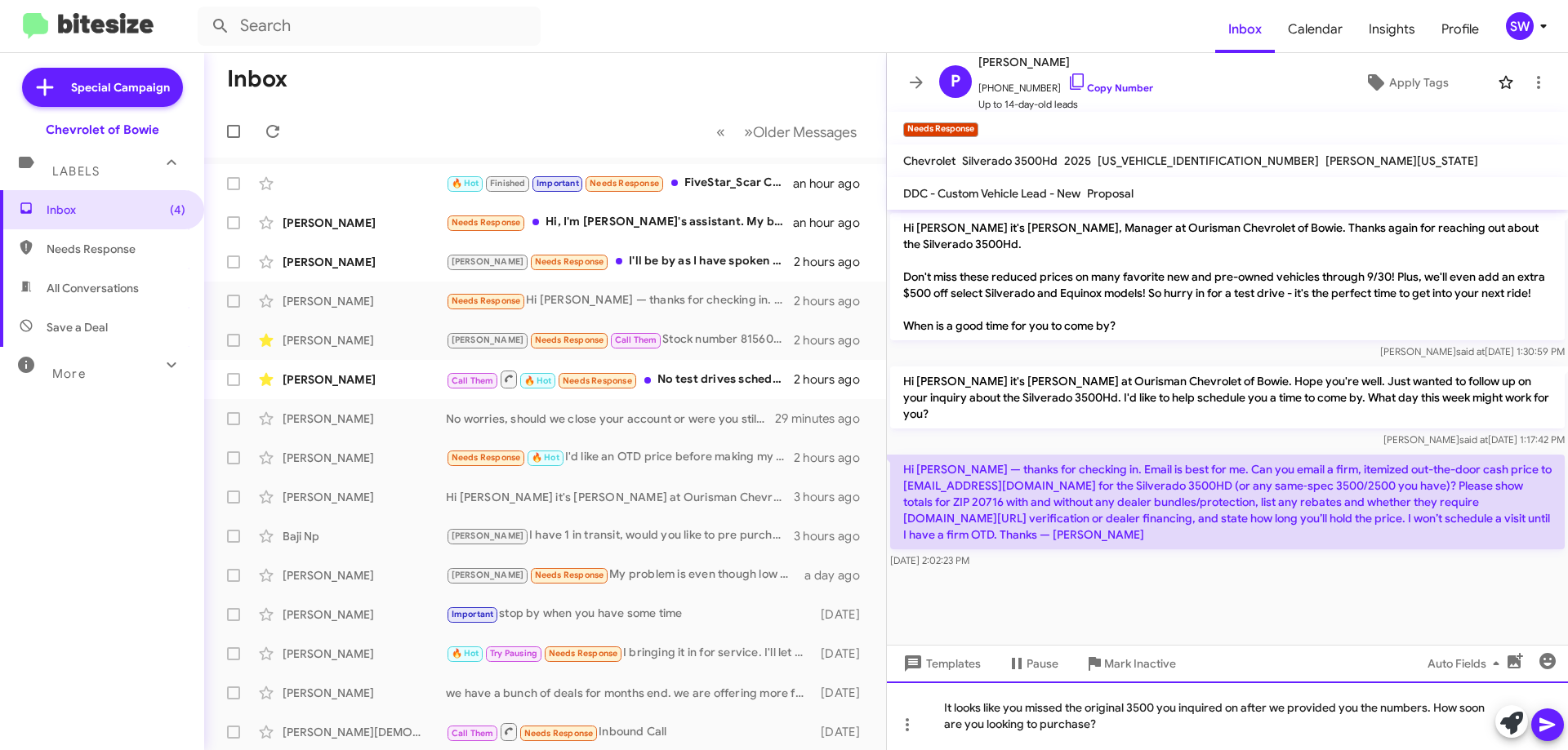
click at [1073, 715] on div "It looks like you missed the original 3500 you inquired on after we provided yo…" at bounding box center [1227, 715] width 681 height 68
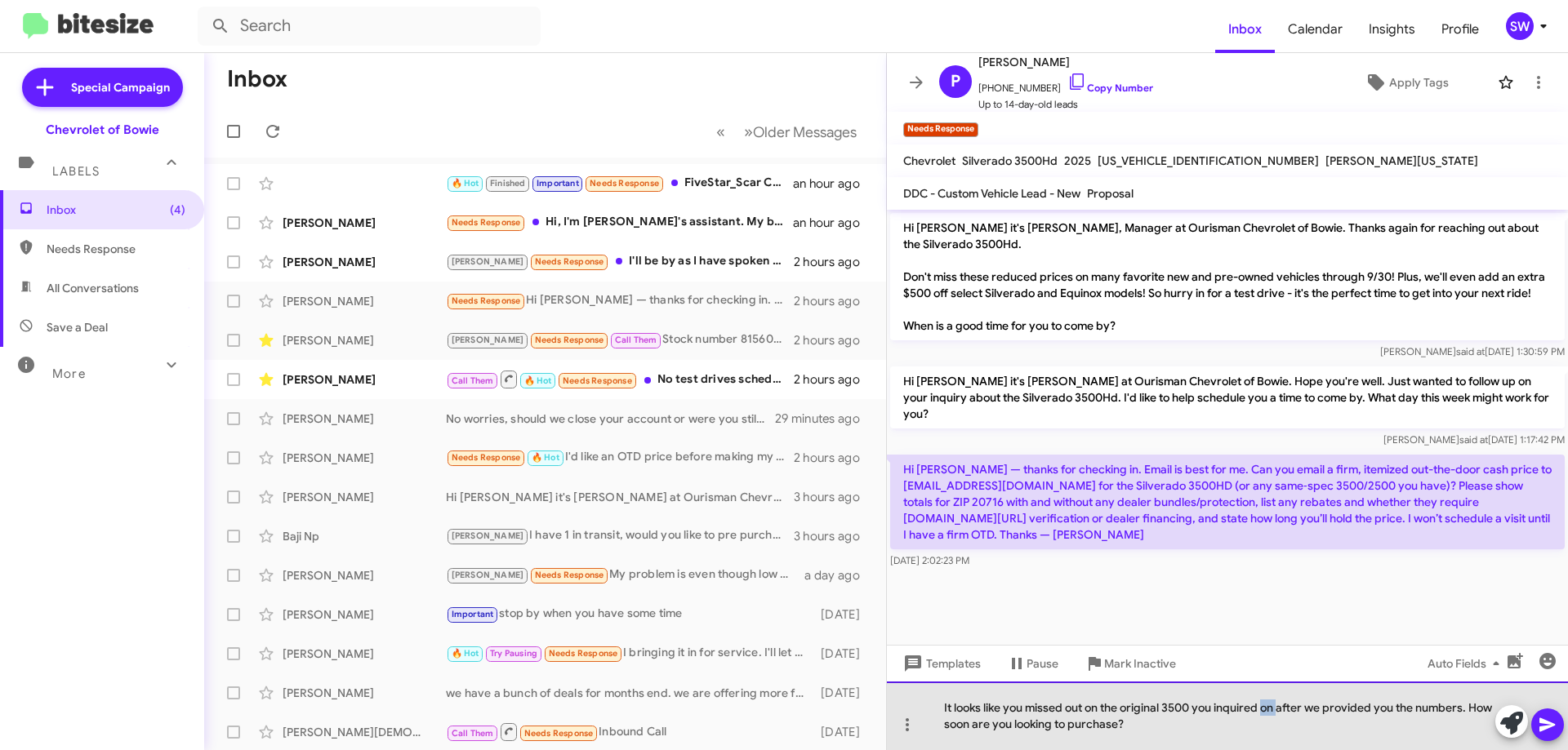
drag, startPoint x: 1278, startPoint y: 708, endPoint x: 1264, endPoint y: 704, distance: 14.6
click at [1264, 704] on div "It looks like you missed out on the original 3500 you inquired on after we prov…" at bounding box center [1227, 715] width 681 height 68
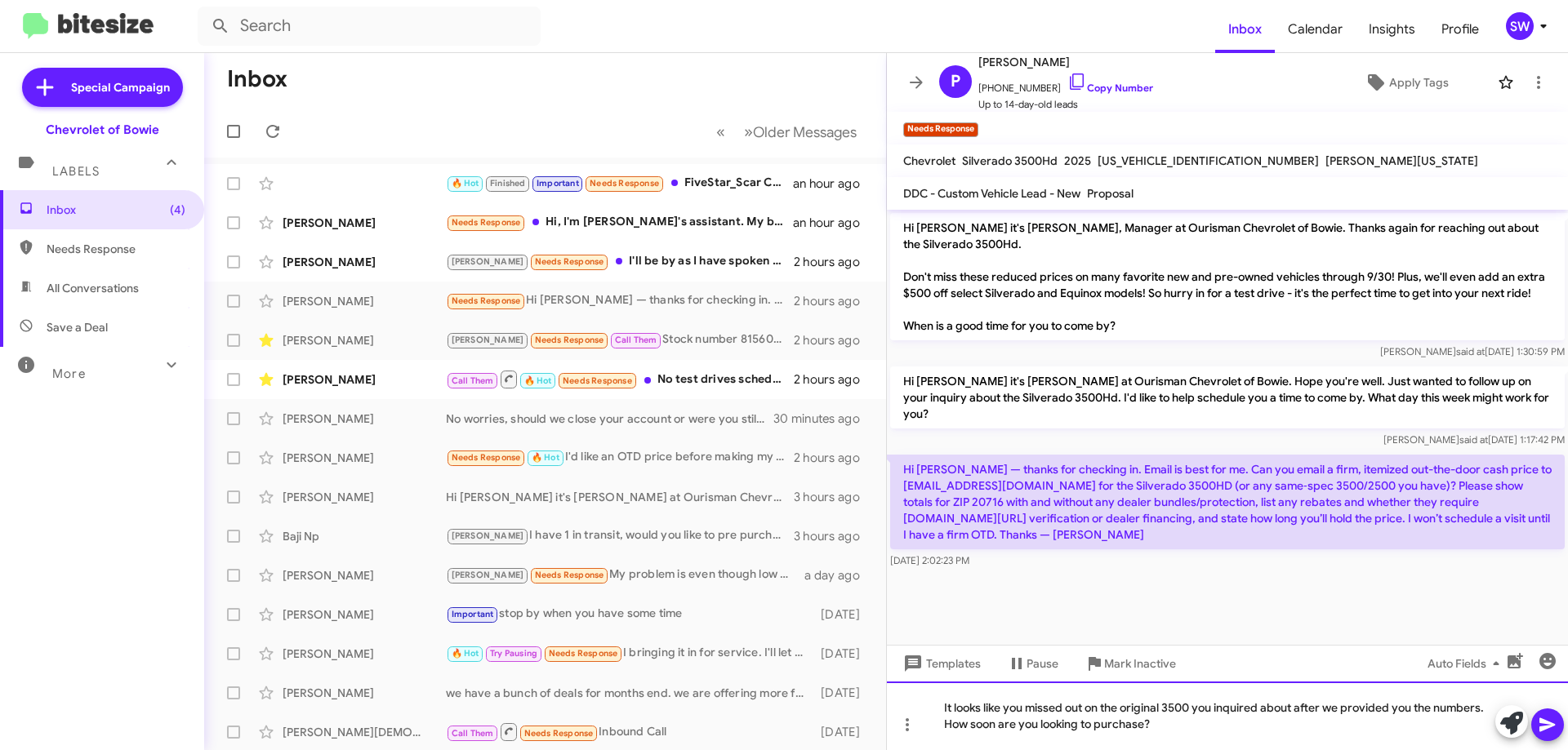
drag, startPoint x: 1198, startPoint y: 723, endPoint x: 1254, endPoint y: 715, distance: 56.6
click at [1198, 724] on div "It looks like you missed out on the original 3500 you inquired about after we p…" at bounding box center [1227, 715] width 681 height 68
drag, startPoint x: 1546, startPoint y: 718, endPoint x: 1552, endPoint y: 683, distance: 35.5
click at [1547, 718] on icon at bounding box center [1547, 725] width 19 height 19
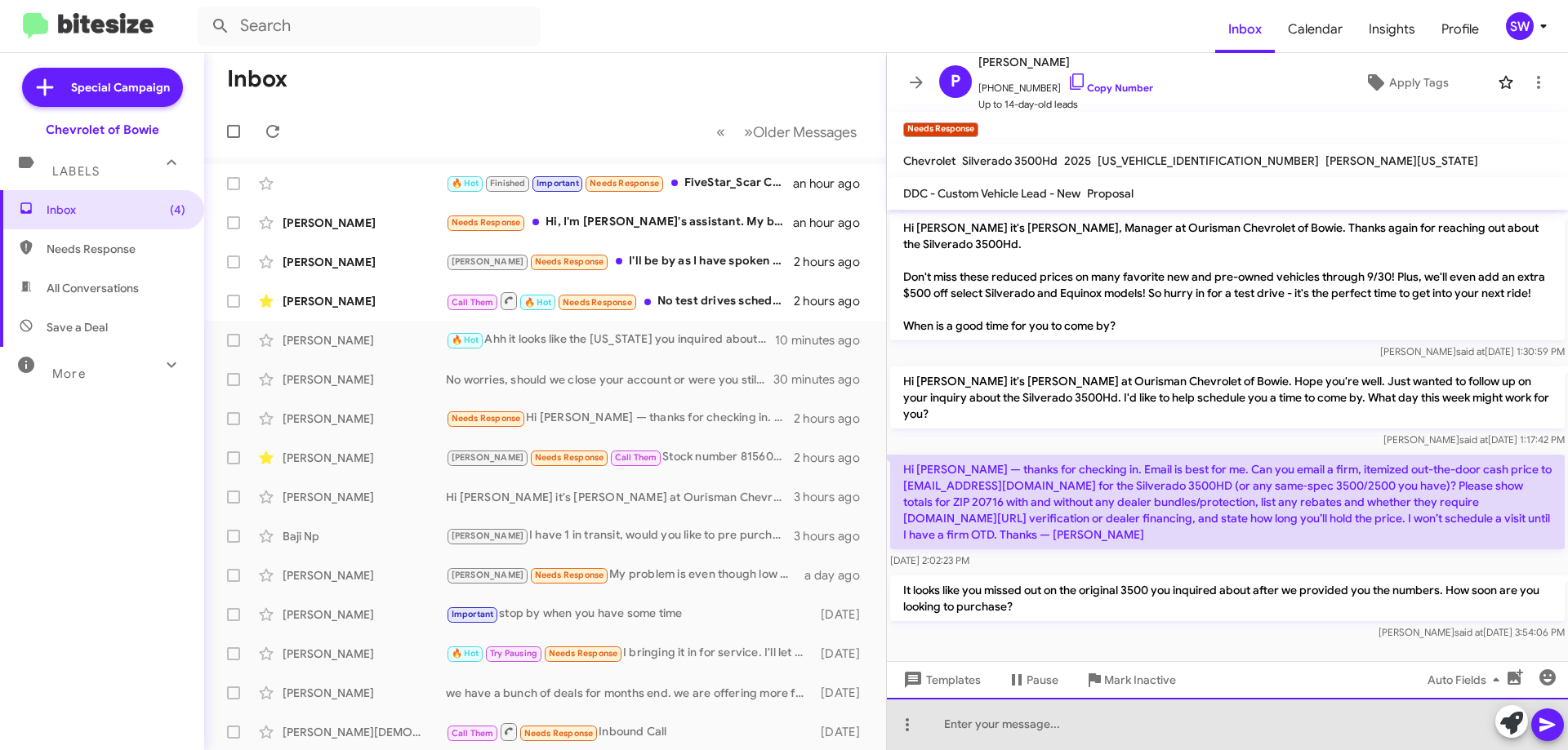
click at [1008, 725] on div at bounding box center [1227, 724] width 681 height 52
click at [1317, 726] on div "These are the current 3500 and 2500s we have, let mew know" at bounding box center [1227, 724] width 681 height 52
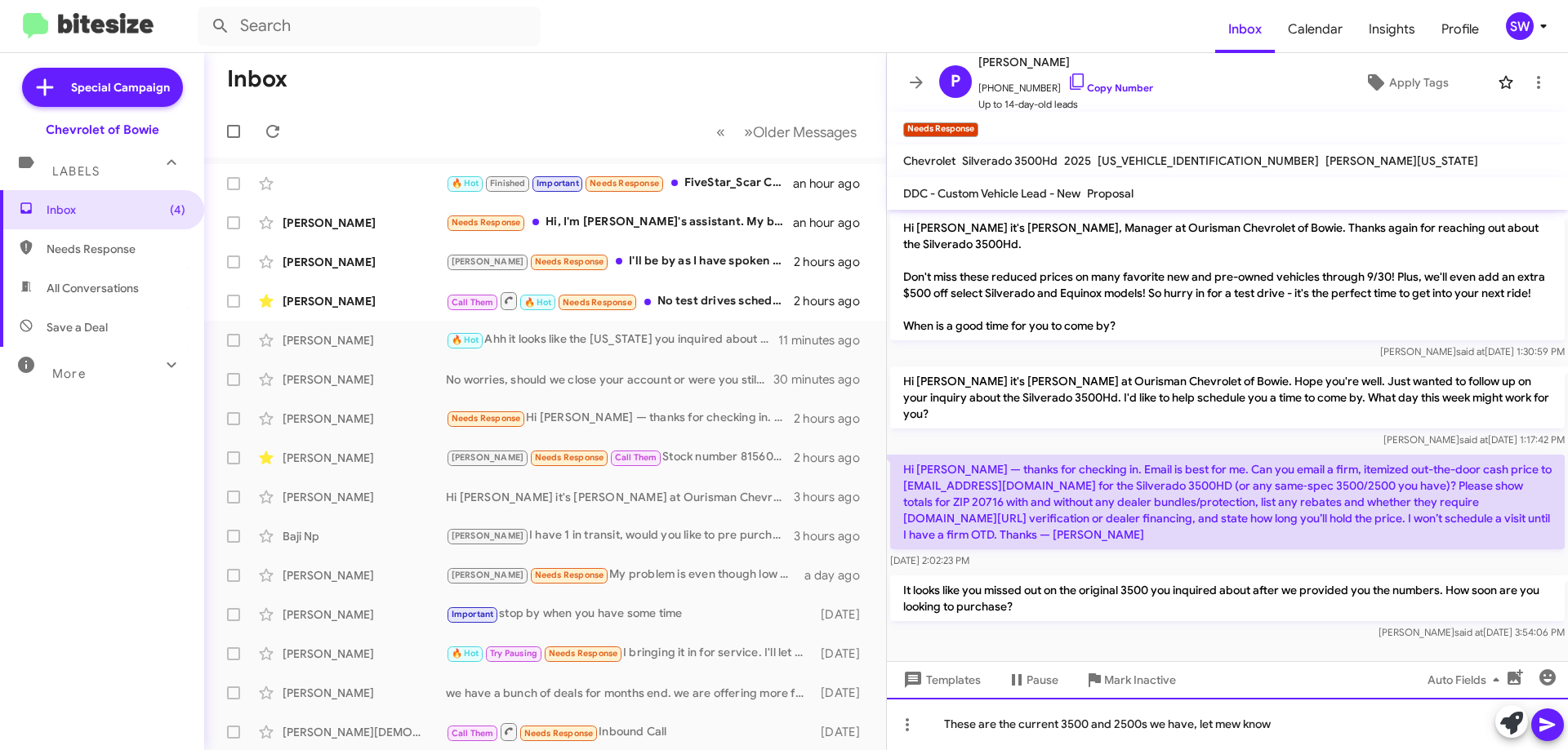
drag, startPoint x: 1243, startPoint y: 728, endPoint x: 1235, endPoint y: 745, distance: 18.8
click at [1240, 734] on div "These are the current 3500 and 2500s we have, let mew know" at bounding box center [1227, 724] width 681 height 52
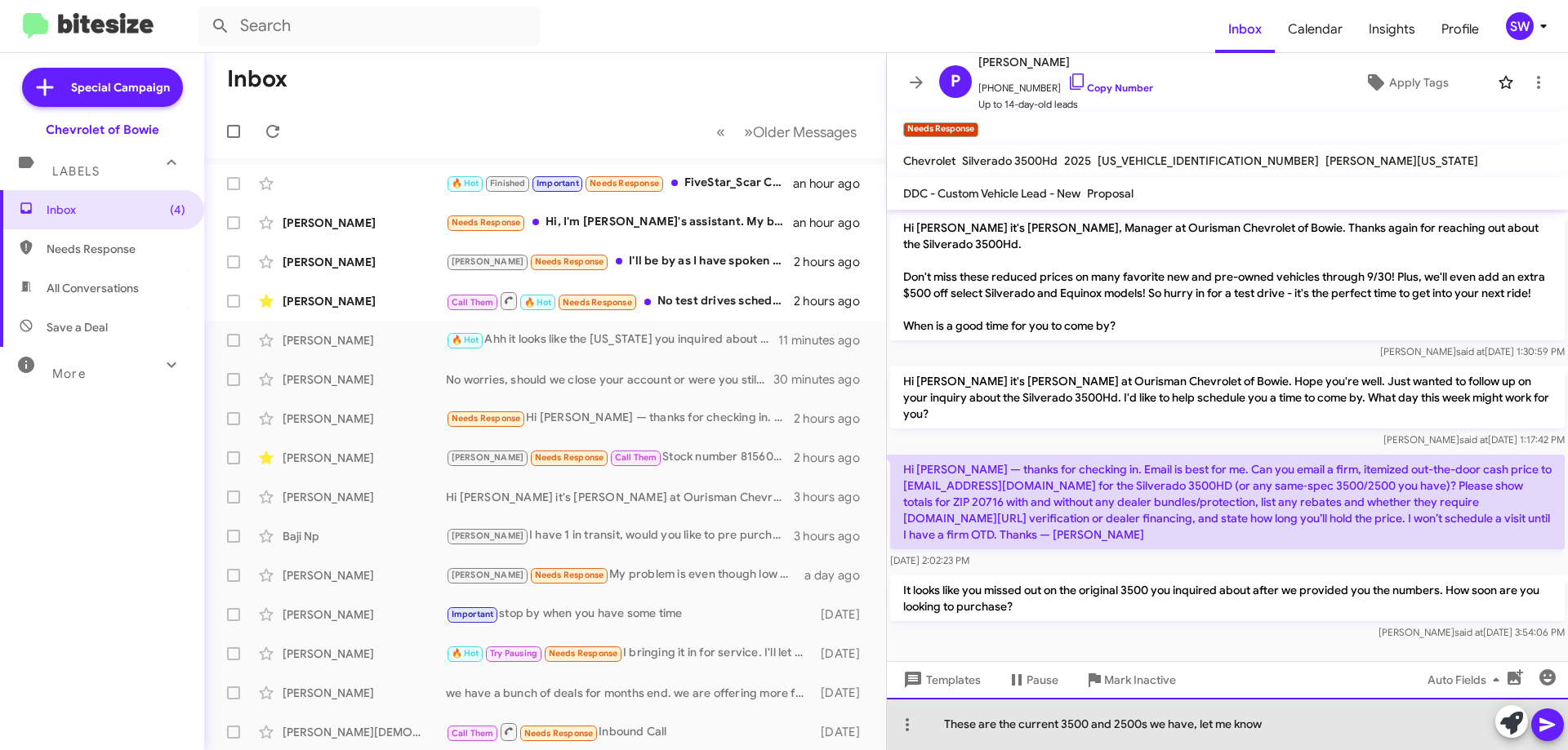
click at [1343, 720] on div "These are the current 3500 and 2500s we have, let me know" at bounding box center [1227, 724] width 681 height 52
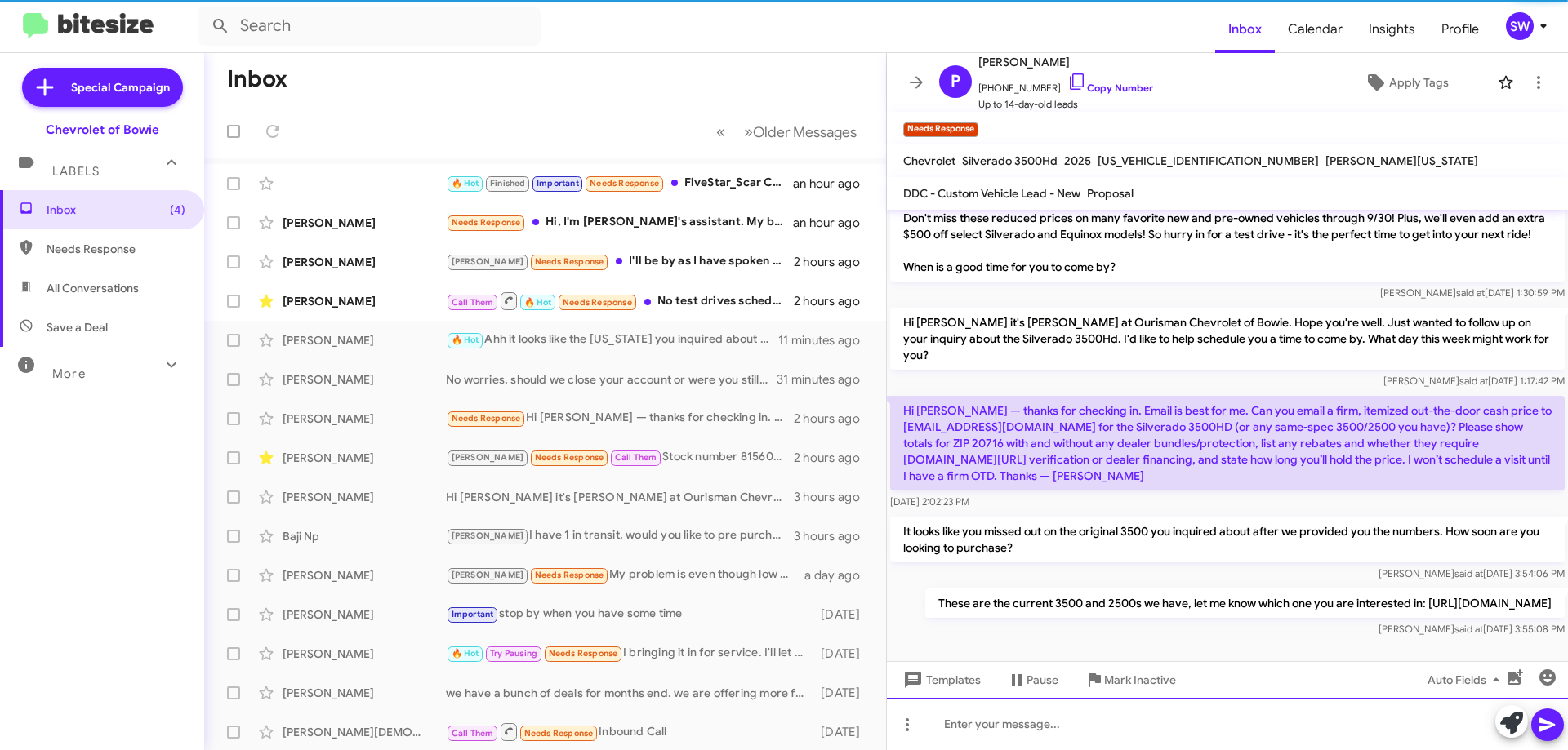
scroll to position [75, 0]
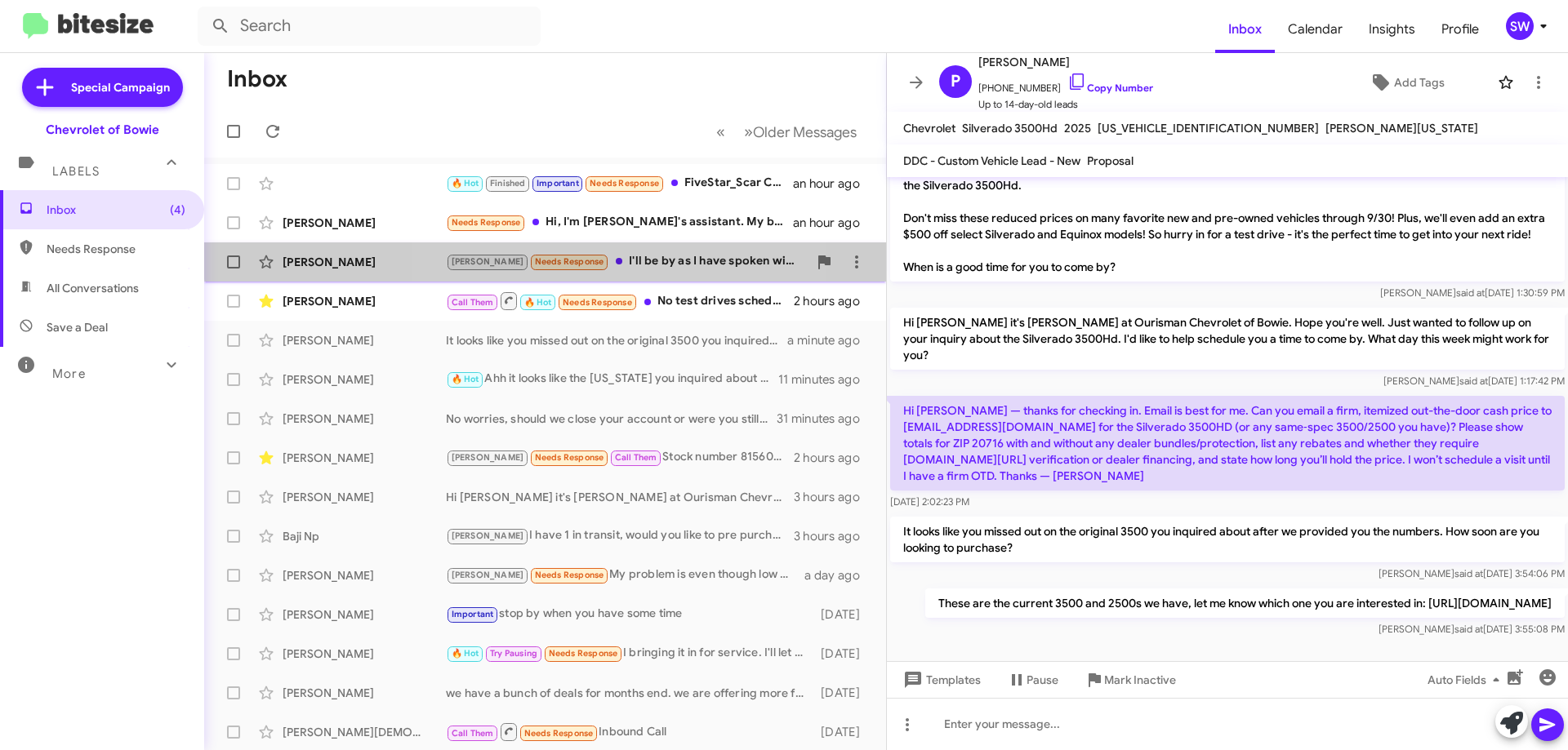
drag, startPoint x: 627, startPoint y: 255, endPoint x: 867, endPoint y: 257, distance: 240.0
click at [630, 256] on div "[PERSON_NAME] Needs Response I'll be by as I have spoken with someone already a…" at bounding box center [626, 262] width 362 height 19
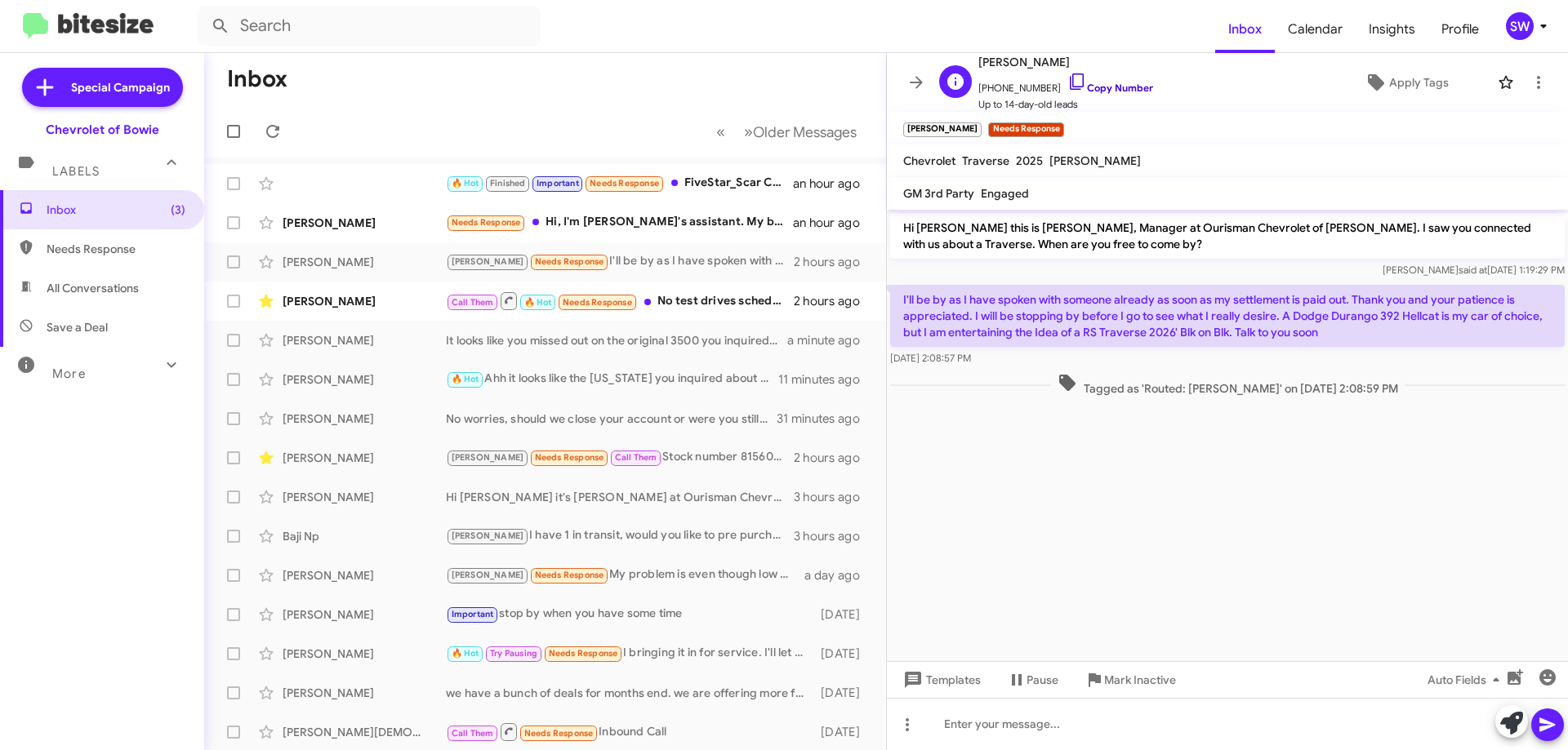
click at [1068, 82] on icon at bounding box center [1077, 81] width 19 height 19
drag, startPoint x: 1110, startPoint y: 679, endPoint x: 1388, endPoint y: 618, distance: 284.6
click at [1112, 677] on span "Mark Inactive" at bounding box center [1139, 680] width 72 height 30
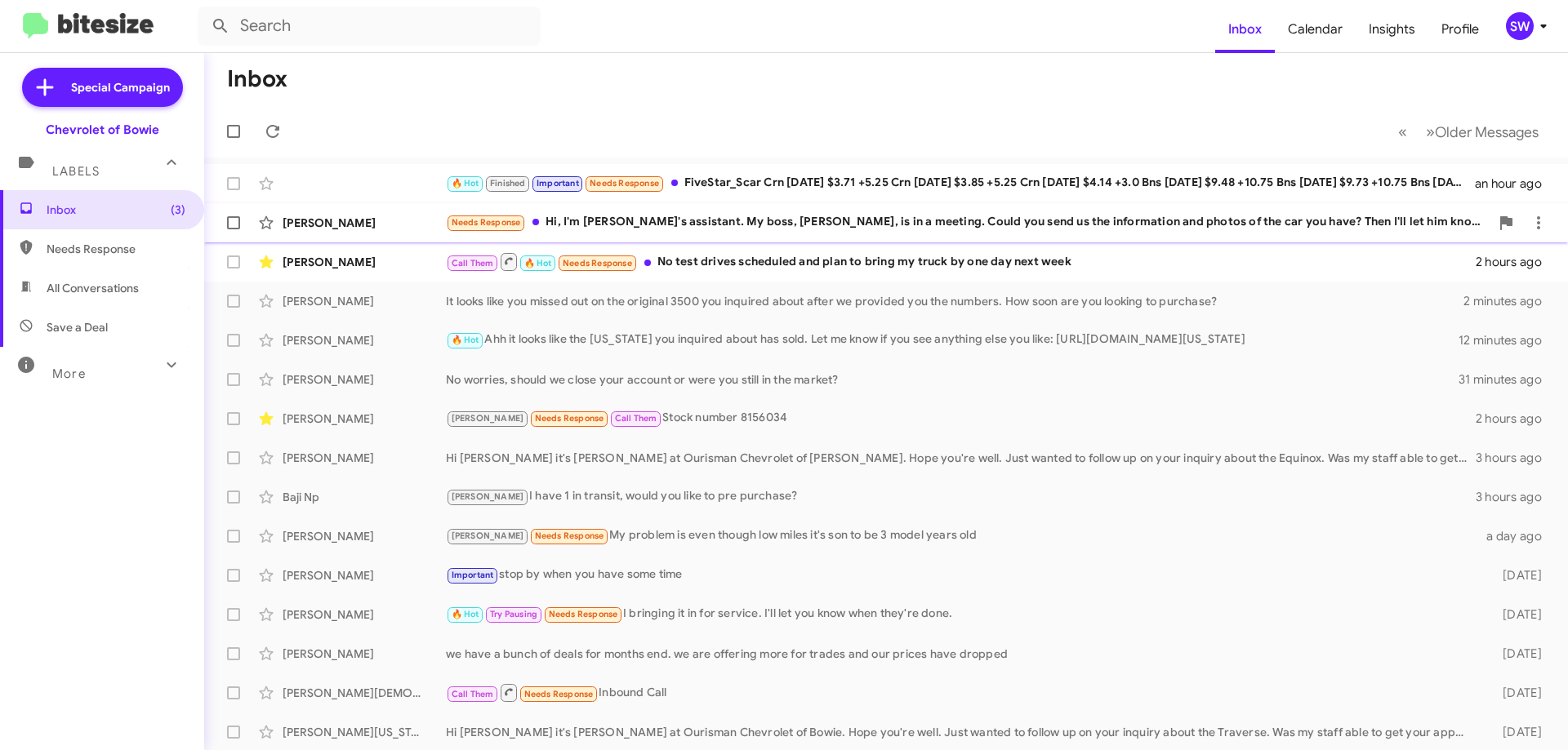
click at [722, 217] on div "Needs Response Hi, I'm [PERSON_NAME]'s assistant. My boss, [PERSON_NAME], is in…" at bounding box center [967, 223] width 1044 height 19
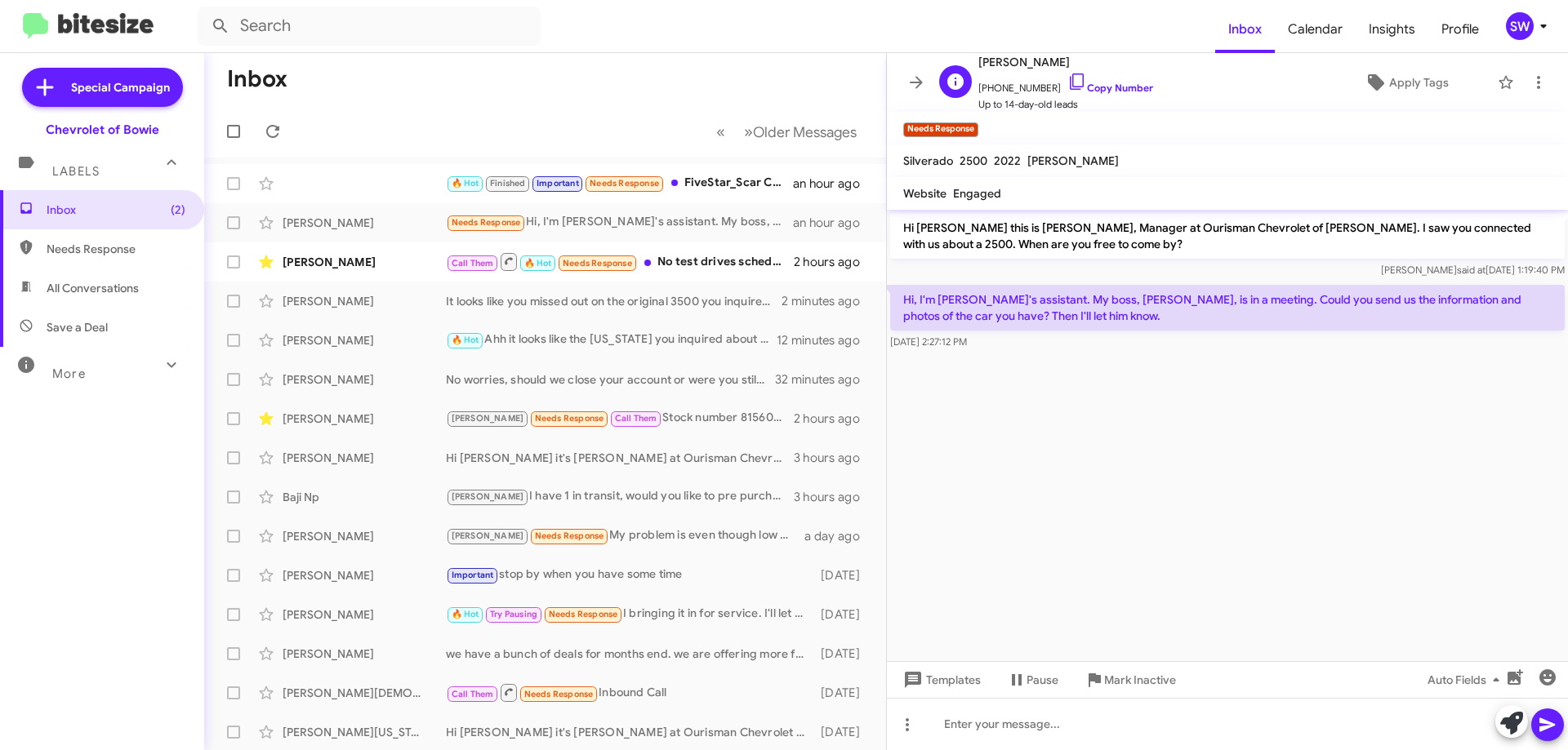
drag, startPoint x: 1063, startPoint y: 80, endPoint x: 1165, endPoint y: 85, distance: 102.1
click at [1068, 79] on icon at bounding box center [1077, 81] width 19 height 19
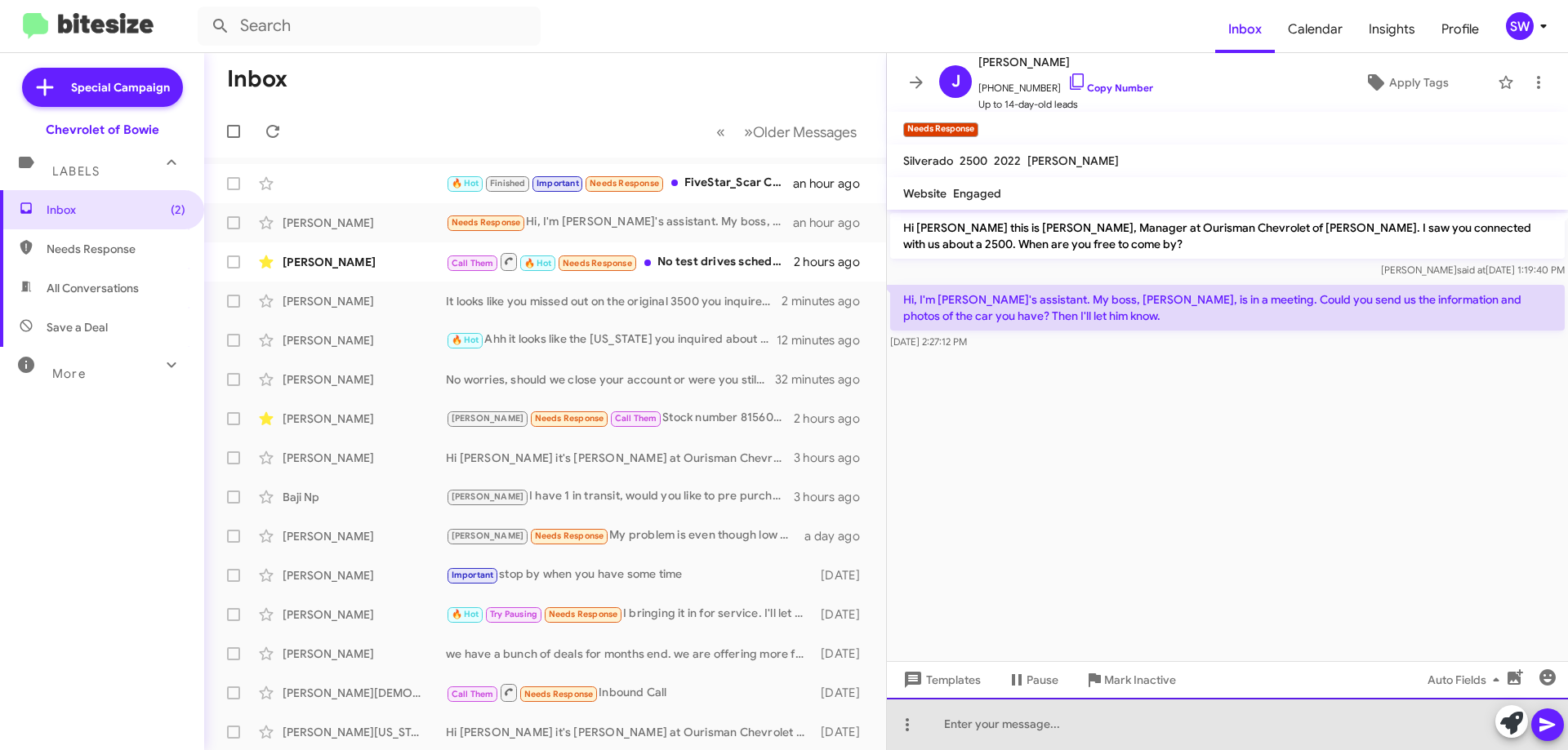
drag, startPoint x: 1149, startPoint y: 714, endPoint x: 1126, endPoint y: 726, distance: 25.9
click at [1145, 716] on div at bounding box center [1227, 724] width 681 height 52
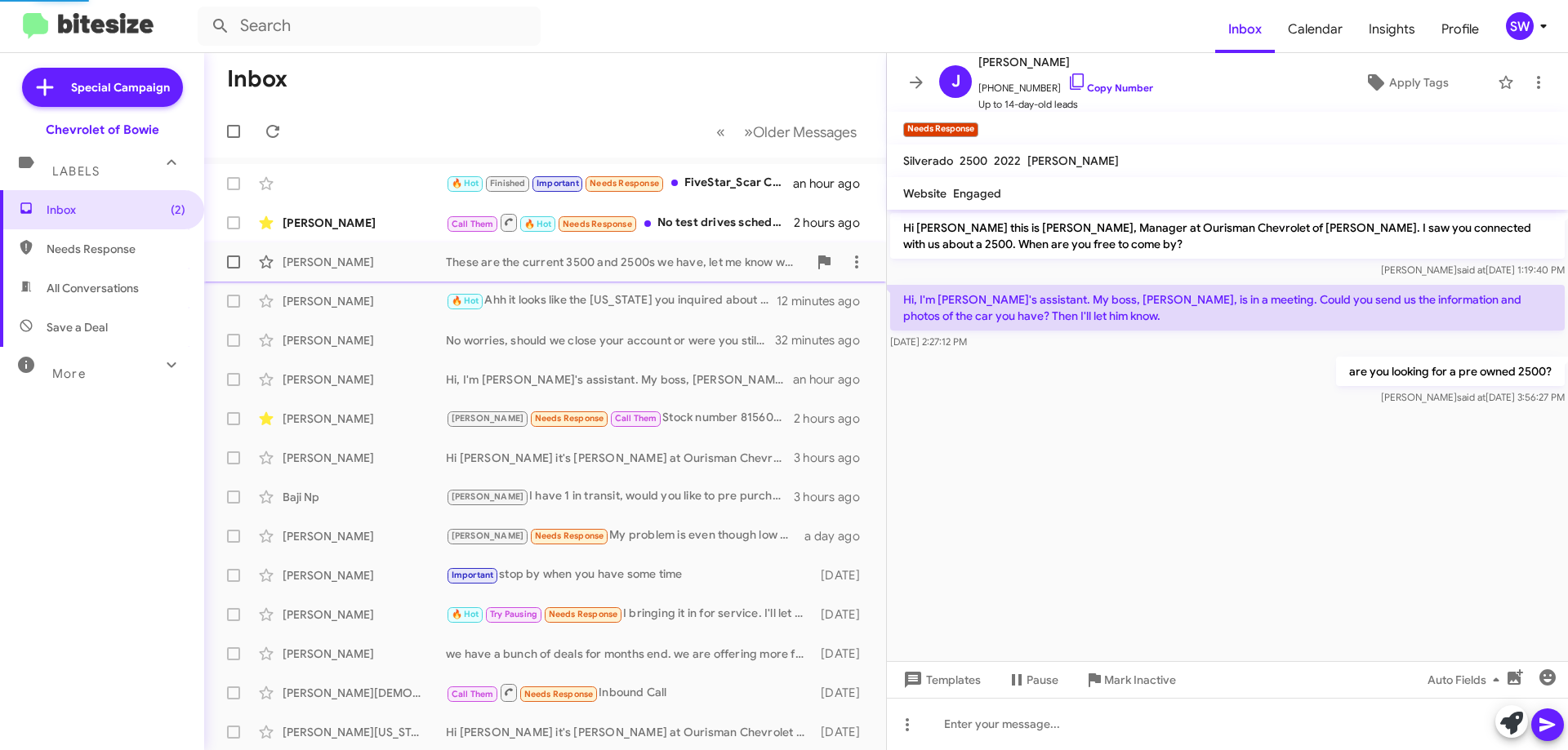
drag, startPoint x: 689, startPoint y: 259, endPoint x: 936, endPoint y: 299, distance: 250.2
click at [689, 260] on div "These are the current 3500 and 2500s we have, let me know which one you are int…" at bounding box center [626, 262] width 362 height 16
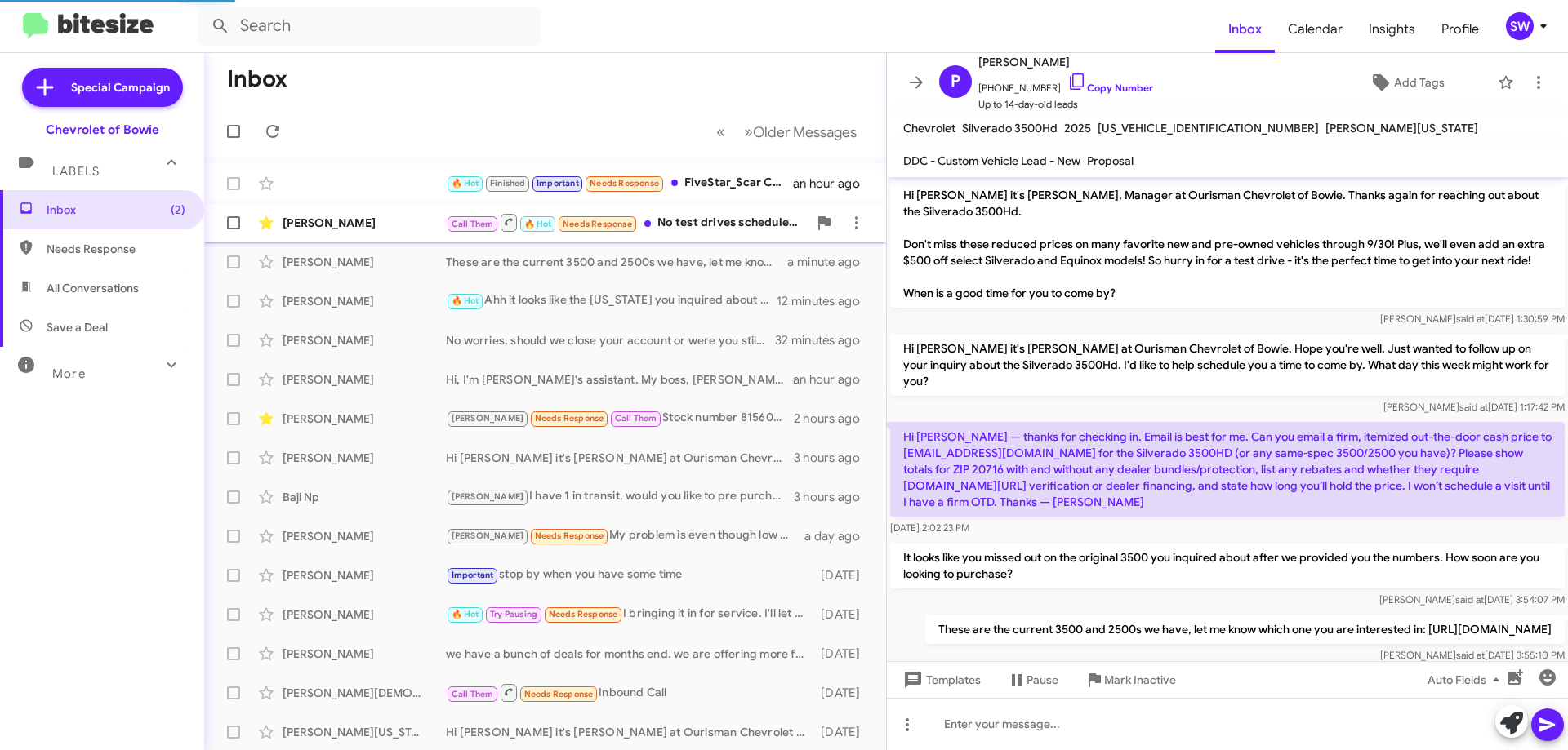
scroll to position [75, 0]
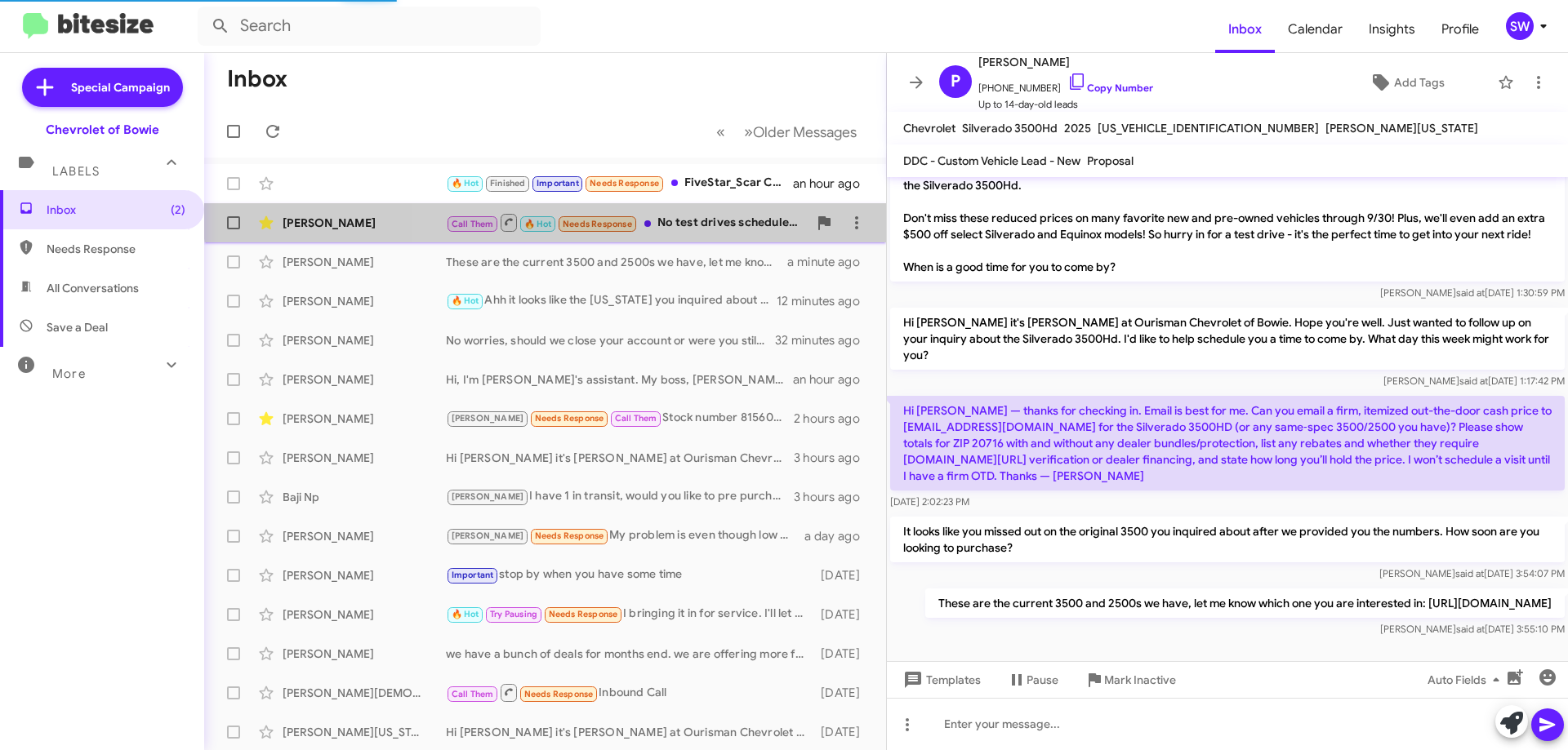
drag, startPoint x: 705, startPoint y: 212, endPoint x: 879, endPoint y: 289, distance: 190.3
click at [705, 213] on div "[PERSON_NAME] Call Them 🔥 Hot Needs Response No test drives scheduled and plan …" at bounding box center [544, 223] width 656 height 33
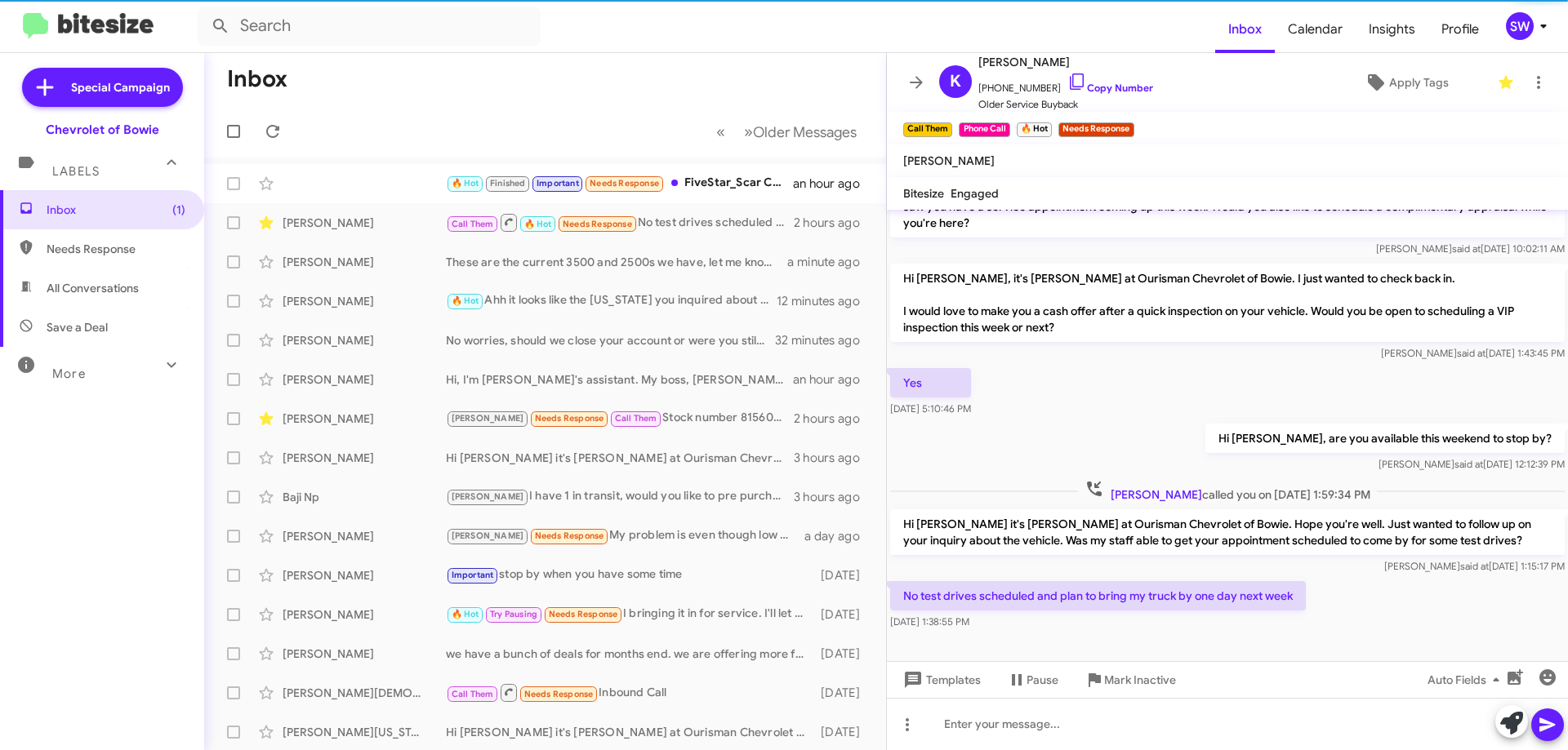
scroll to position [532, 0]
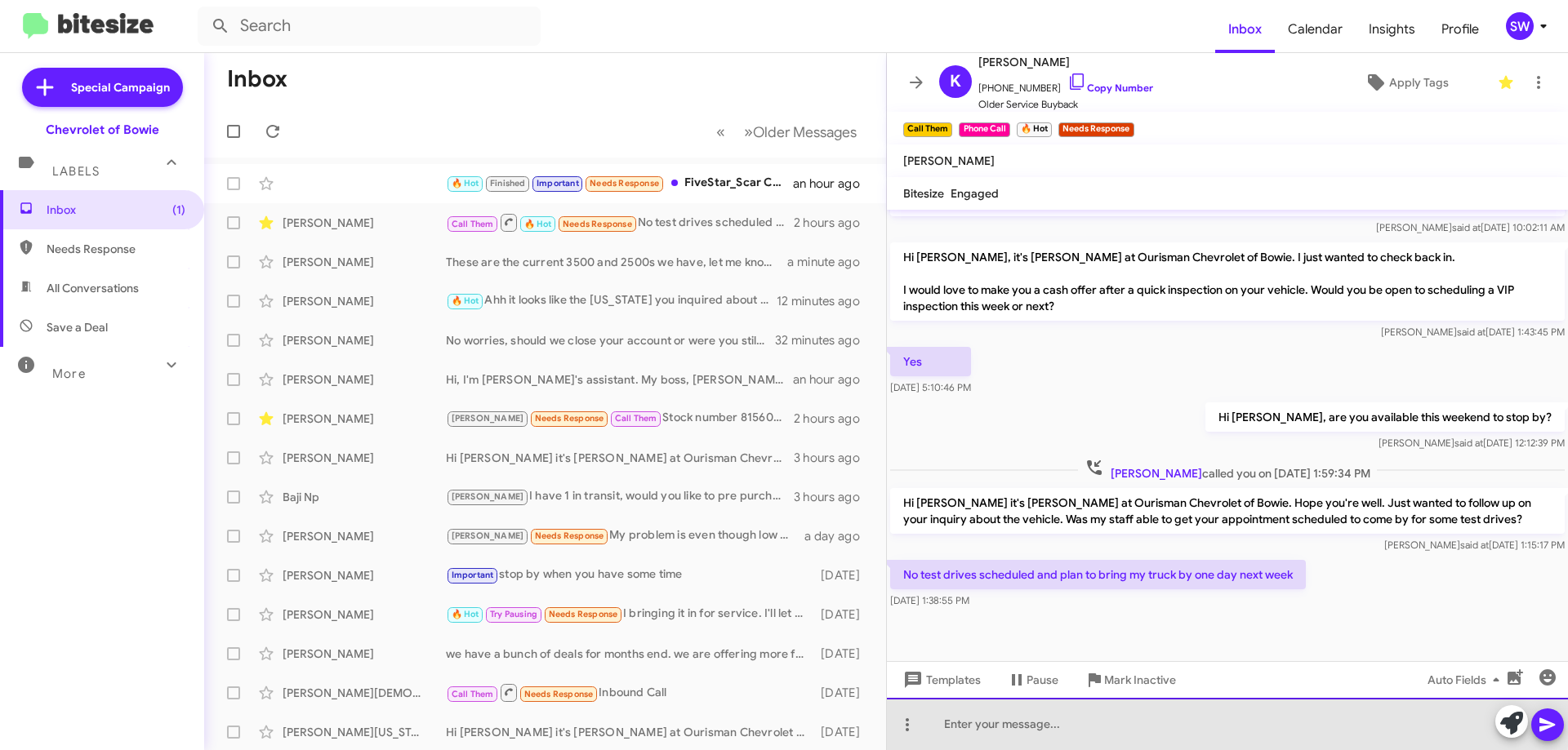
click at [1077, 721] on div at bounding box center [1227, 724] width 681 height 52
drag, startPoint x: 969, startPoint y: 738, endPoint x: 969, endPoint y: 710, distance: 28.0
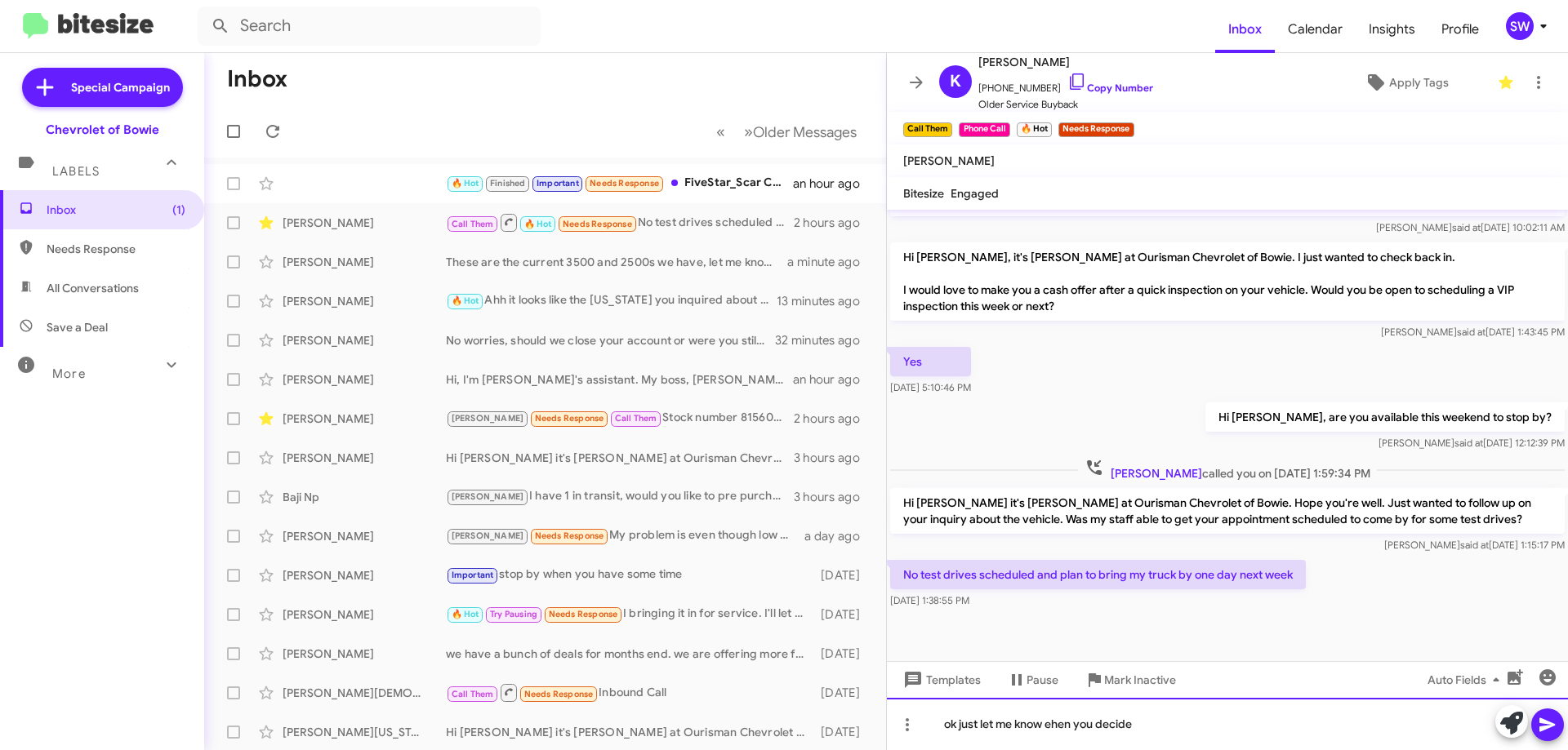
drag, startPoint x: 1057, startPoint y: 722, endPoint x: 1072, endPoint y: 728, distance: 16.2
click at [976, 720] on div "ok just let me know ehen you decide" at bounding box center [1227, 724] width 681 height 52
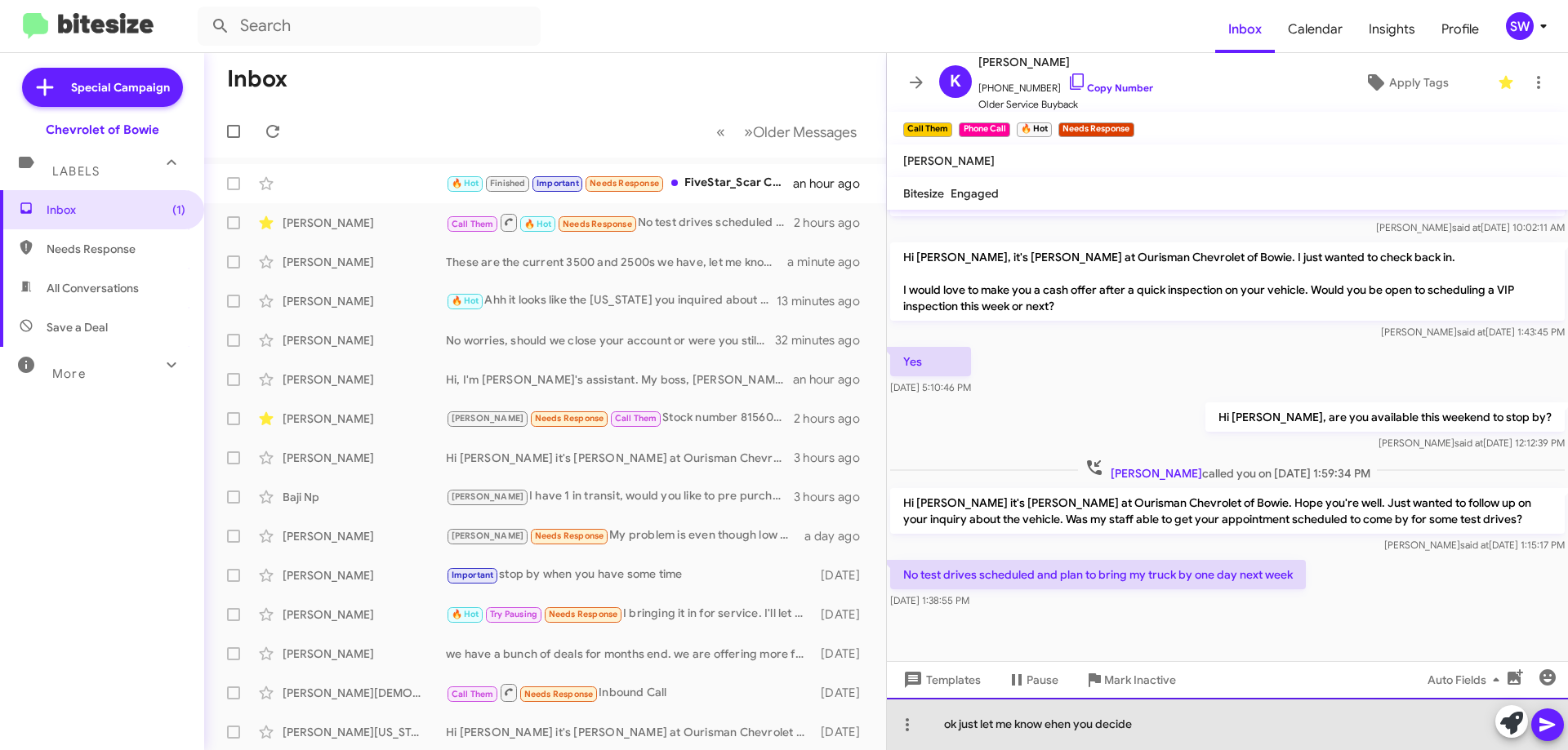
click at [1052, 726] on div "ok just let me know ehen you decide" at bounding box center [1227, 724] width 681 height 52
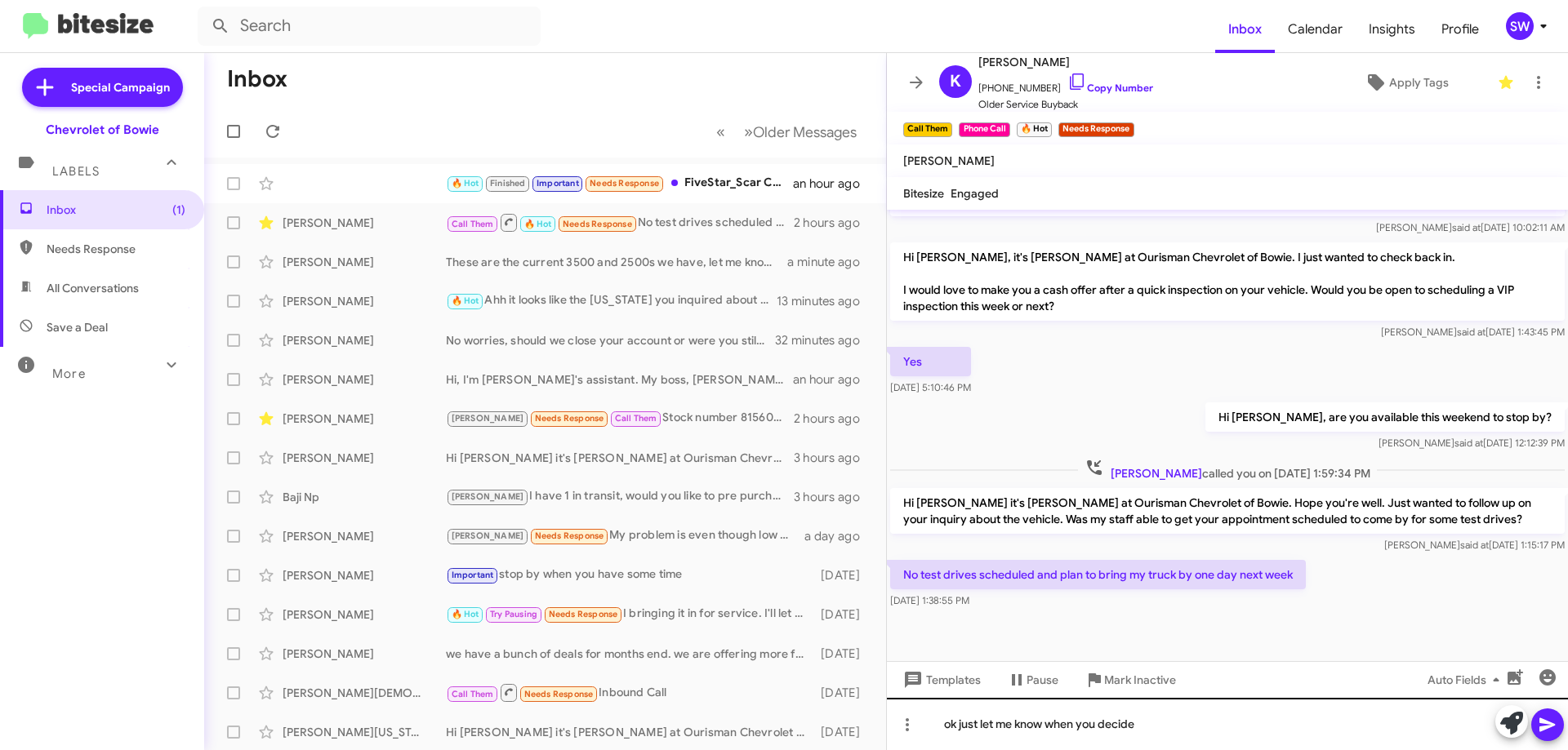
drag, startPoint x: 1547, startPoint y: 722, endPoint x: 1269, endPoint y: 726, distance: 278.0
click at [1272, 726] on div "ok just let me know when you decide" at bounding box center [1227, 724] width 681 height 52
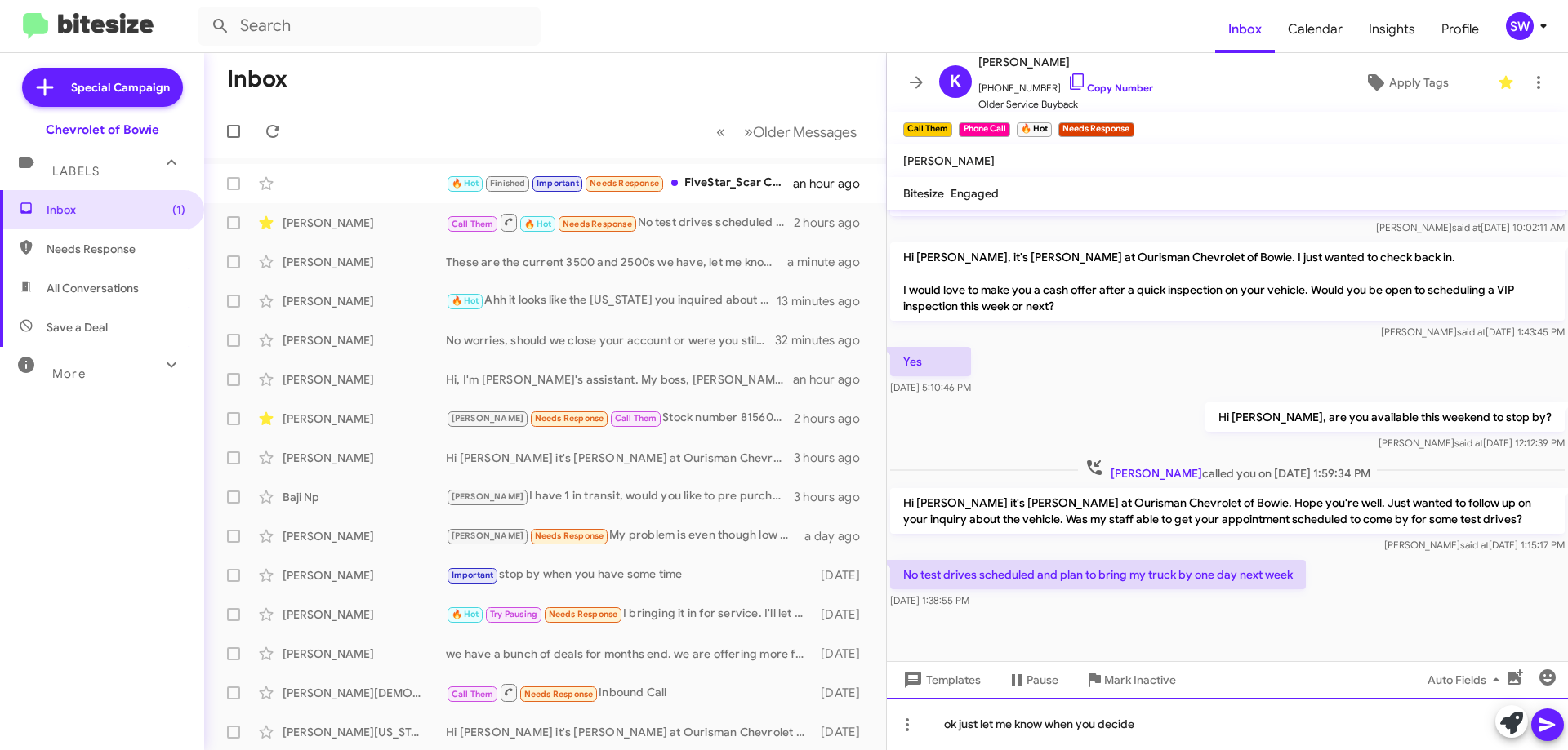
click at [1219, 736] on div "ok just let me know when you decide" at bounding box center [1227, 724] width 681 height 52
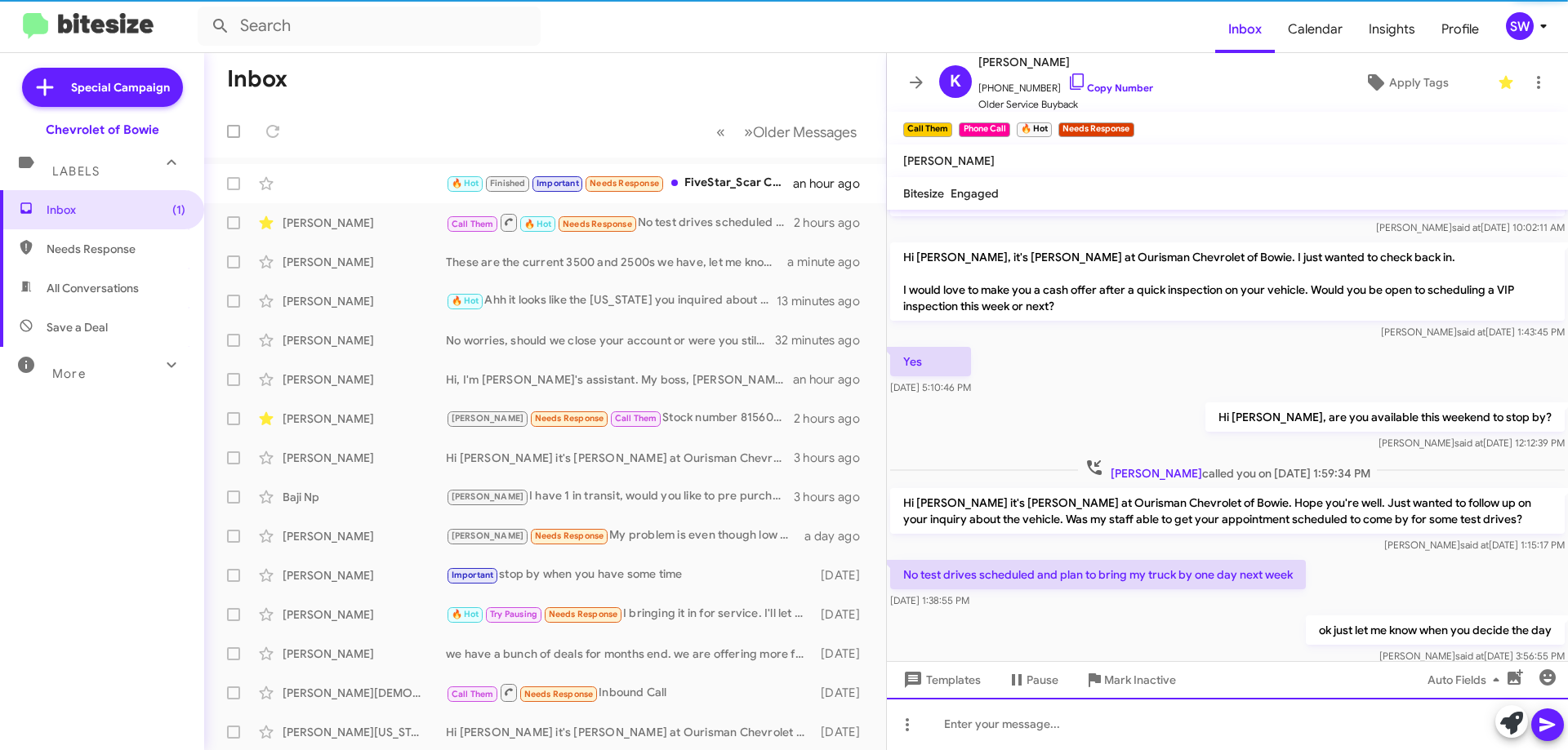
scroll to position [0, 0]
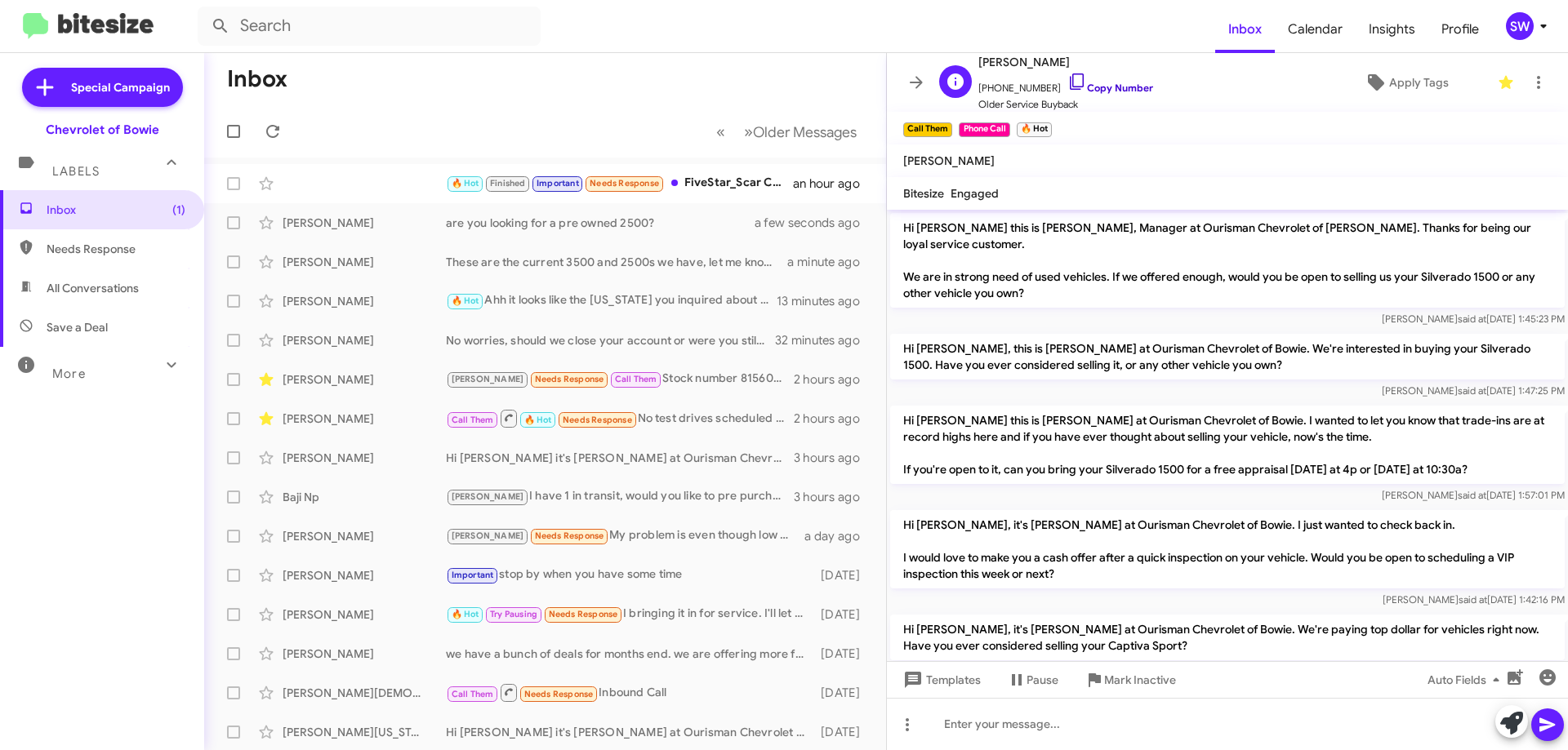
drag, startPoint x: 1065, startPoint y: 80, endPoint x: 1063, endPoint y: 112, distance: 32.1
click at [1068, 80] on icon at bounding box center [1077, 81] width 19 height 19
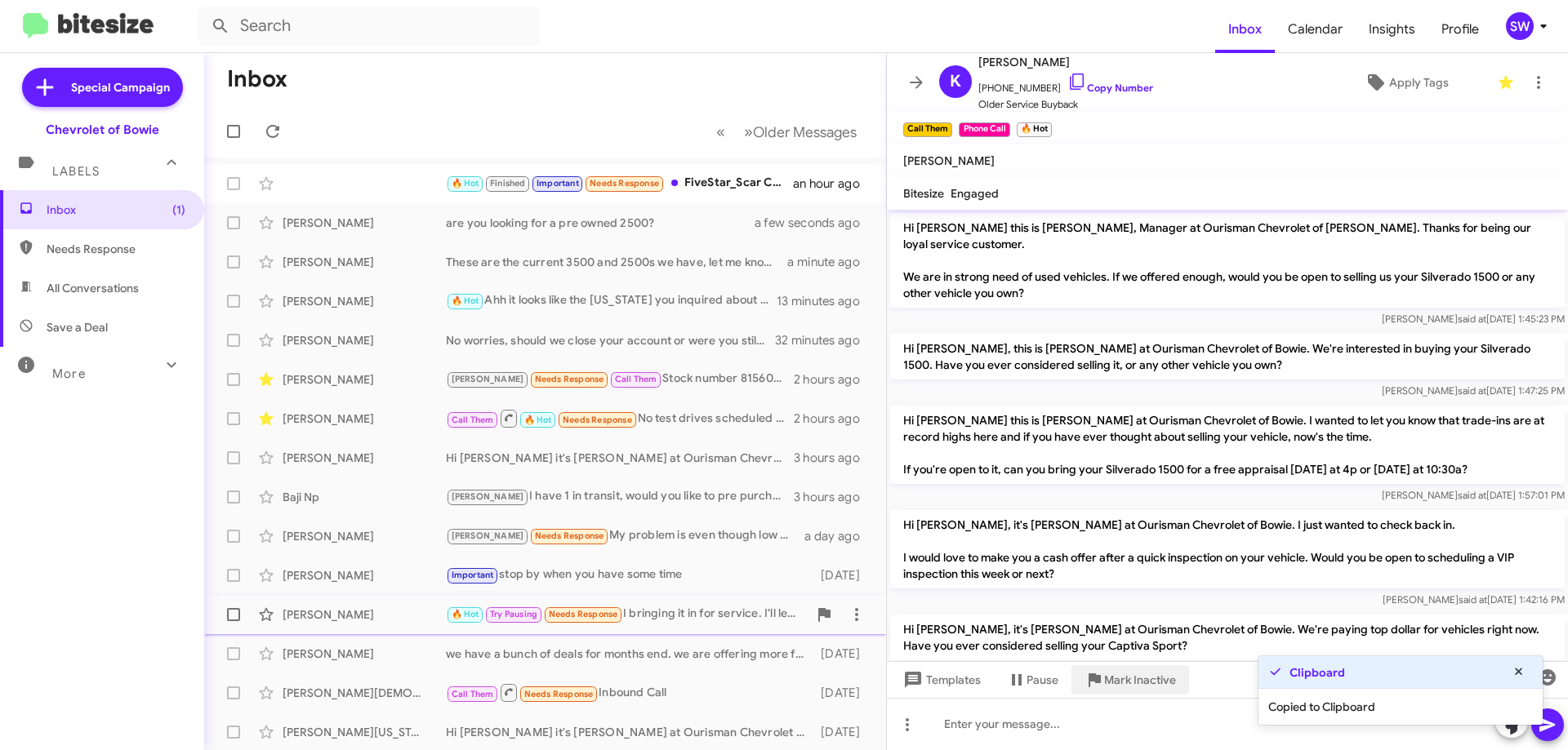
drag, startPoint x: 1119, startPoint y: 677, endPoint x: 1408, endPoint y: 617, distance: 295.2
click at [1128, 667] on span "Mark Inactive" at bounding box center [1139, 680] width 72 height 30
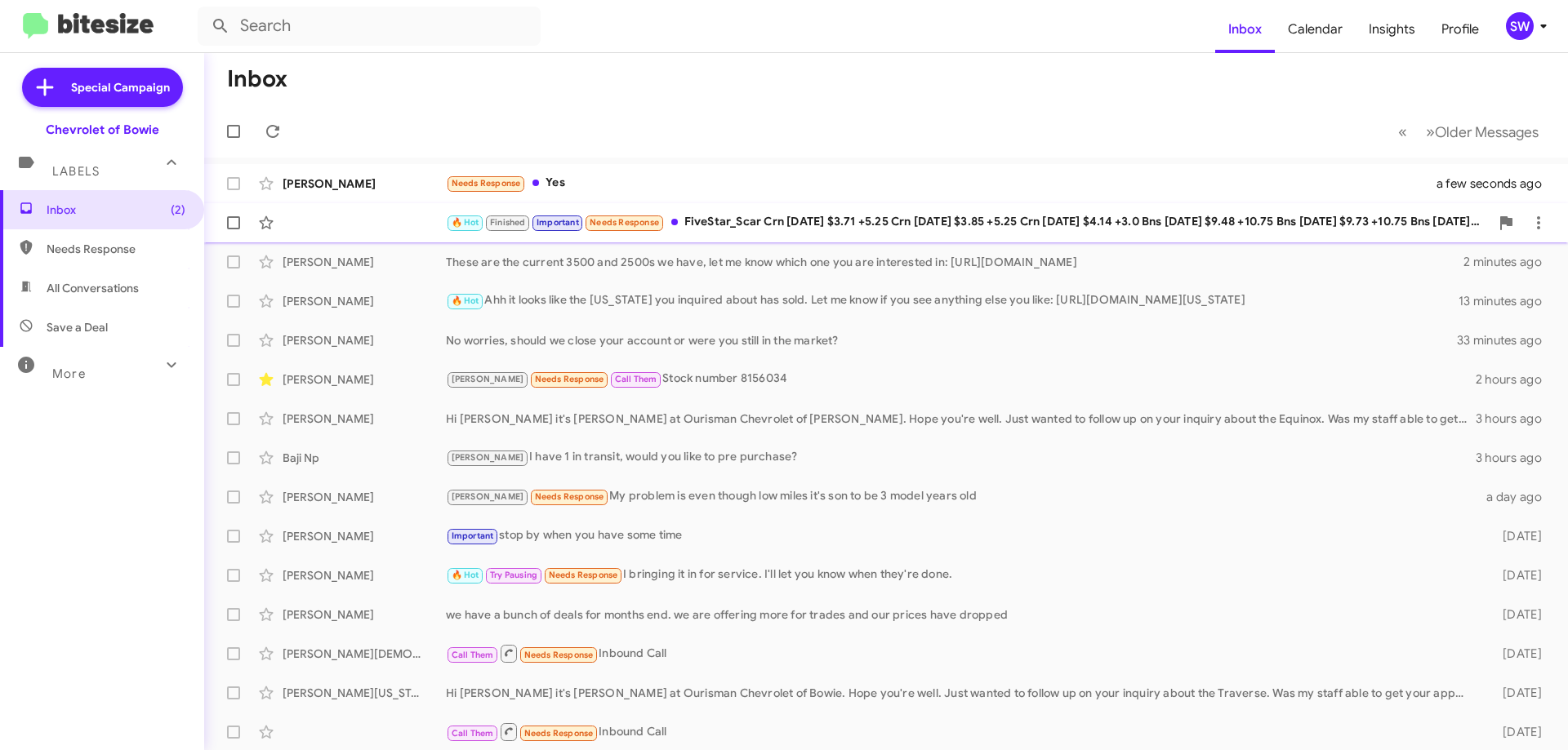
drag, startPoint x: 587, startPoint y: 181, endPoint x: 671, endPoint y: 210, distance: 88.9
click at [589, 181] on div "Needs Response Yes" at bounding box center [951, 183] width 1011 height 19
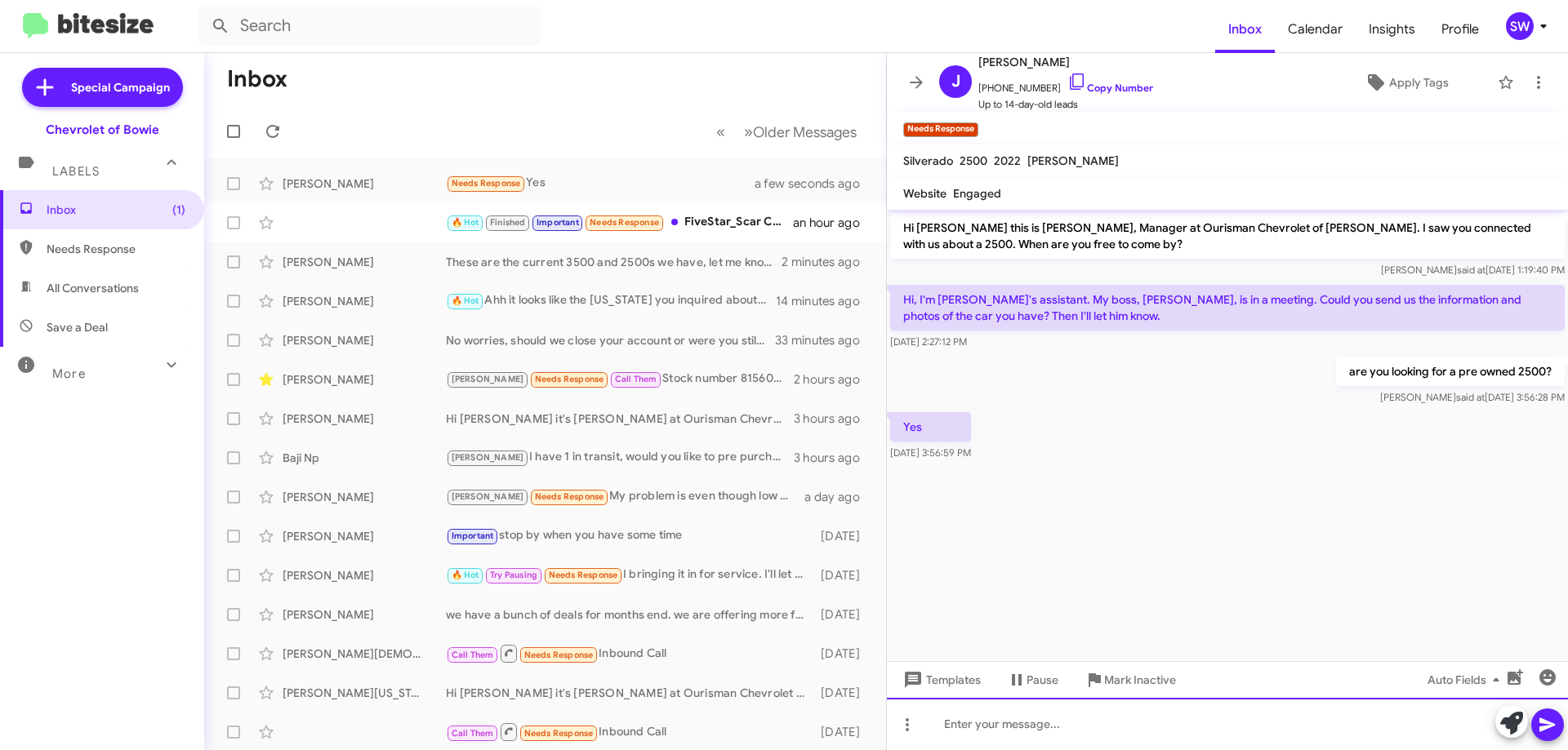
click at [1020, 732] on div at bounding box center [1227, 724] width 681 height 52
